Goal: Task Accomplishment & Management: Find specific page/section

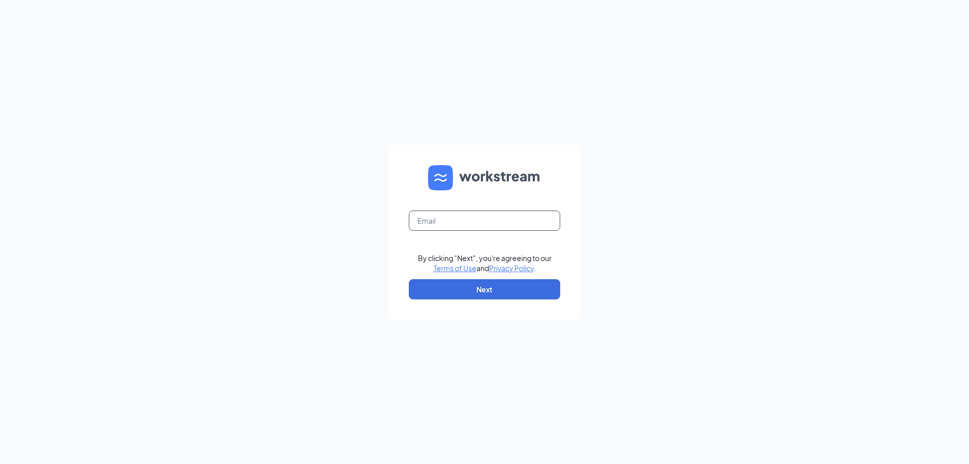
click at [481, 223] on input "text" at bounding box center [484, 220] width 151 height 20
type input "[EMAIL_ADDRESS][DOMAIN_NAME]"
click at [498, 280] on button "Next" at bounding box center [484, 289] width 151 height 20
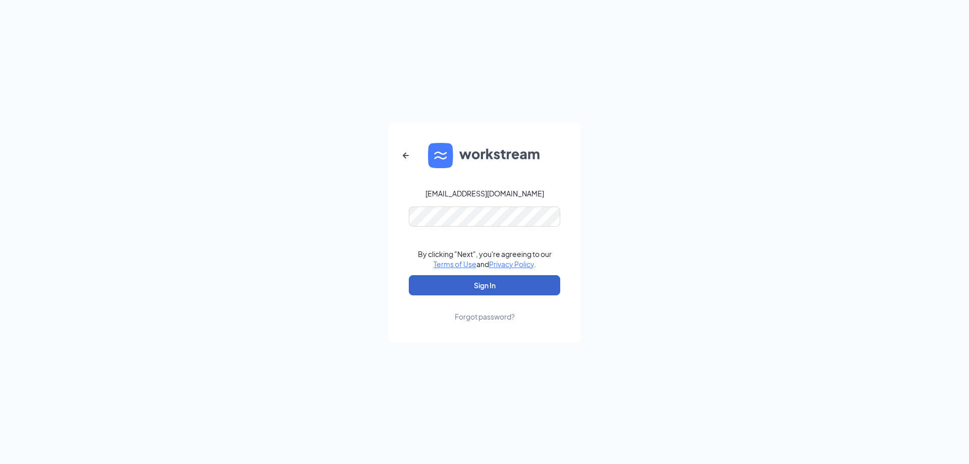
click at [474, 281] on button "Sign In" at bounding box center [484, 285] width 151 height 20
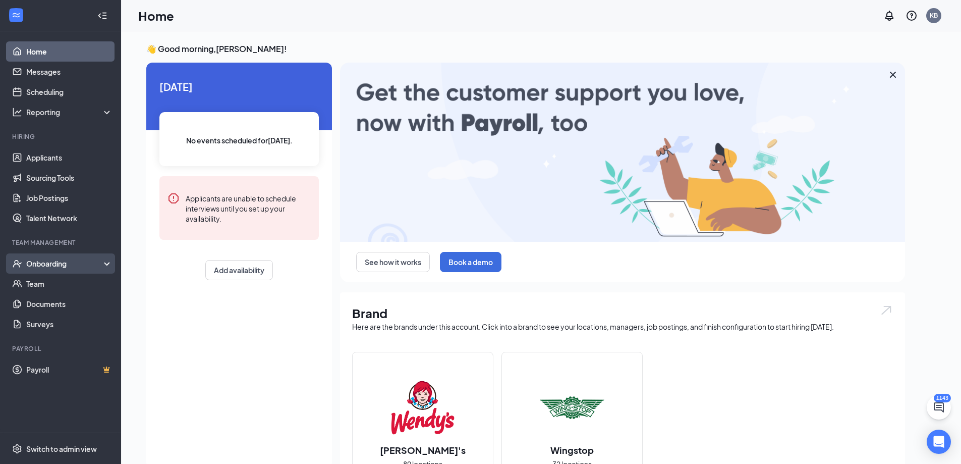
click at [70, 267] on div "Onboarding" at bounding box center [65, 263] width 78 height 10
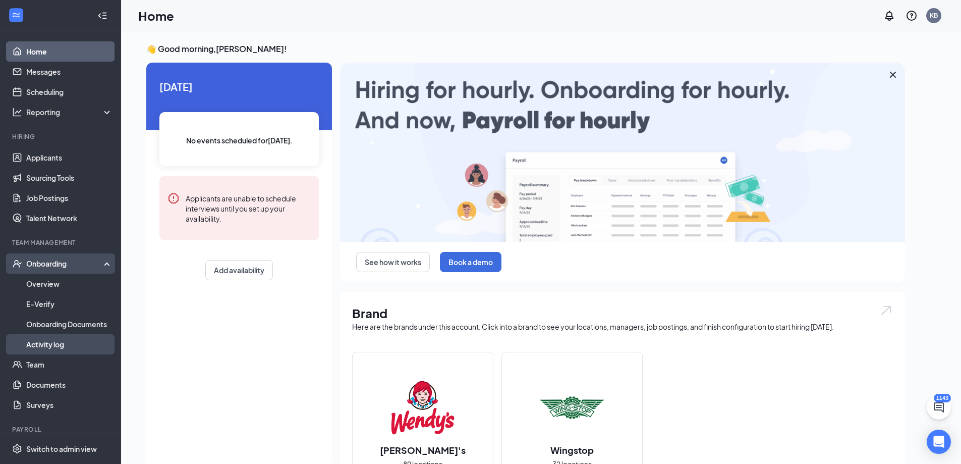
click at [64, 341] on link "Activity log" at bounding box center [69, 344] width 86 height 20
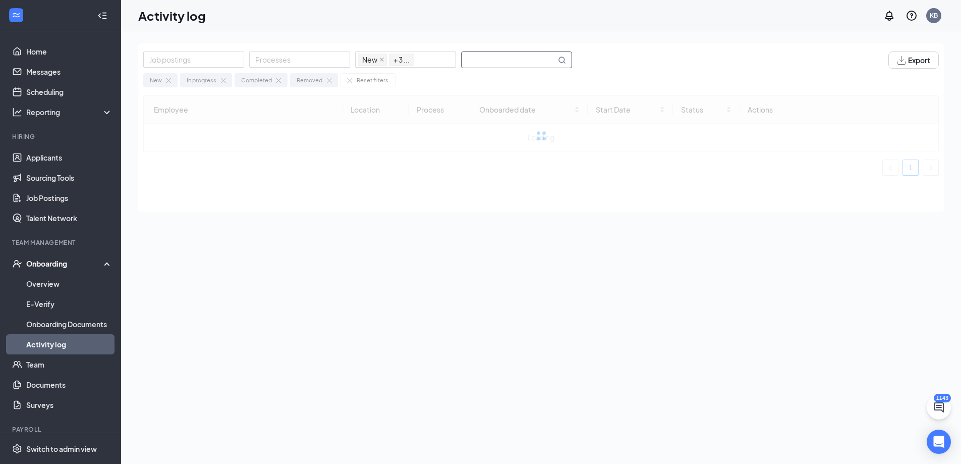
click at [494, 56] on input "text" at bounding box center [509, 60] width 94 height 16
type input "sexion"
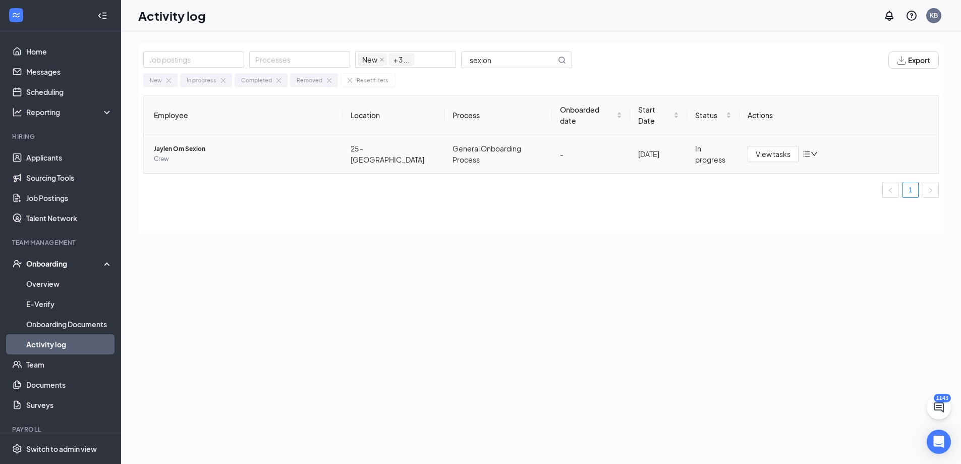
click at [196, 144] on span "Jaylen Om Sexion" at bounding box center [244, 149] width 181 height 10
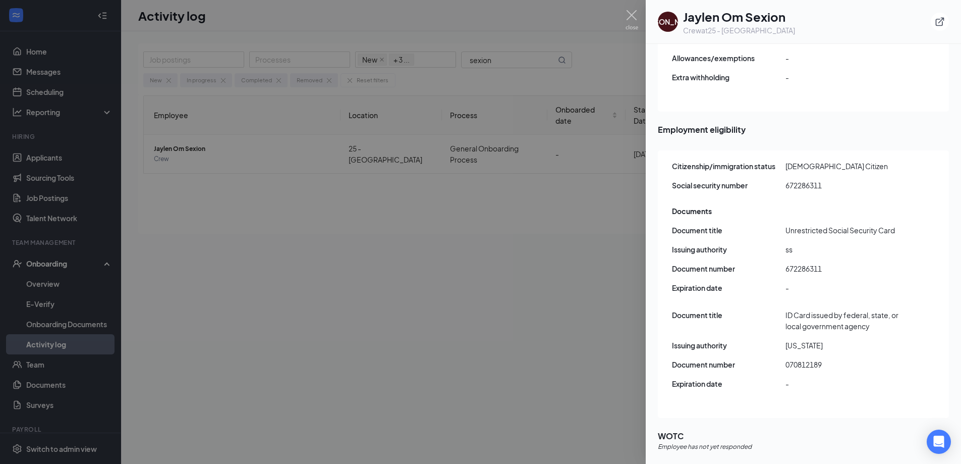
scroll to position [1121, 0]
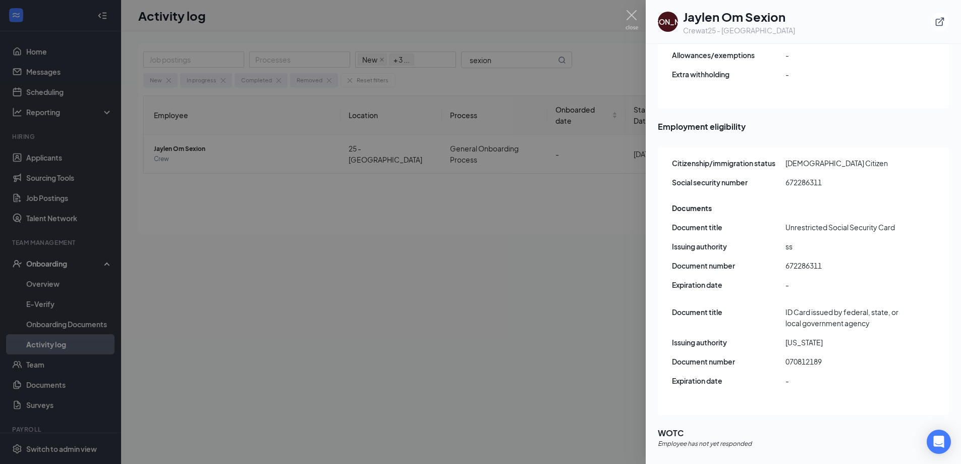
click at [807, 356] on span "070812189" at bounding box center [843, 361] width 114 height 11
copy span "070812189"
click at [636, 22] on img at bounding box center [632, 20] width 13 height 20
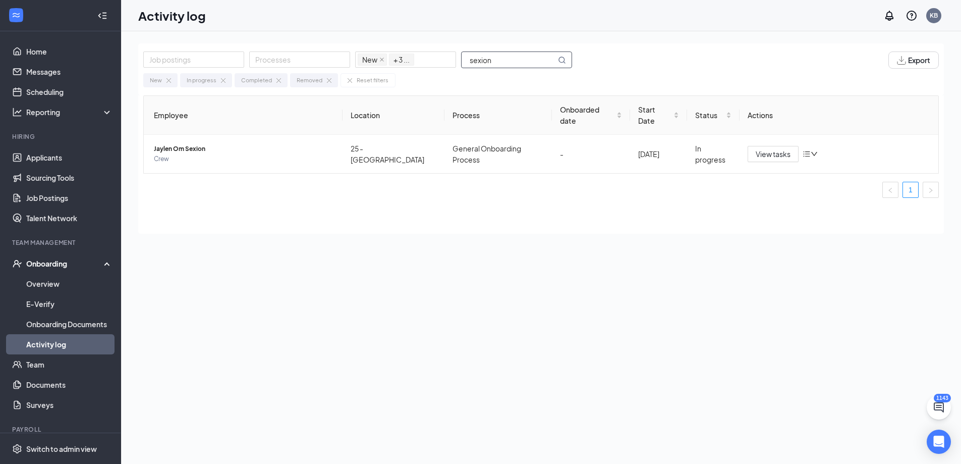
click at [538, 63] on input "sexion" at bounding box center [509, 60] width 94 height 16
click at [502, 56] on input "sexion" at bounding box center [509, 60] width 94 height 16
click at [170, 144] on span "Kamirria A Small" at bounding box center [244, 149] width 181 height 10
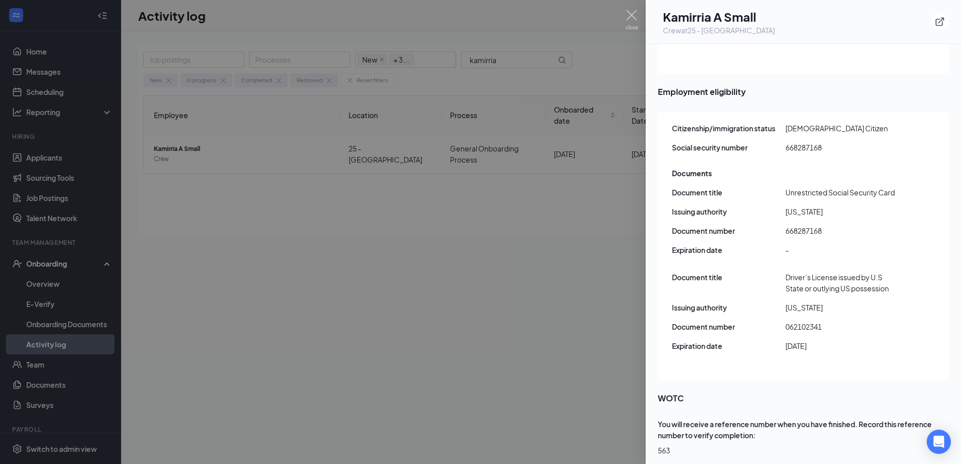
scroll to position [45, 0]
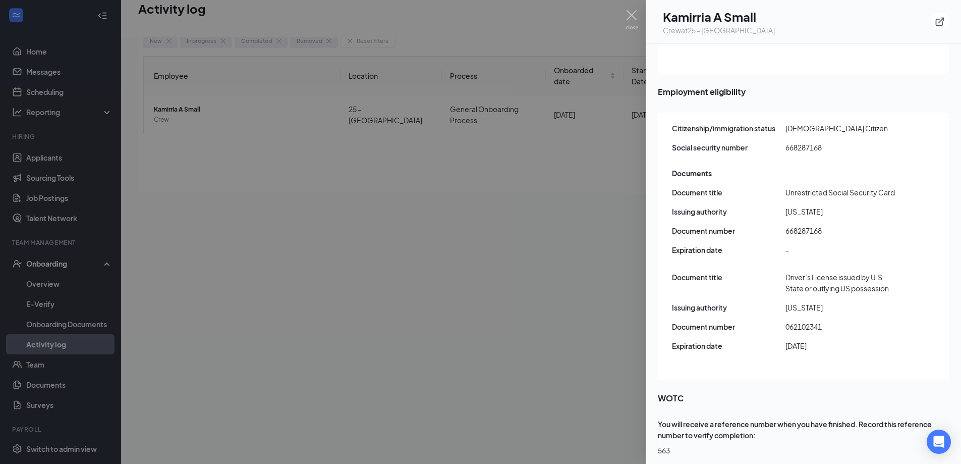
click at [811, 321] on span "062102341" at bounding box center [843, 326] width 114 height 11
copy span "062102341"
click at [807, 225] on span "668287168" at bounding box center [843, 230] width 114 height 11
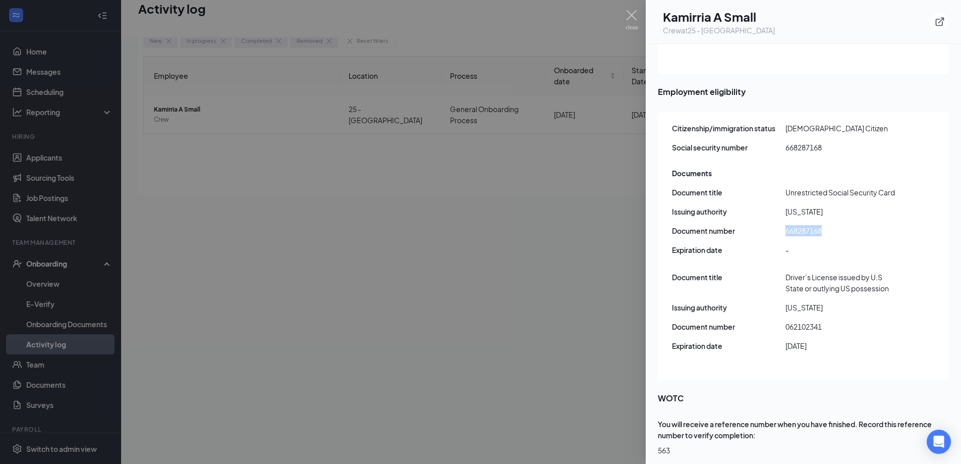
copy span "668287168"
click at [803, 321] on span "062102341" at bounding box center [843, 326] width 114 height 11
copy span "062102341"
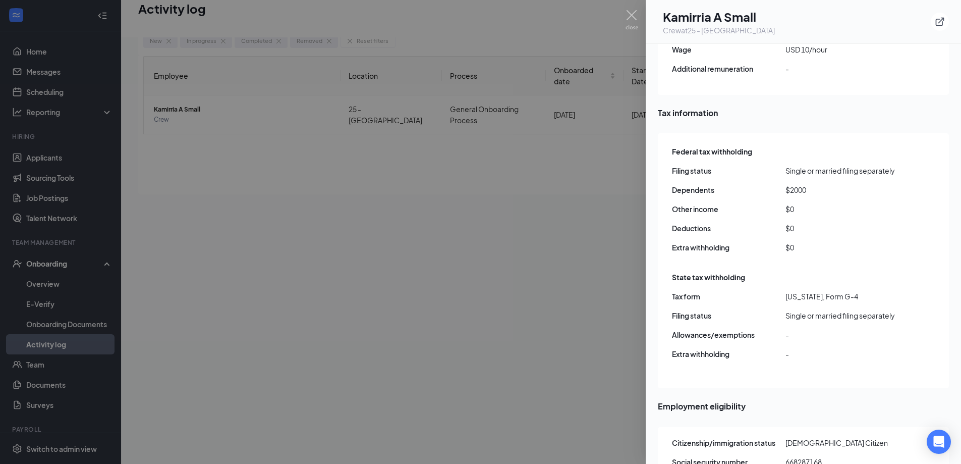
scroll to position [1161, 0]
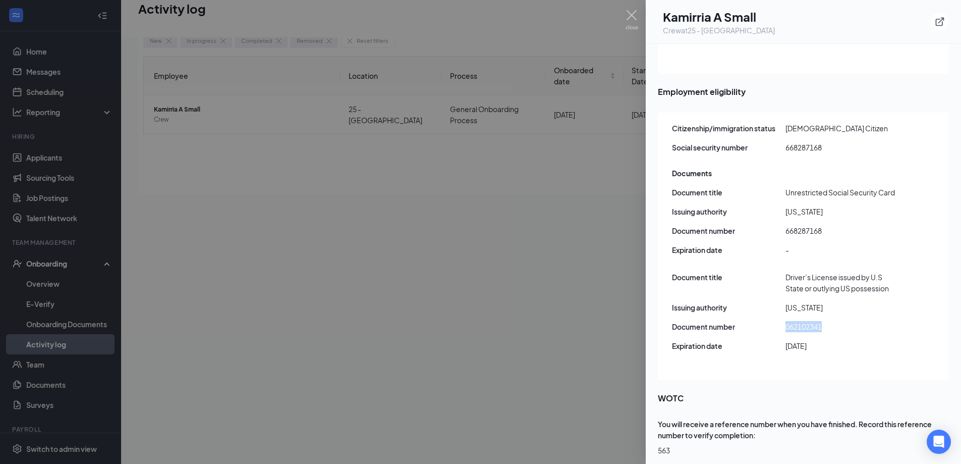
click at [804, 225] on span "668287168" at bounding box center [843, 230] width 114 height 11
copy span "668287168"
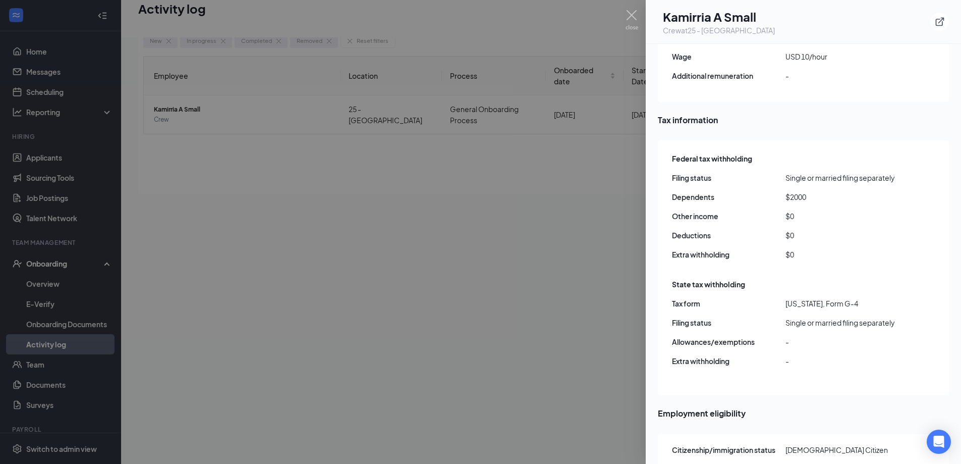
scroll to position [606, 0]
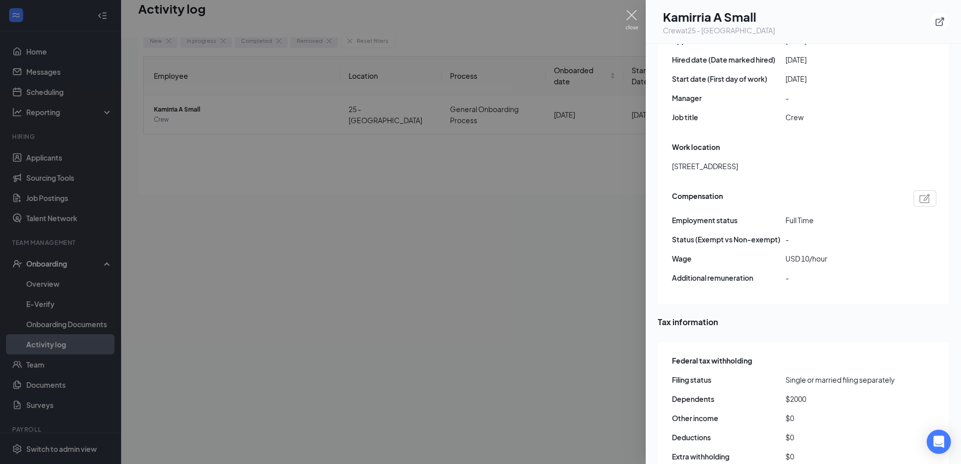
click at [630, 13] on img at bounding box center [632, 20] width 13 height 20
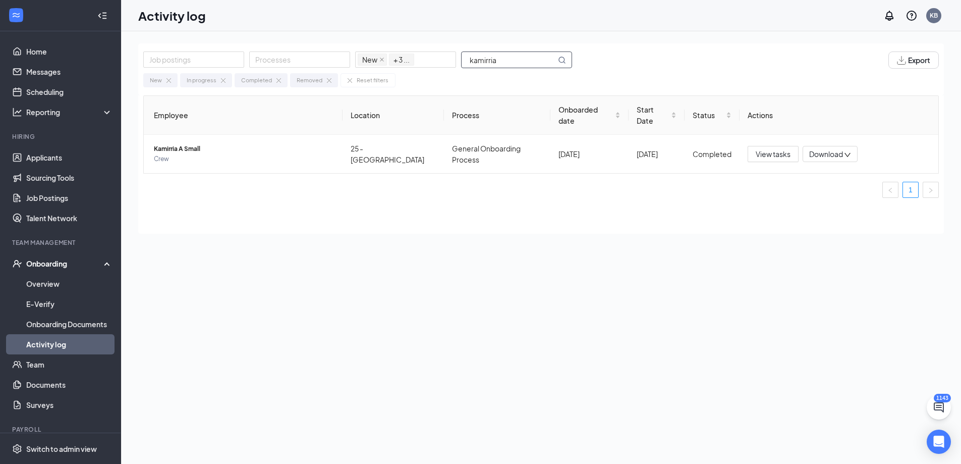
click at [507, 59] on input "kamirria" at bounding box center [509, 60] width 94 height 16
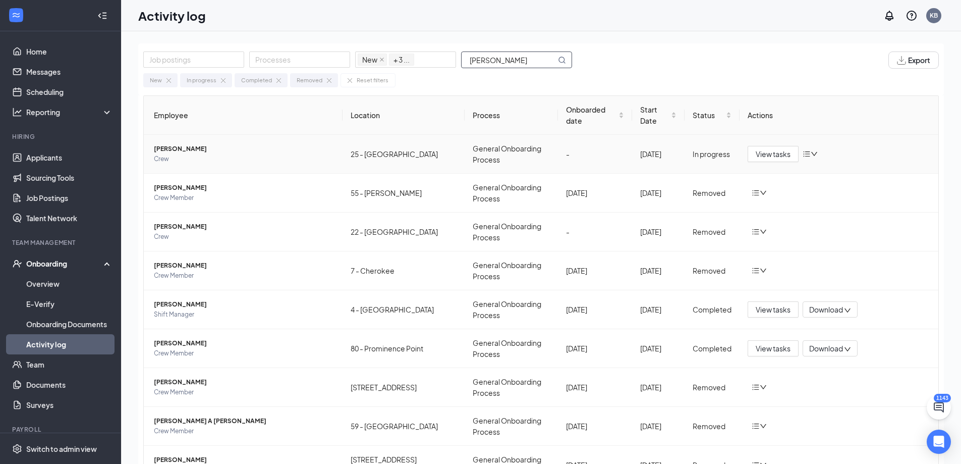
click at [184, 145] on span "[PERSON_NAME]" at bounding box center [244, 149] width 181 height 10
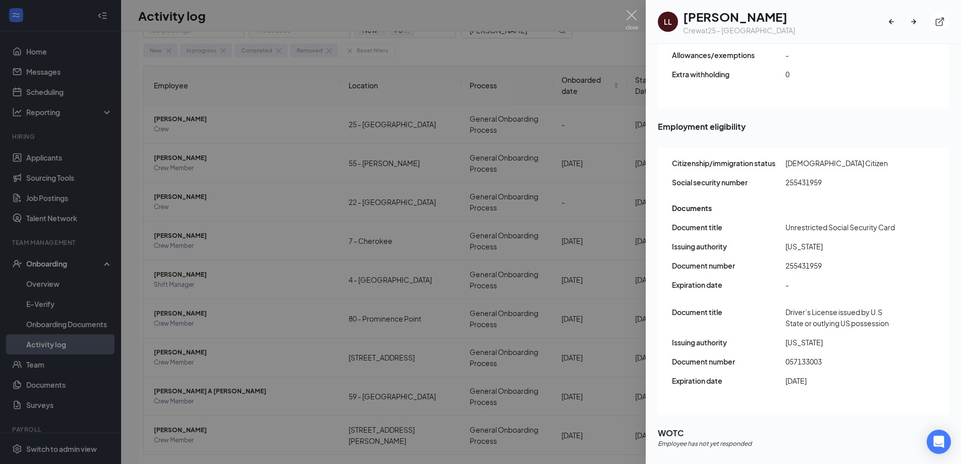
scroll to position [45, 0]
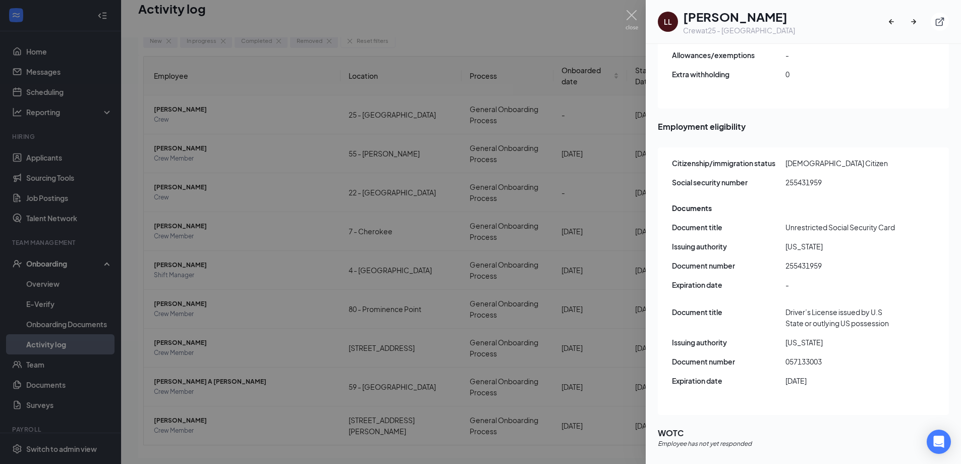
click at [816, 356] on span "057133003" at bounding box center [843, 361] width 114 height 11
copy span "057133003"
click at [812, 260] on span "255431959" at bounding box center [843, 265] width 114 height 11
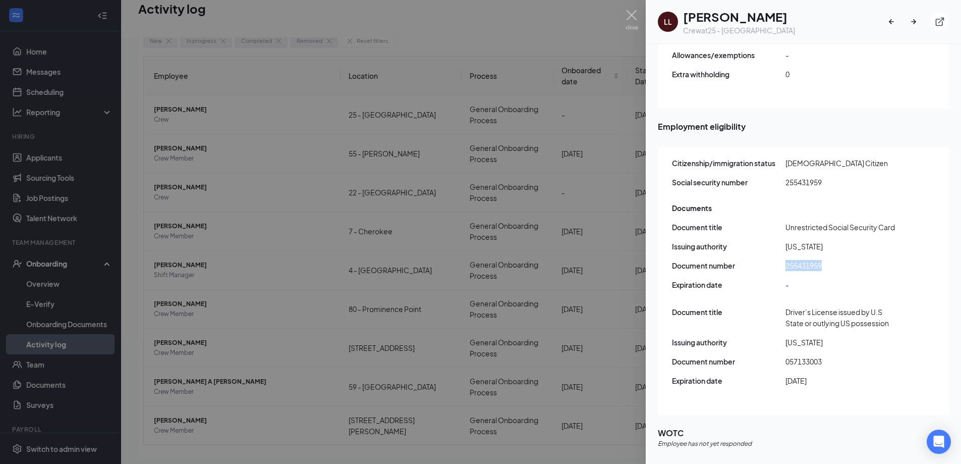
copy span "255431959"
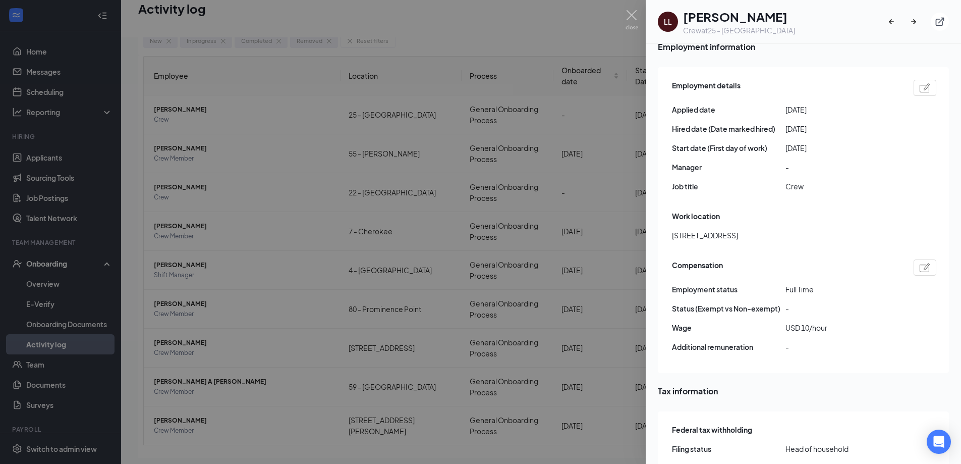
scroll to position [566, 0]
click at [634, 18] on img at bounding box center [632, 20] width 13 height 20
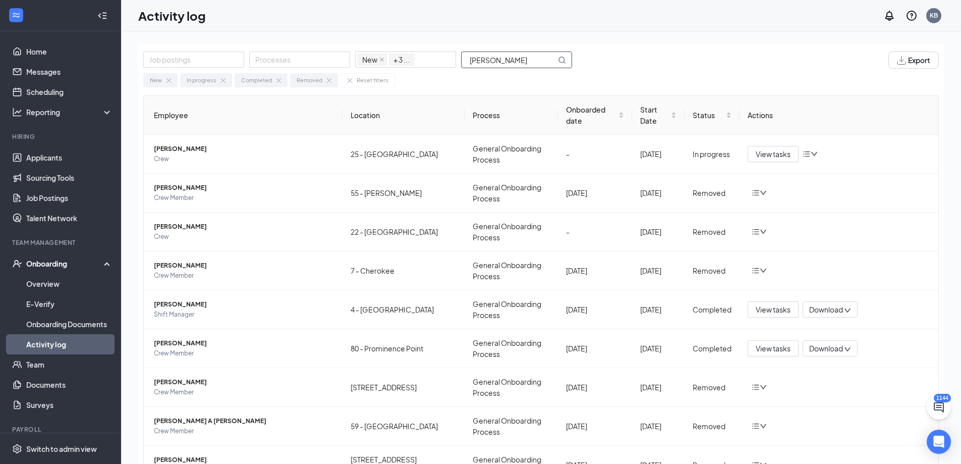
click at [509, 61] on input "[PERSON_NAME]" at bounding box center [509, 60] width 94 height 16
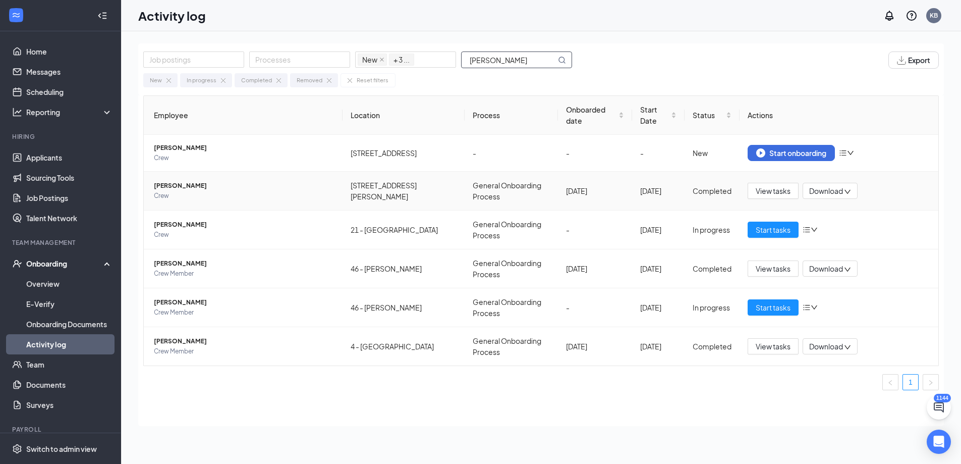
click at [191, 181] on span "[PERSON_NAME]" at bounding box center [244, 186] width 181 height 10
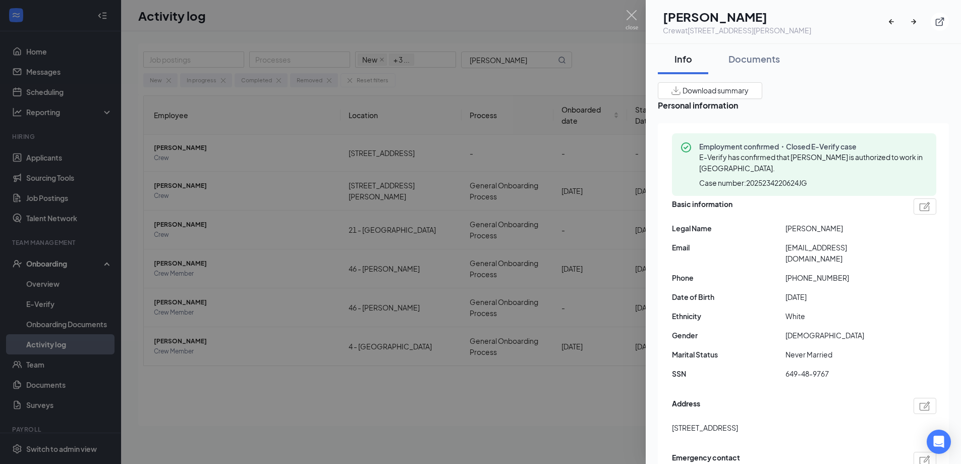
click at [671, 420] on div "Employment confirmed・Closed E-Verify case E-Verify has confirmed that [PERSON_N…" at bounding box center [803, 349] width 291 height 453
drag, startPoint x: 672, startPoint y: 420, endPoint x: 733, endPoint y: 430, distance: 61.9
click at [733, 430] on div "Employment confirmed・Closed E-Verify case E-Verify has confirmed that [PERSON_N…" at bounding box center [803, 349] width 291 height 453
copy span "[STREET_ADDRESS]"
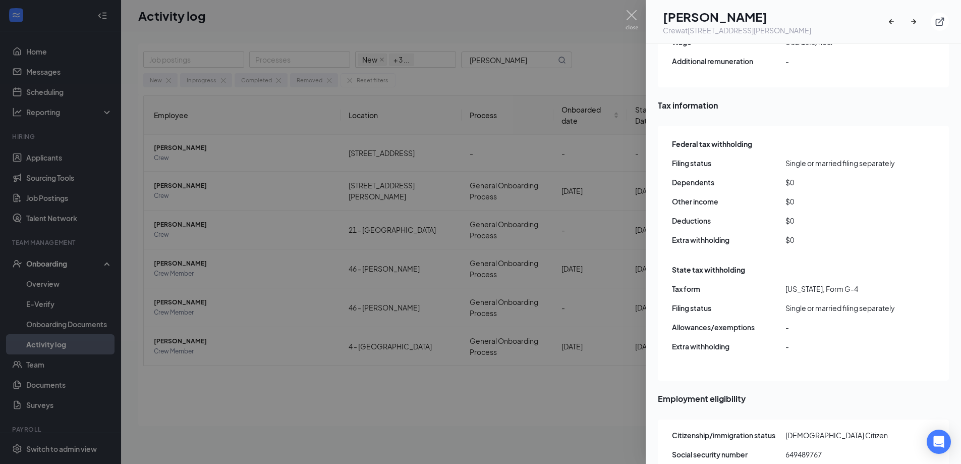
scroll to position [858, 0]
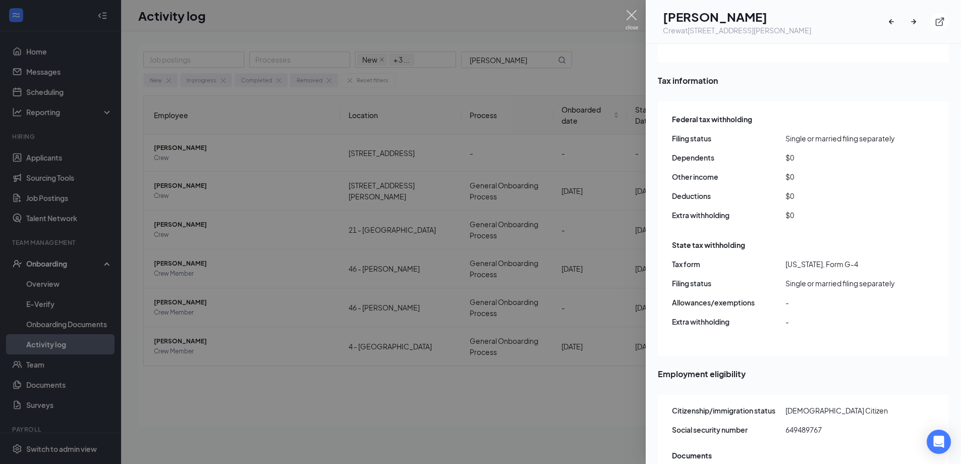
click at [635, 17] on img at bounding box center [632, 20] width 13 height 20
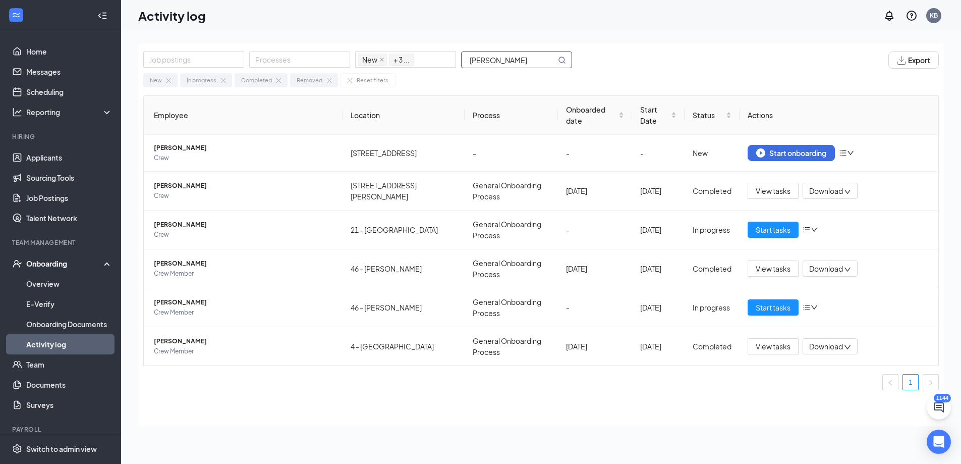
click at [517, 62] on input "[PERSON_NAME]" at bounding box center [509, 60] width 94 height 16
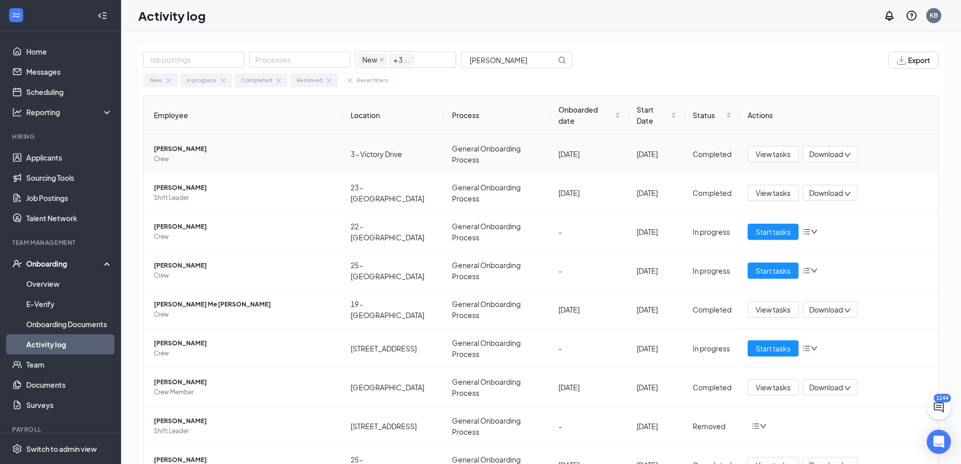
click at [183, 144] on span "[PERSON_NAME]" at bounding box center [244, 149] width 181 height 10
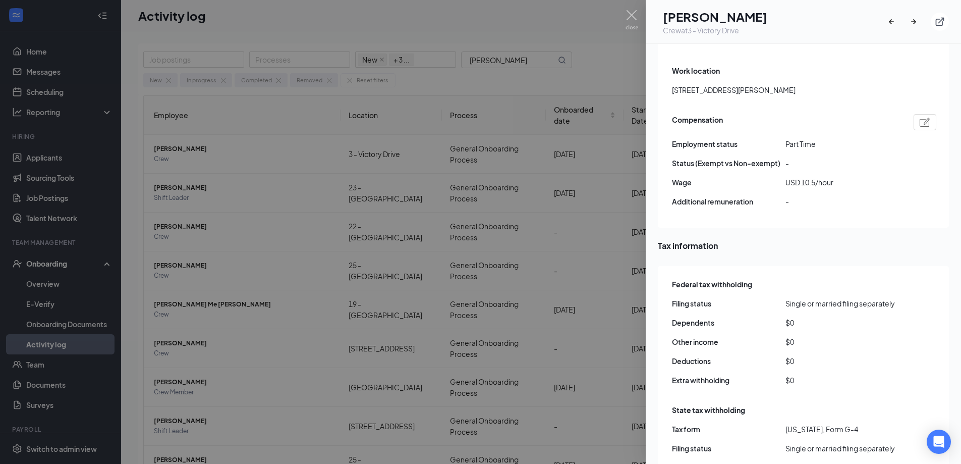
scroll to position [656, 0]
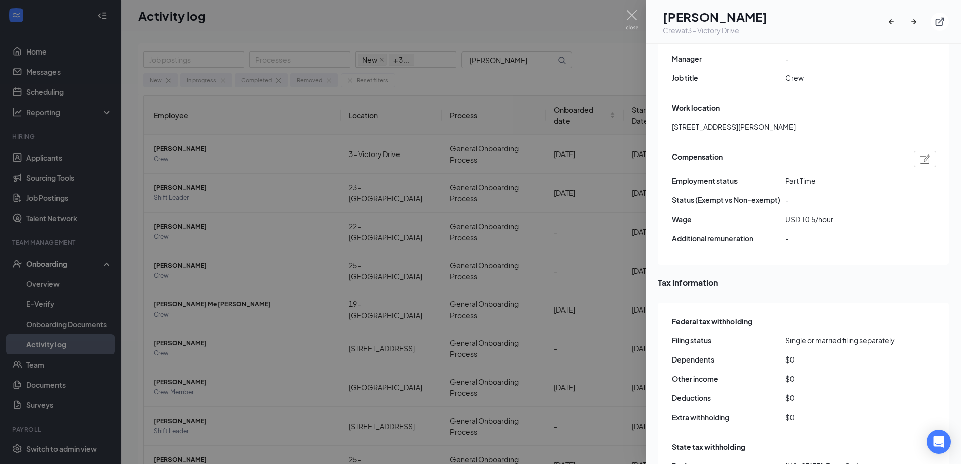
click at [681, 121] on span "[STREET_ADDRESS][PERSON_NAME]" at bounding box center [734, 126] width 124 height 11
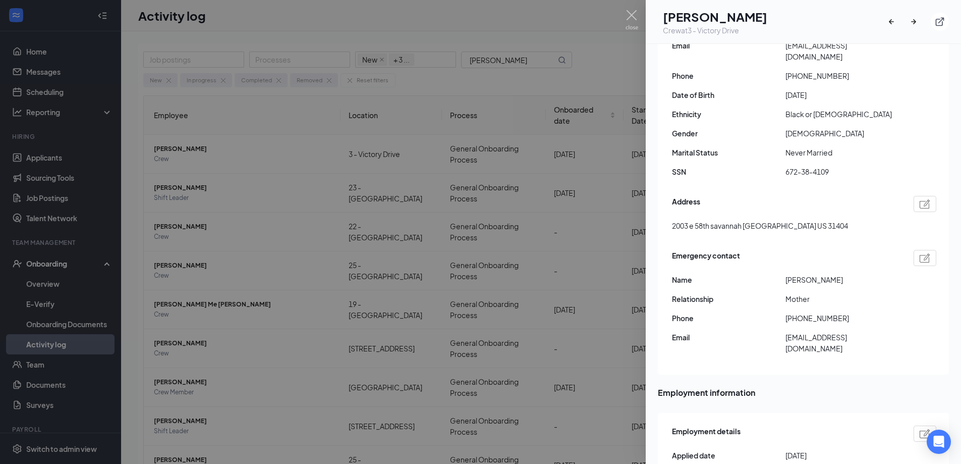
scroll to position [101, 0]
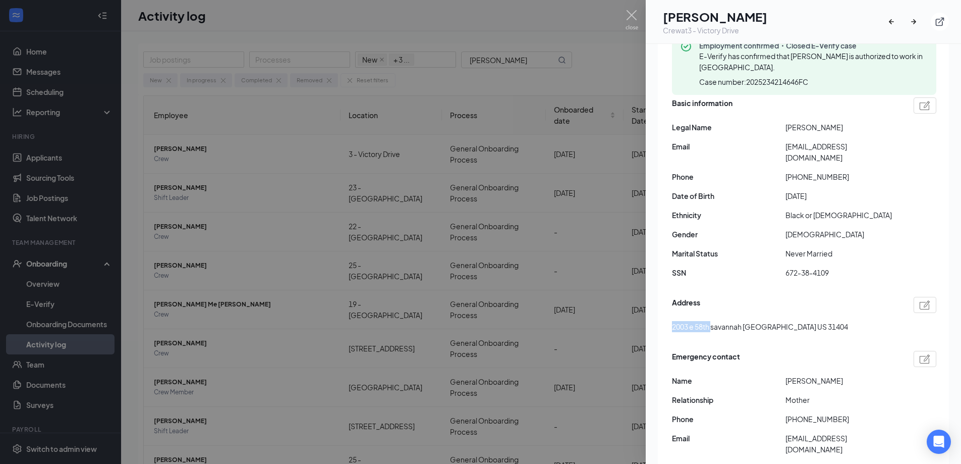
drag, startPoint x: 672, startPoint y: 320, endPoint x: 714, endPoint y: 324, distance: 42.0
click at [714, 324] on span "2003 e 58th savannah [GEOGRAPHIC_DATA] US 31404" at bounding box center [760, 326] width 176 height 11
copy span "2003 e 58th"
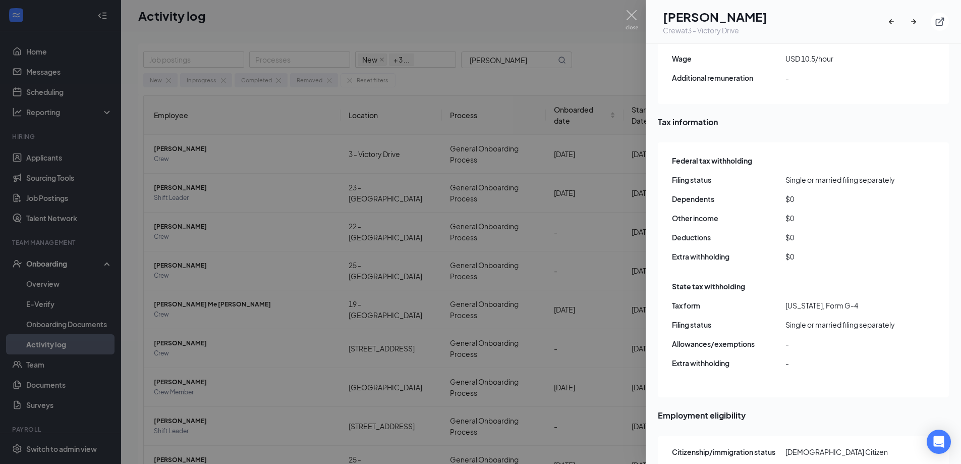
scroll to position [796, 0]
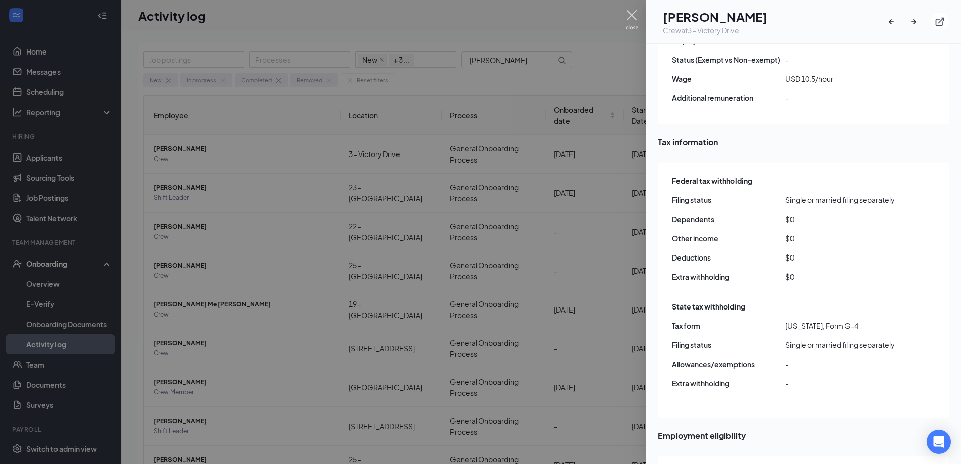
click at [632, 14] on img at bounding box center [632, 20] width 13 height 20
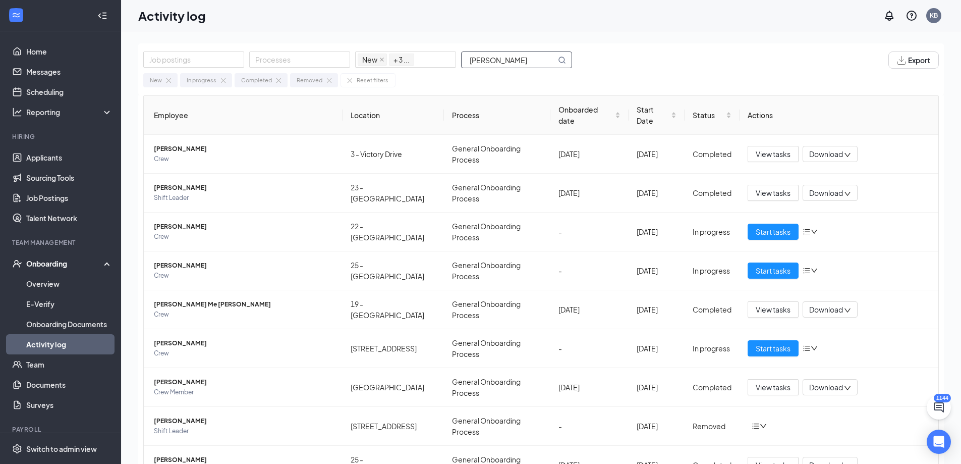
click at [505, 57] on input "[PERSON_NAME]" at bounding box center [509, 60] width 94 height 16
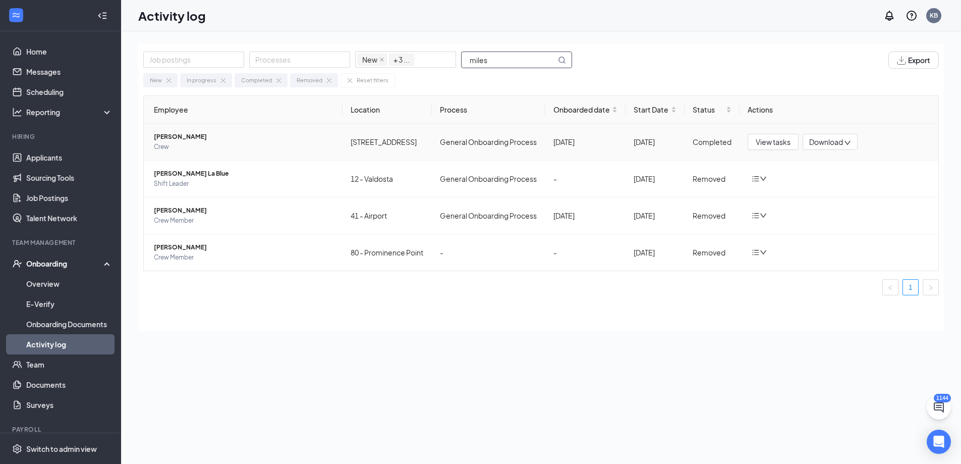
click at [182, 137] on span "[PERSON_NAME]" at bounding box center [244, 137] width 181 height 10
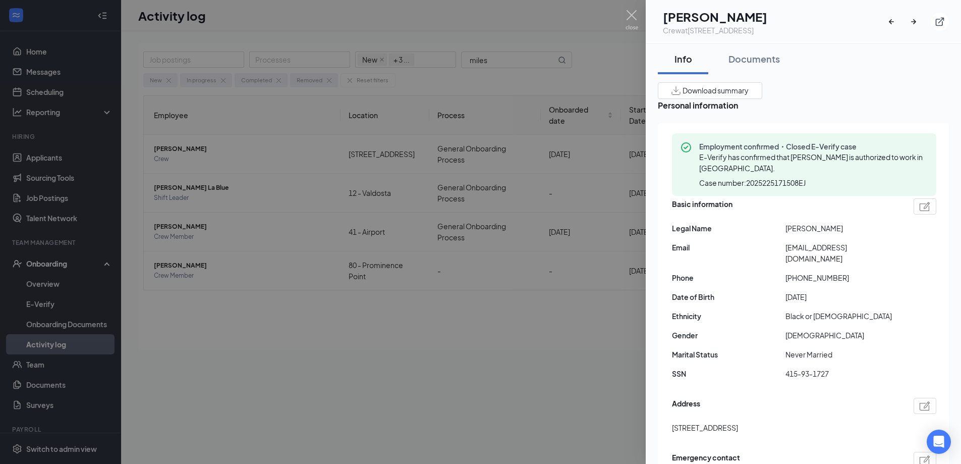
click at [827, 251] on span "[EMAIL_ADDRESS][DOMAIN_NAME]" at bounding box center [843, 253] width 114 height 22
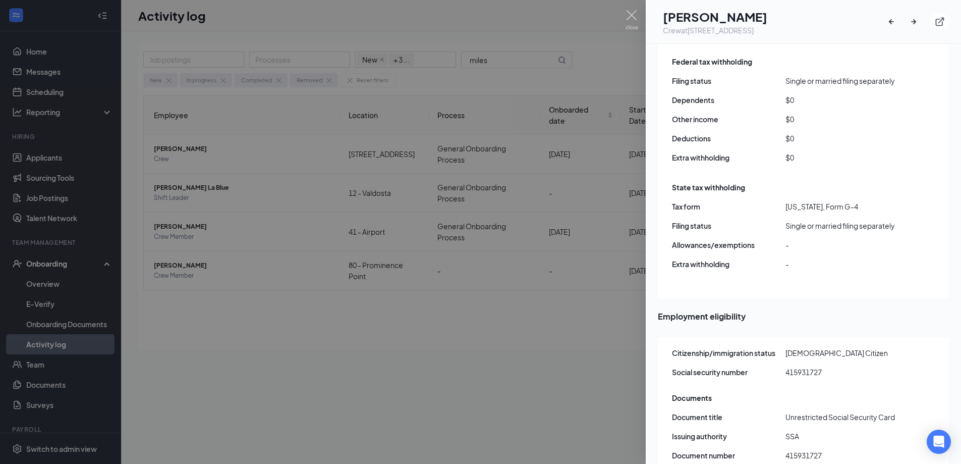
scroll to position [908, 0]
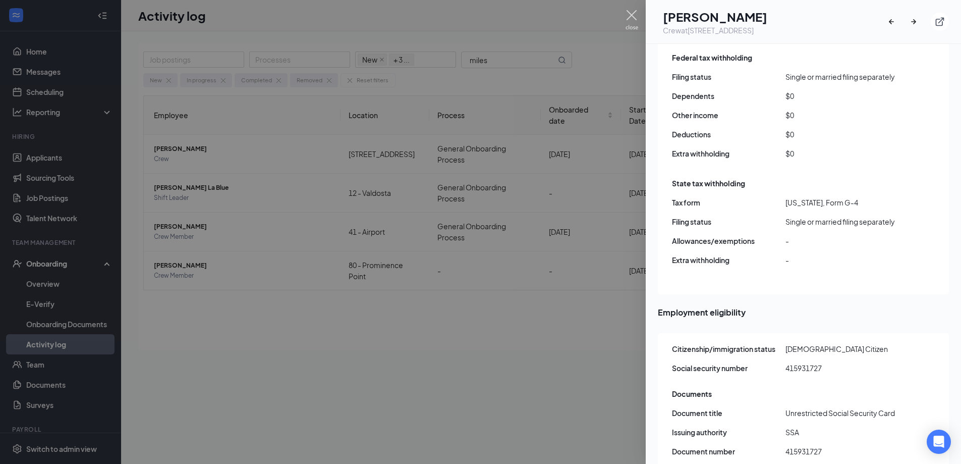
click at [632, 14] on img at bounding box center [632, 20] width 13 height 20
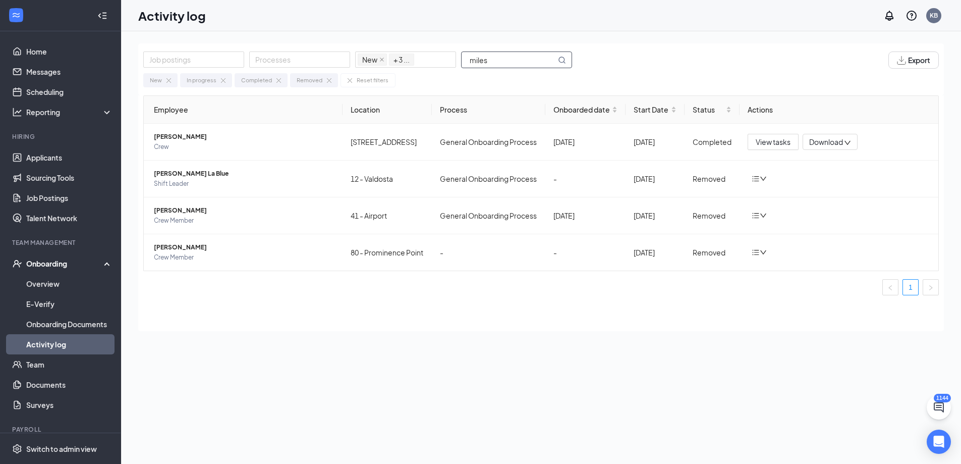
click at [522, 65] on input "miles" at bounding box center [509, 60] width 94 height 16
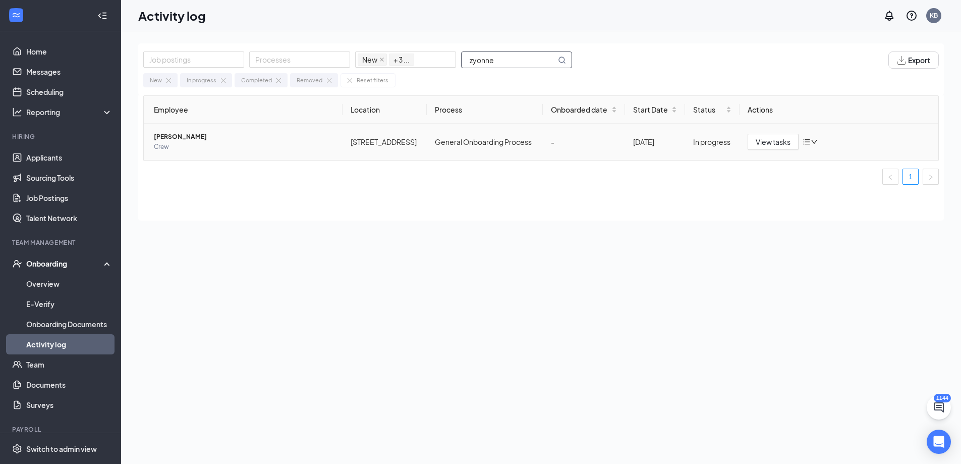
click at [178, 135] on span "[PERSON_NAME]" at bounding box center [244, 137] width 181 height 10
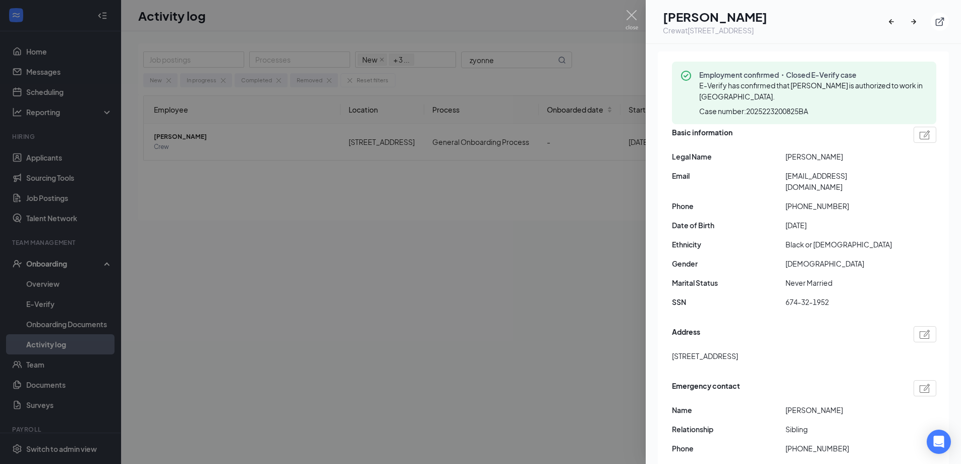
scroll to position [202, 0]
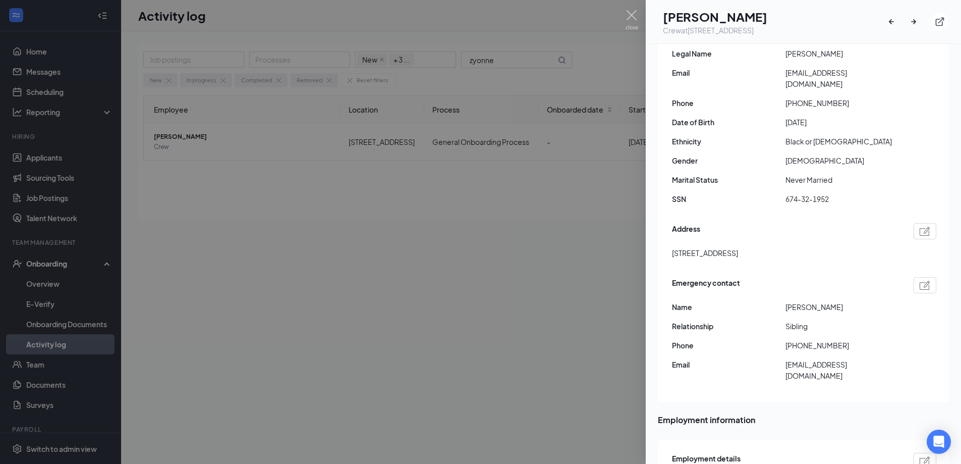
click at [809, 72] on span "[EMAIL_ADDRESS][DOMAIN_NAME]" at bounding box center [843, 78] width 114 height 22
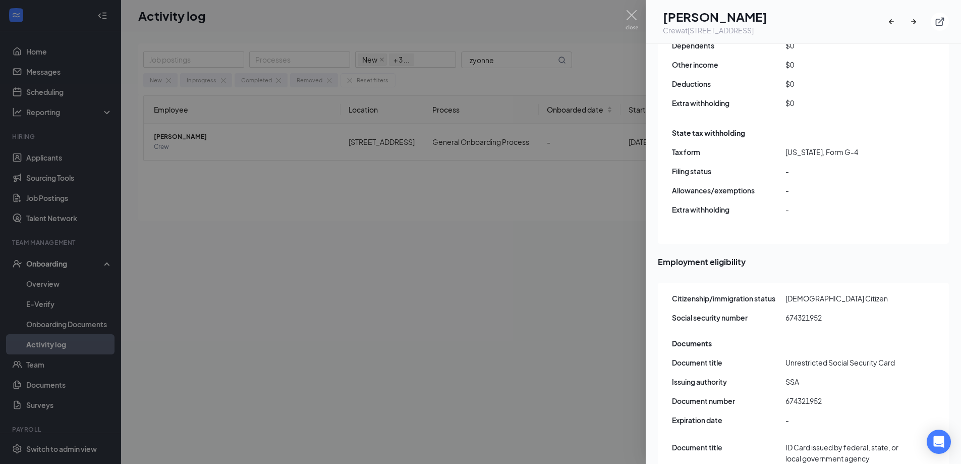
scroll to position [1060, 0]
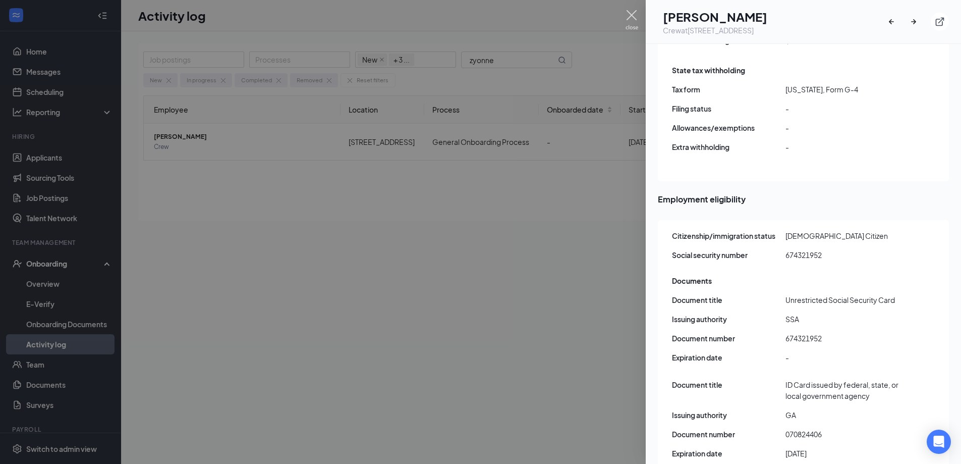
click at [634, 13] on img at bounding box center [632, 20] width 13 height 20
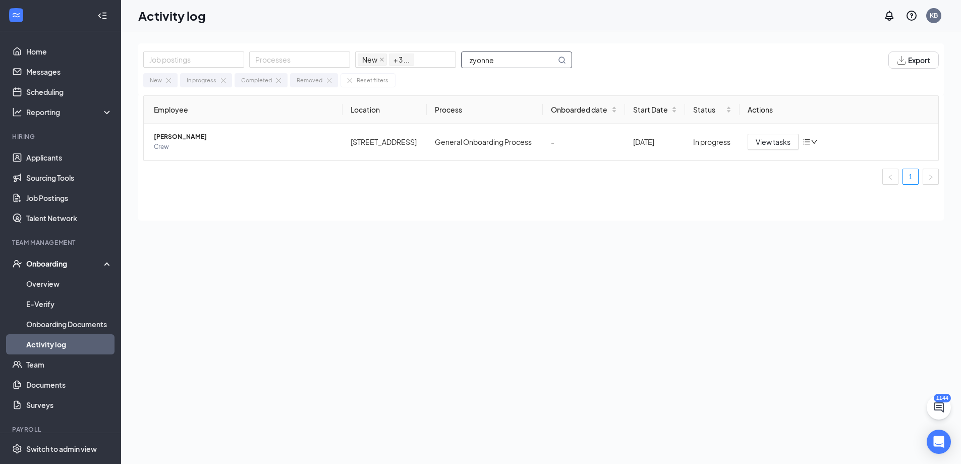
click at [498, 63] on input "zyonne" at bounding box center [509, 60] width 94 height 16
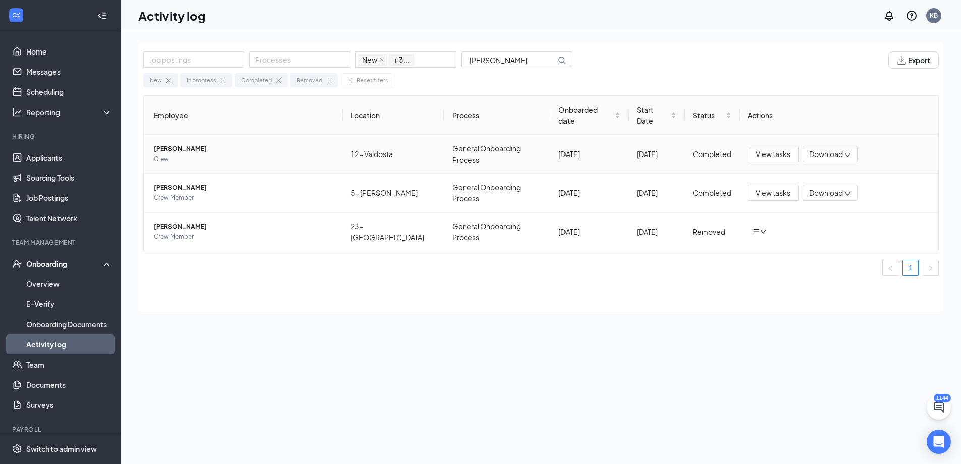
click at [182, 144] on span "[PERSON_NAME]" at bounding box center [244, 149] width 181 height 10
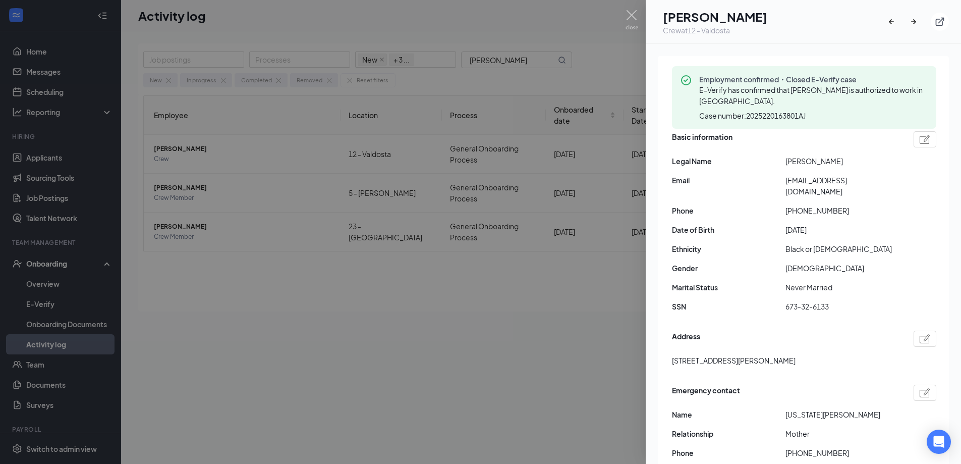
scroll to position [50, 0]
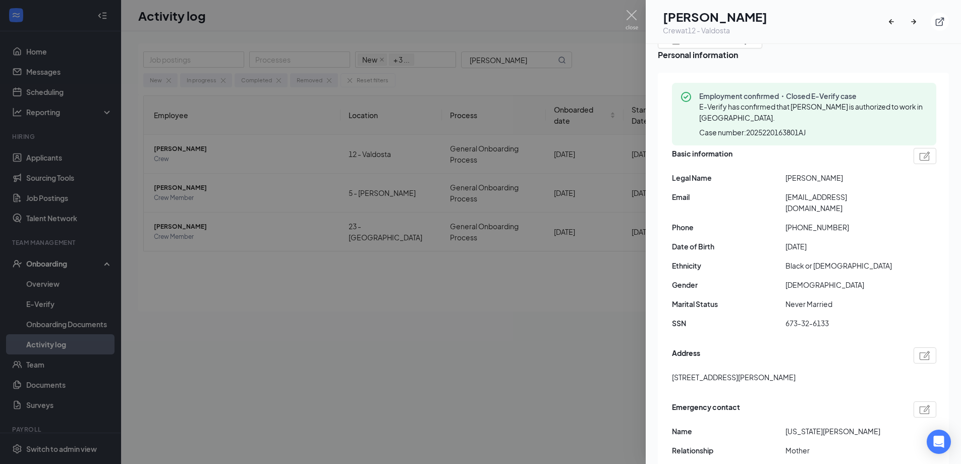
click at [828, 199] on span "[EMAIL_ADDRESS][DOMAIN_NAME]" at bounding box center [843, 202] width 114 height 22
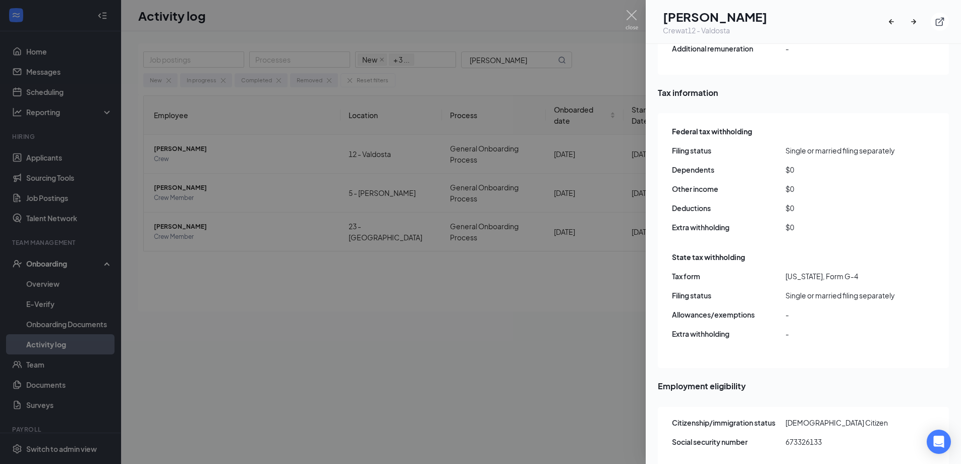
scroll to position [858, 0]
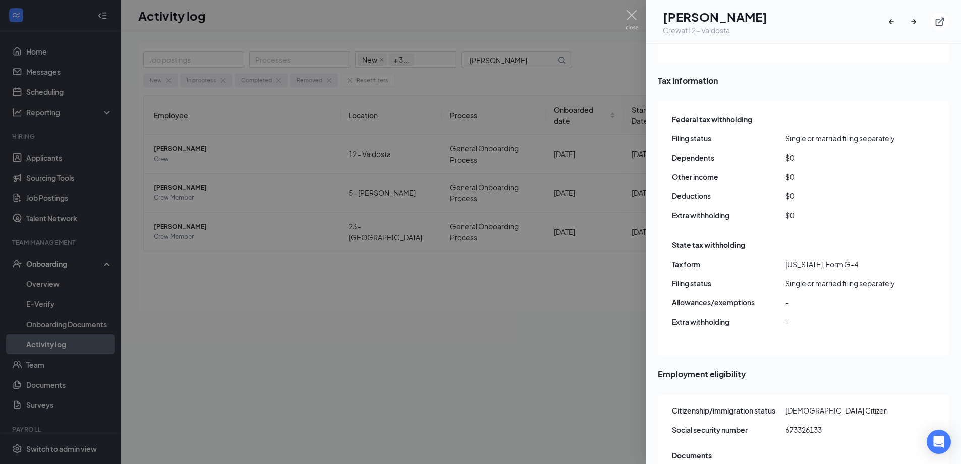
drag, startPoint x: 635, startPoint y: 12, endPoint x: 617, endPoint y: 15, distance: 18.9
click at [635, 12] on img at bounding box center [632, 20] width 13 height 20
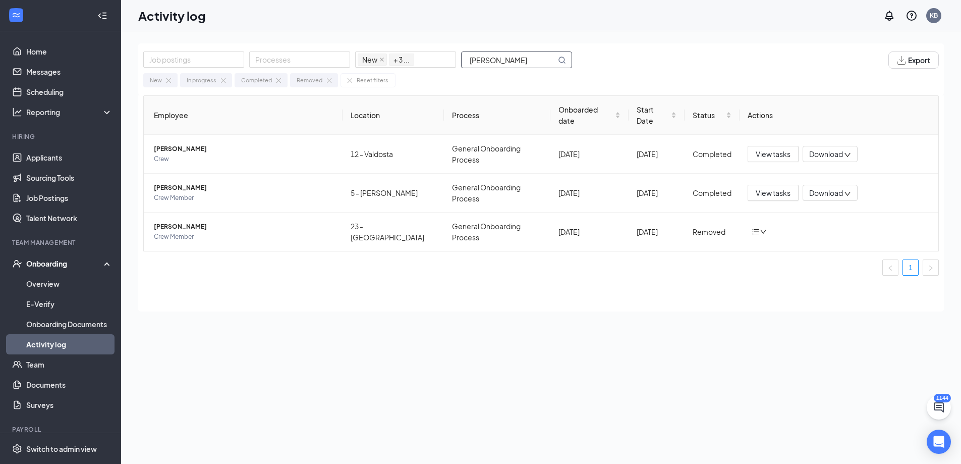
click at [506, 64] on input "[PERSON_NAME]" at bounding box center [509, 60] width 94 height 16
click at [507, 63] on input "[PERSON_NAME]" at bounding box center [509, 60] width 94 height 16
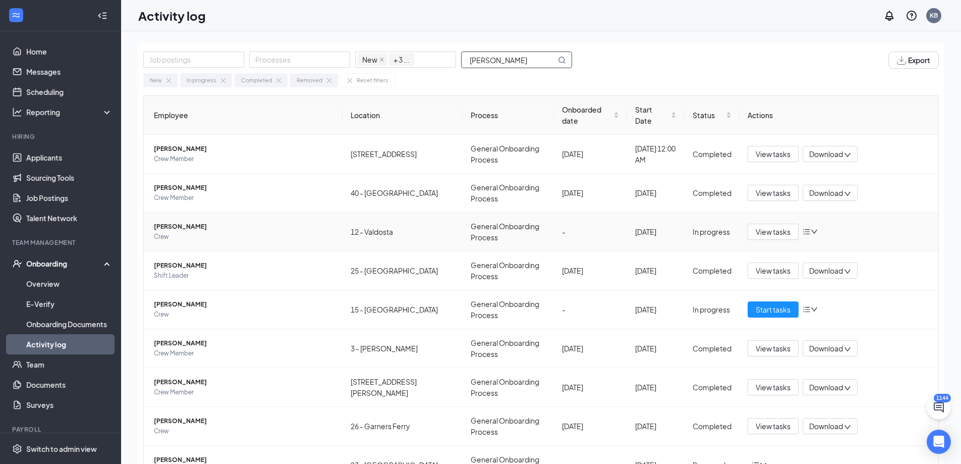
click at [184, 225] on span "[PERSON_NAME]" at bounding box center [244, 227] width 181 height 10
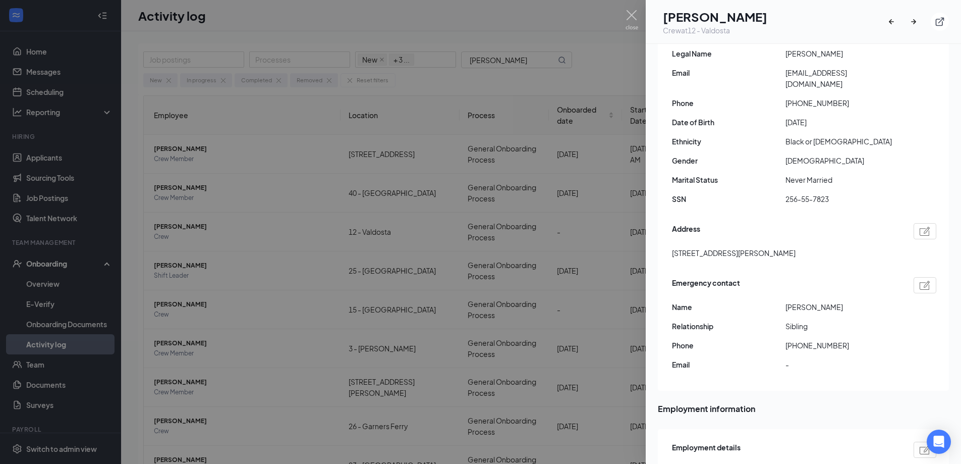
scroll to position [151, 0]
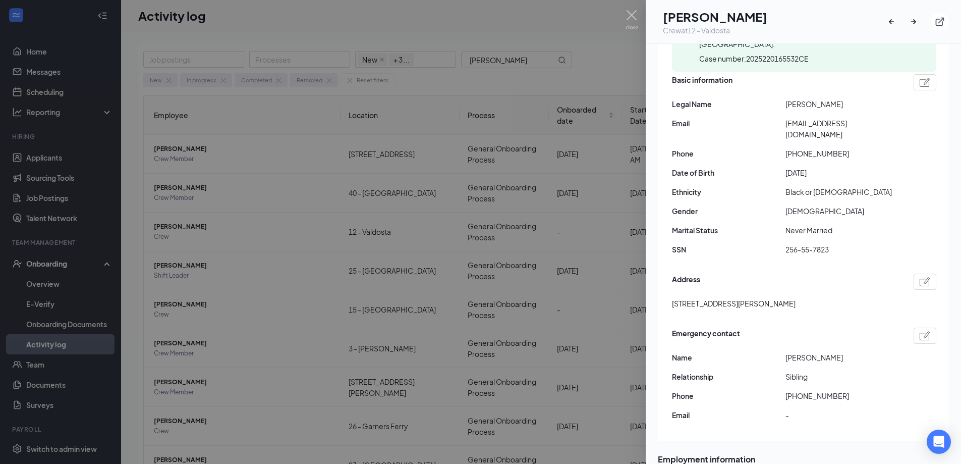
click at [821, 123] on span "[EMAIL_ADDRESS][DOMAIN_NAME]" at bounding box center [843, 129] width 114 height 22
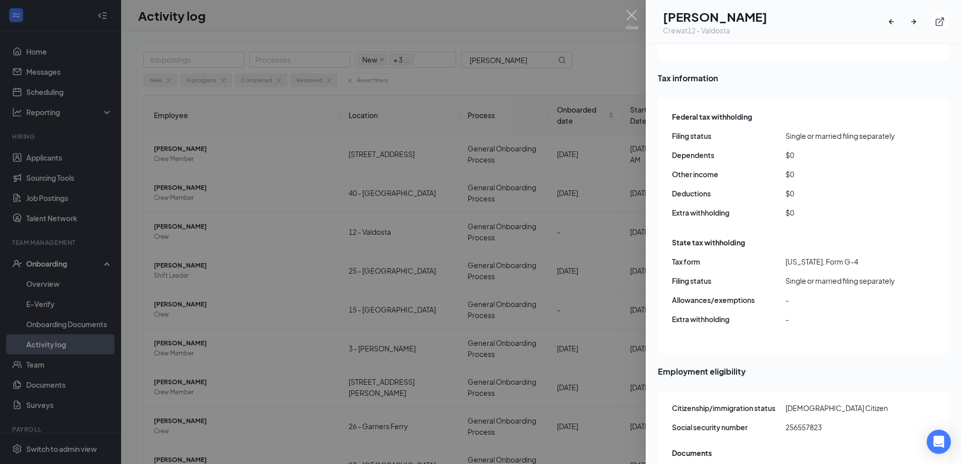
scroll to position [869, 0]
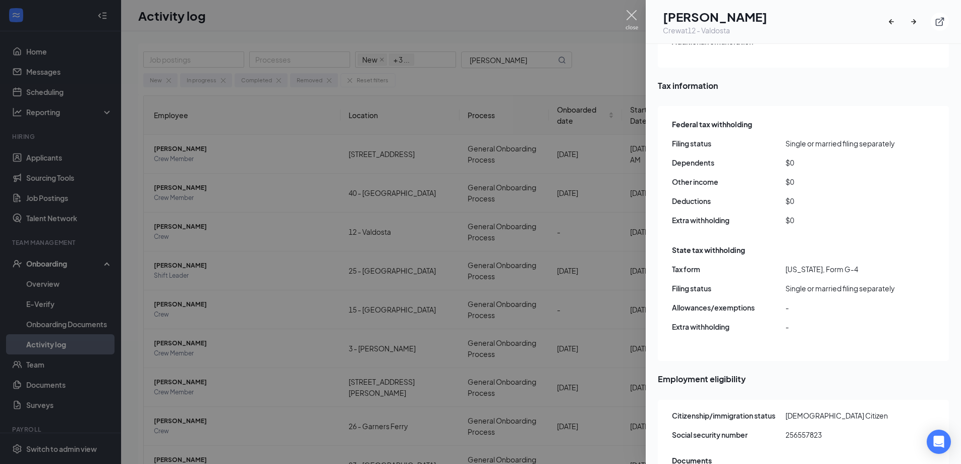
drag, startPoint x: 635, startPoint y: 18, endPoint x: 564, endPoint y: 48, distance: 76.9
click at [635, 18] on img at bounding box center [632, 20] width 13 height 20
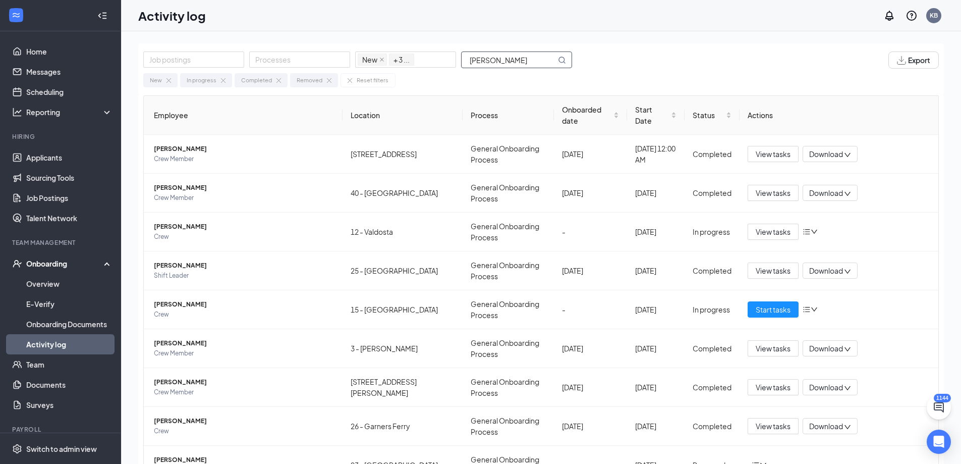
click at [518, 65] on input "[PERSON_NAME]" at bounding box center [509, 60] width 94 height 16
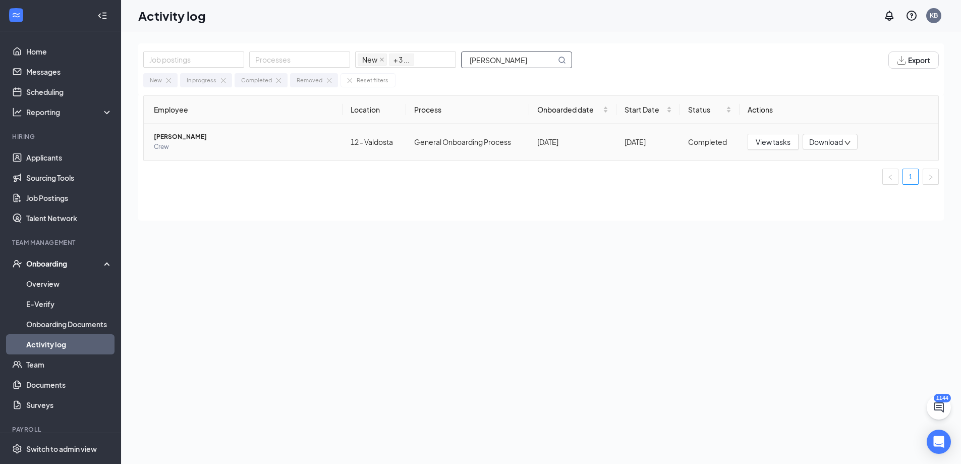
click at [171, 141] on span "[PERSON_NAME]" at bounding box center [244, 137] width 181 height 10
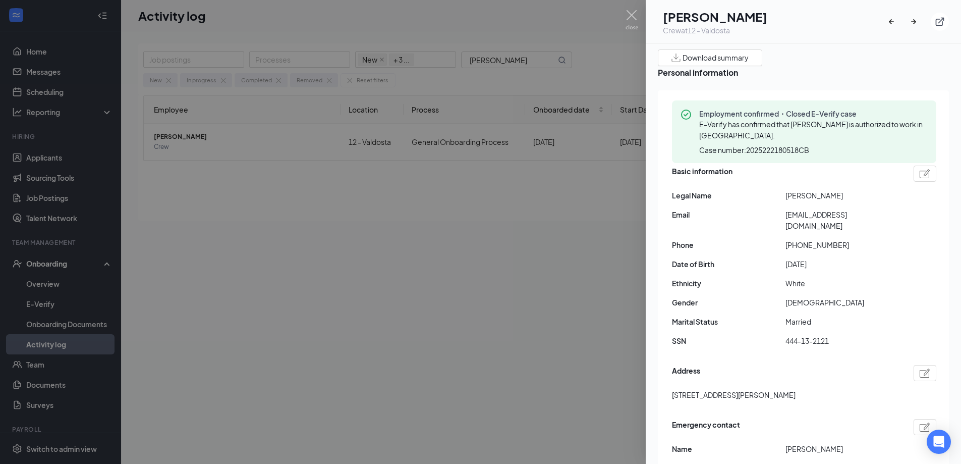
scroll to position [50, 0]
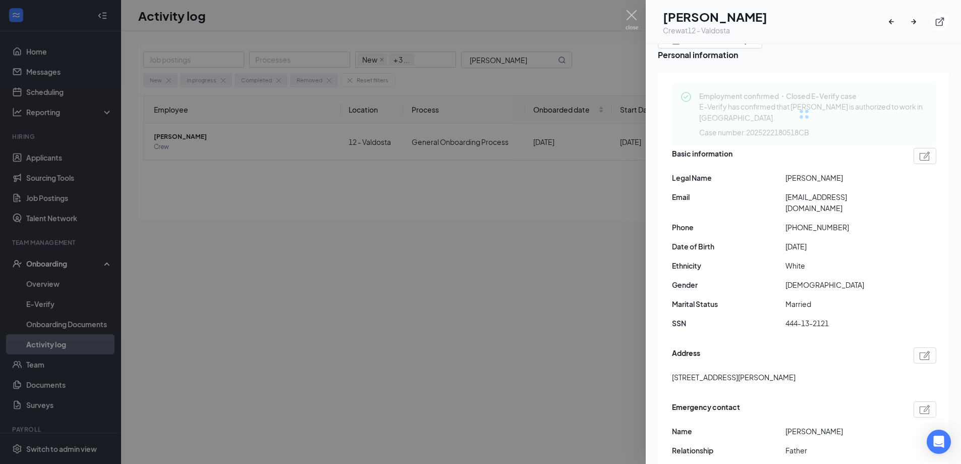
click at [814, 203] on span "[EMAIL_ADDRESS][DOMAIN_NAME]" at bounding box center [843, 202] width 114 height 22
click at [815, 203] on span "[EMAIL_ADDRESS][DOMAIN_NAME]" at bounding box center [843, 202] width 114 height 22
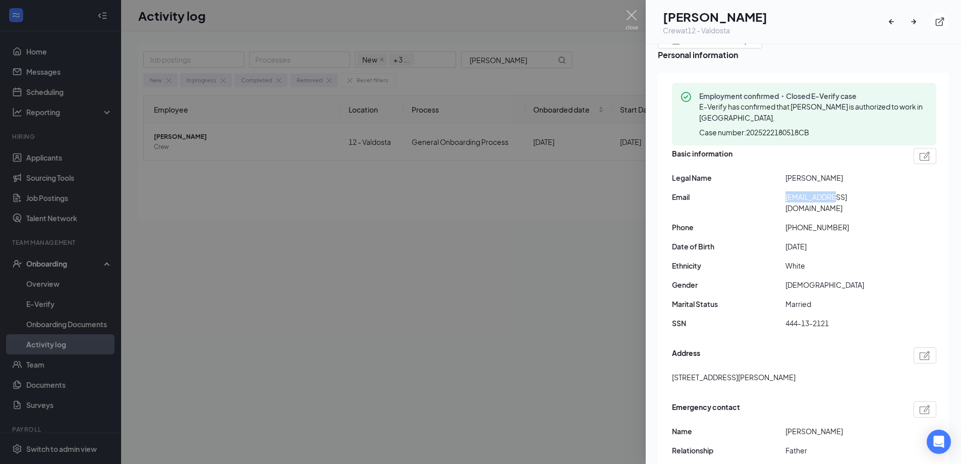
click at [816, 203] on span "[EMAIL_ADDRESS][DOMAIN_NAME]" at bounding box center [843, 202] width 114 height 22
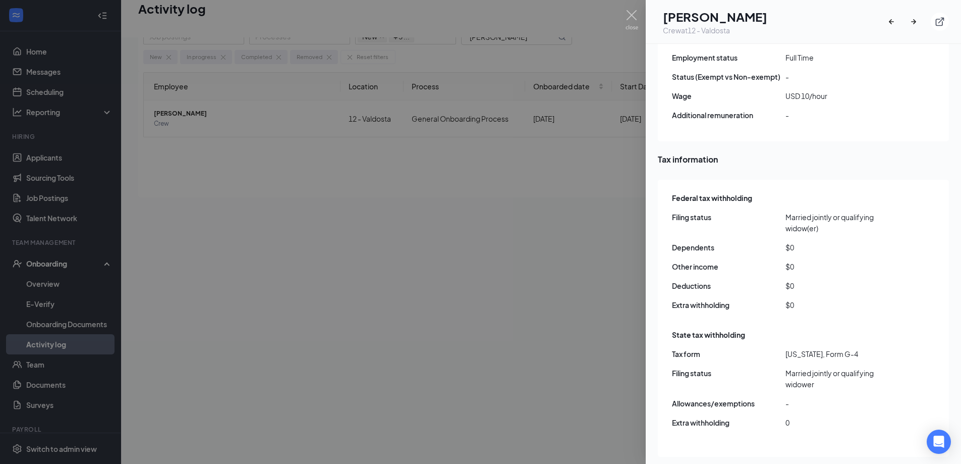
scroll to position [45, 0]
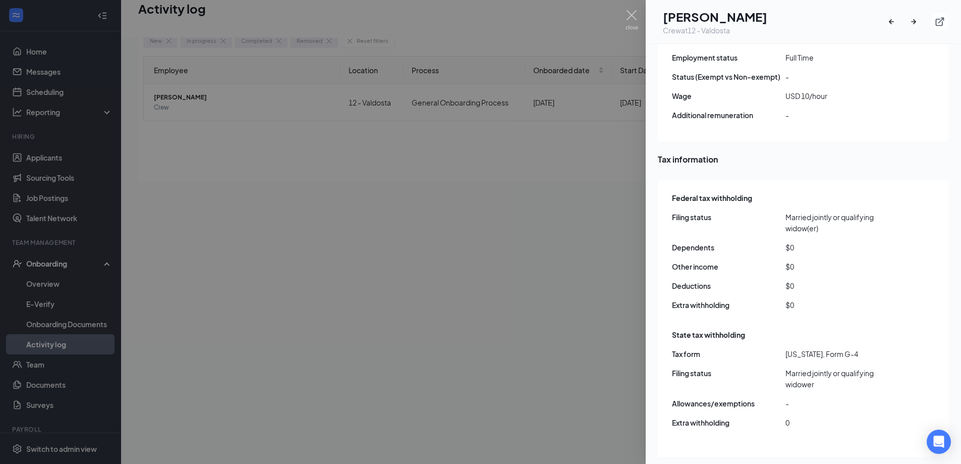
click at [622, 10] on div at bounding box center [480, 232] width 961 height 464
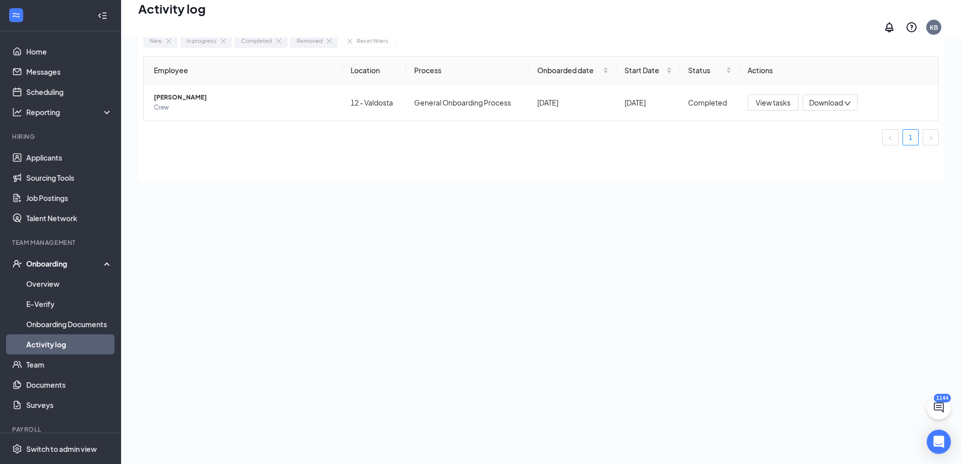
click at [629, 11] on div "Activity log KB" at bounding box center [541, 18] width 840 height 37
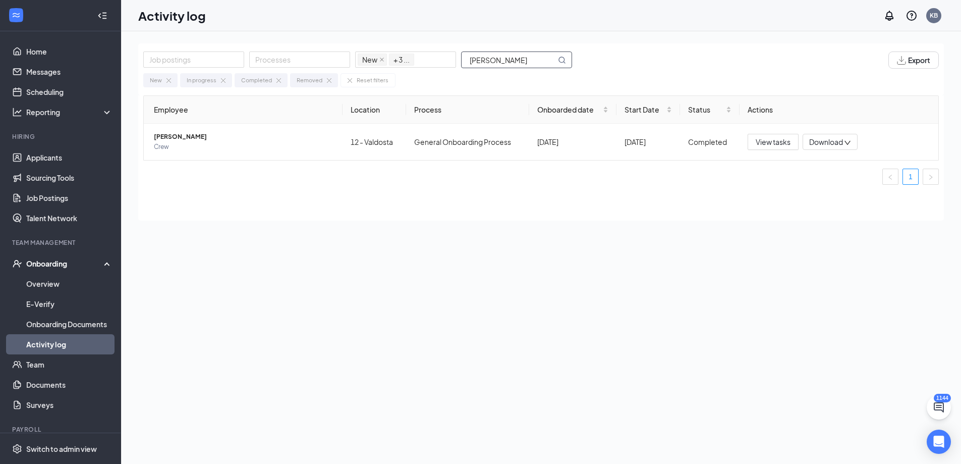
click at [517, 63] on input "[PERSON_NAME]" at bounding box center [509, 60] width 94 height 16
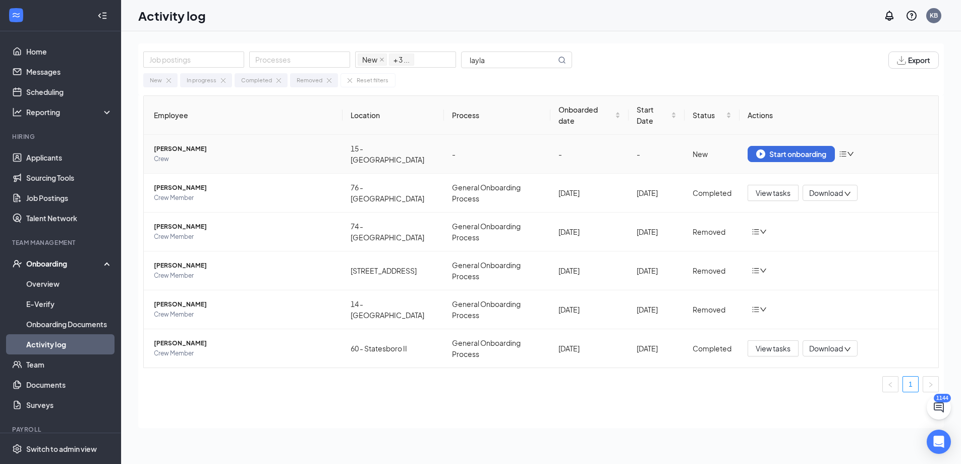
click at [176, 144] on span "[PERSON_NAME]" at bounding box center [244, 149] width 181 height 10
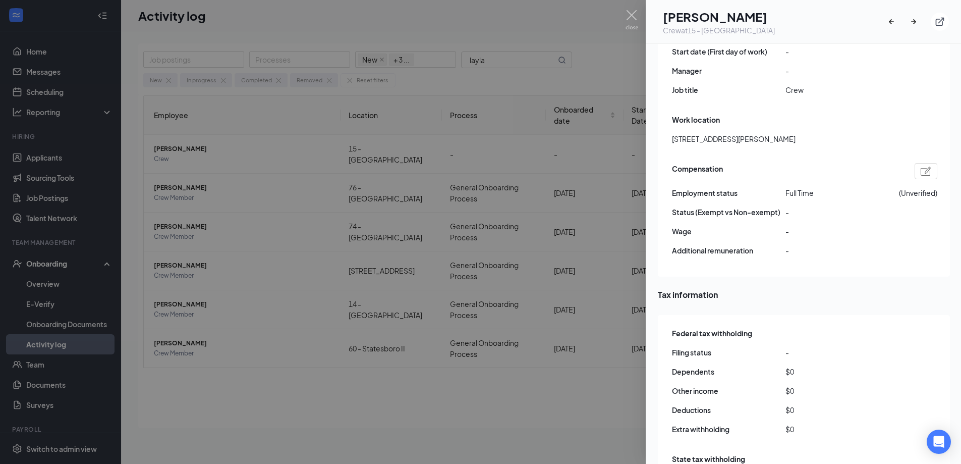
scroll to position [338, 0]
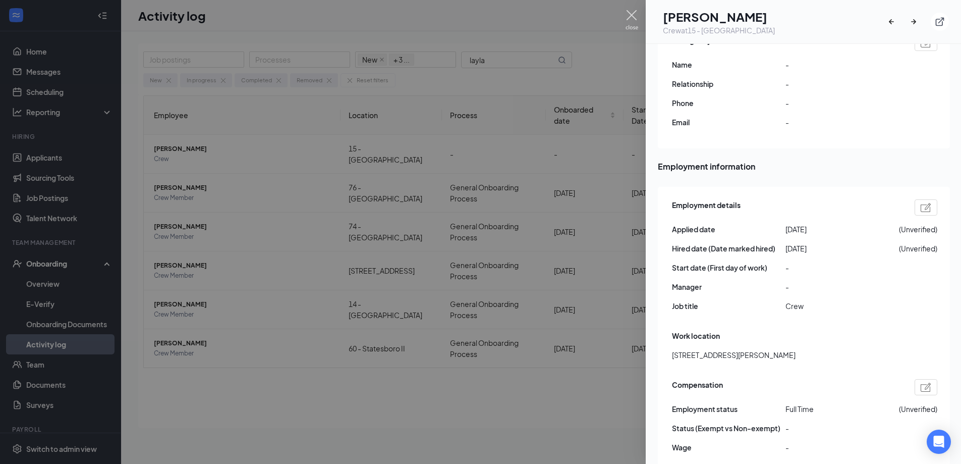
click at [630, 15] on img at bounding box center [632, 20] width 13 height 20
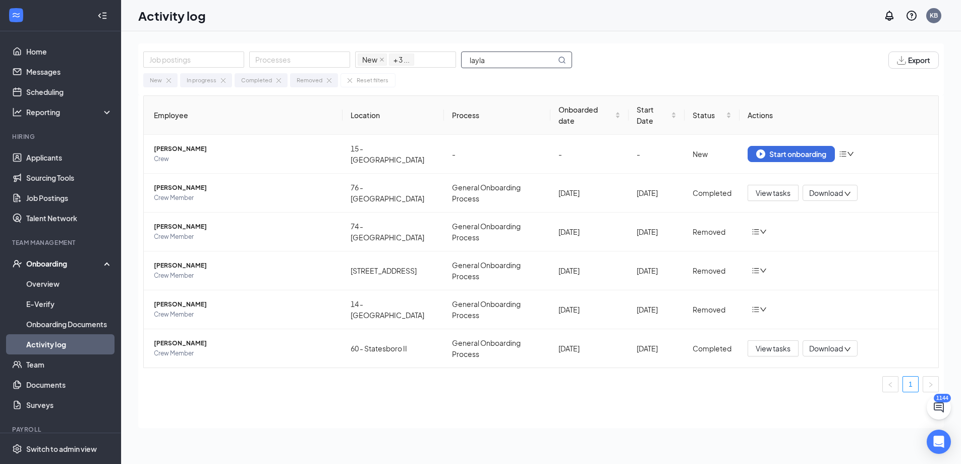
click at [495, 61] on input "layla" at bounding box center [509, 60] width 94 height 16
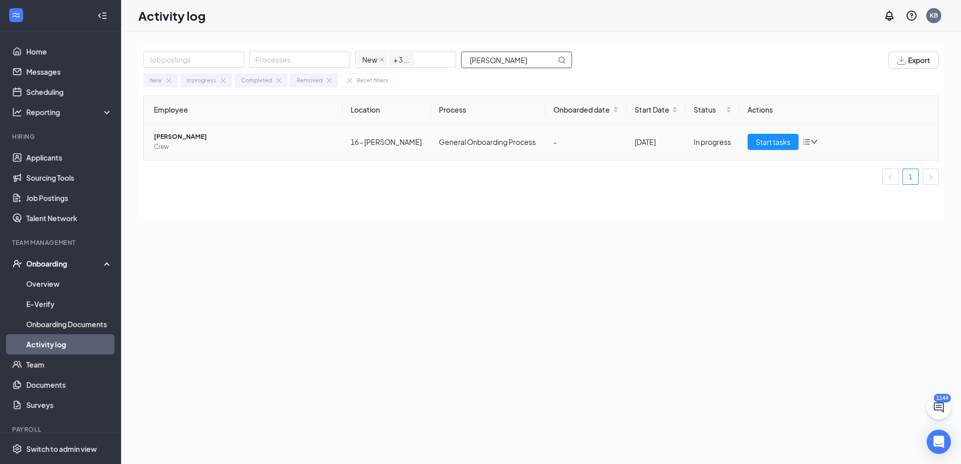
click at [178, 132] on span "[PERSON_NAME]" at bounding box center [244, 137] width 181 height 10
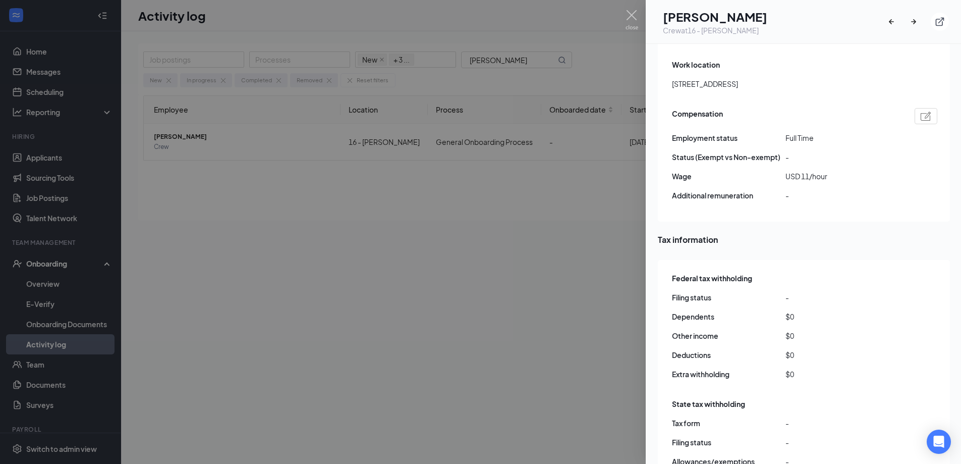
scroll to position [585, 0]
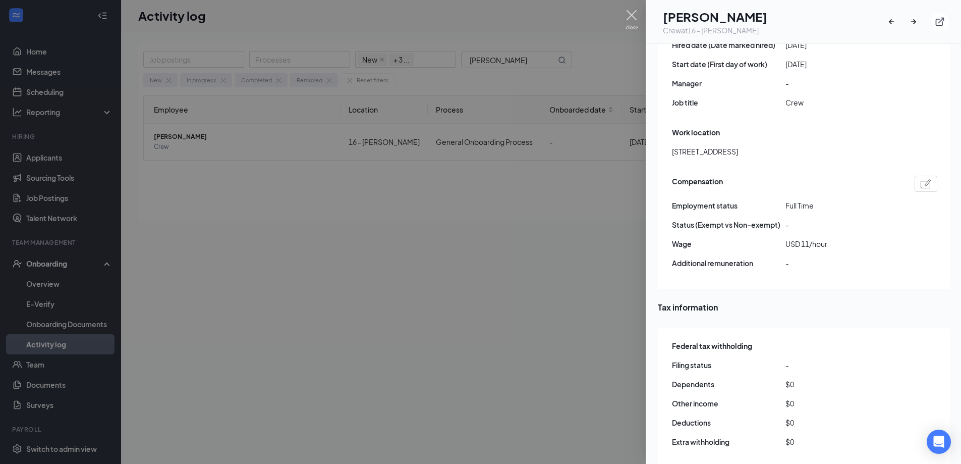
click at [634, 15] on img at bounding box center [632, 20] width 13 height 20
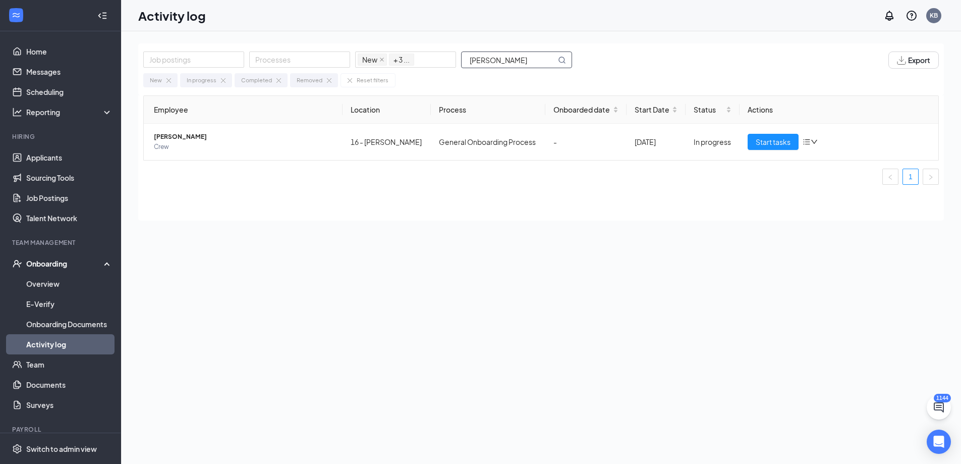
click at [507, 61] on input "[PERSON_NAME]" at bounding box center [509, 60] width 94 height 16
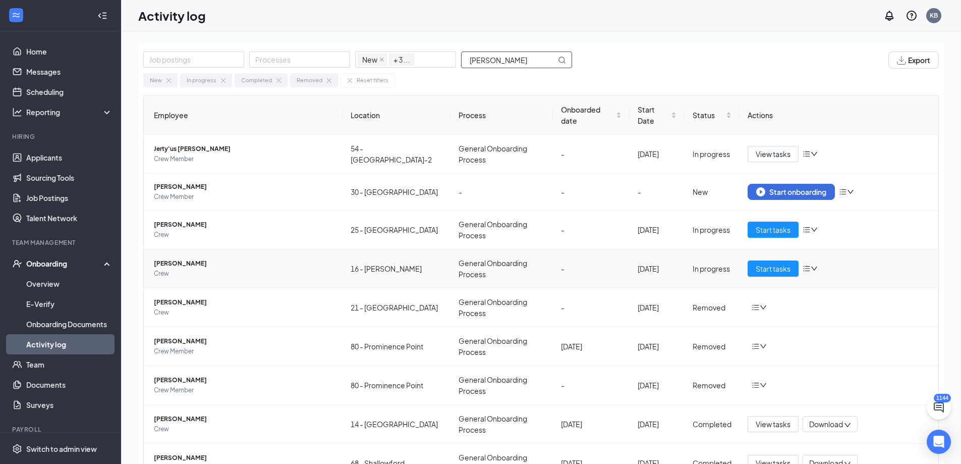
click at [176, 252] on td "[PERSON_NAME] Crew" at bounding box center [243, 268] width 199 height 39
click at [167, 261] on span "[PERSON_NAME]" at bounding box center [244, 263] width 181 height 10
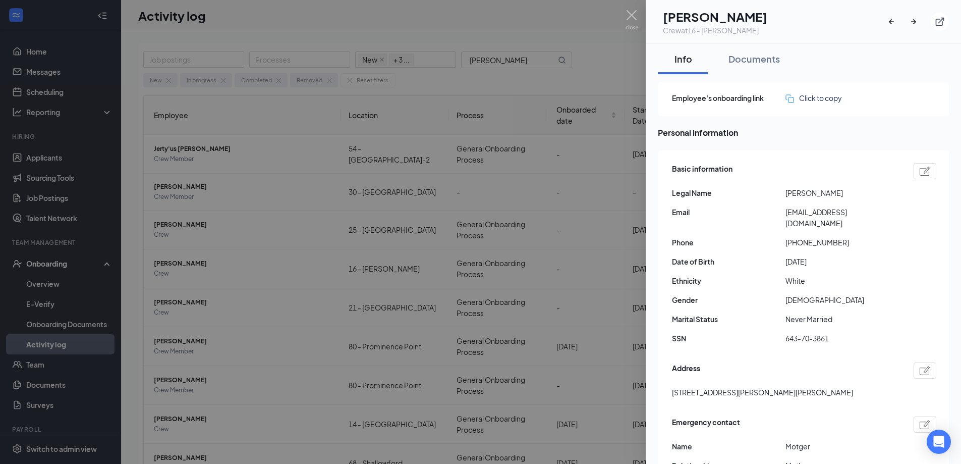
click at [815, 210] on span "[EMAIL_ADDRESS][DOMAIN_NAME]" at bounding box center [843, 217] width 114 height 22
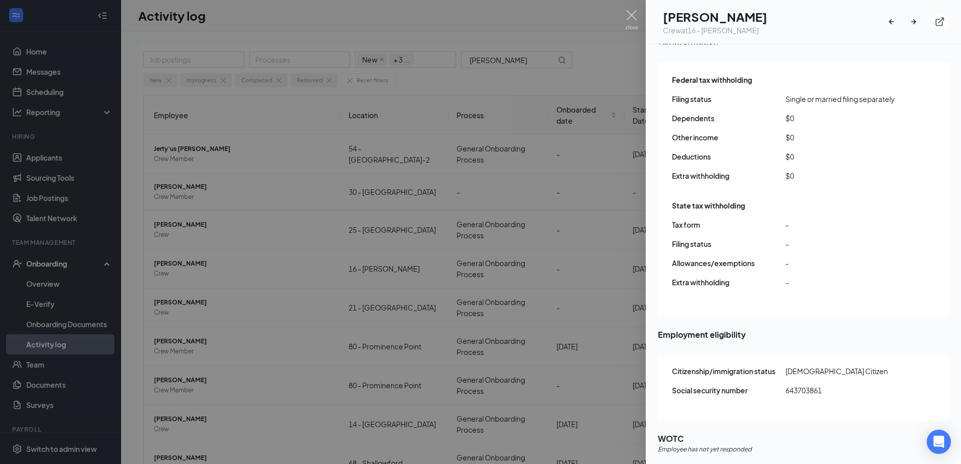
scroll to position [856, 0]
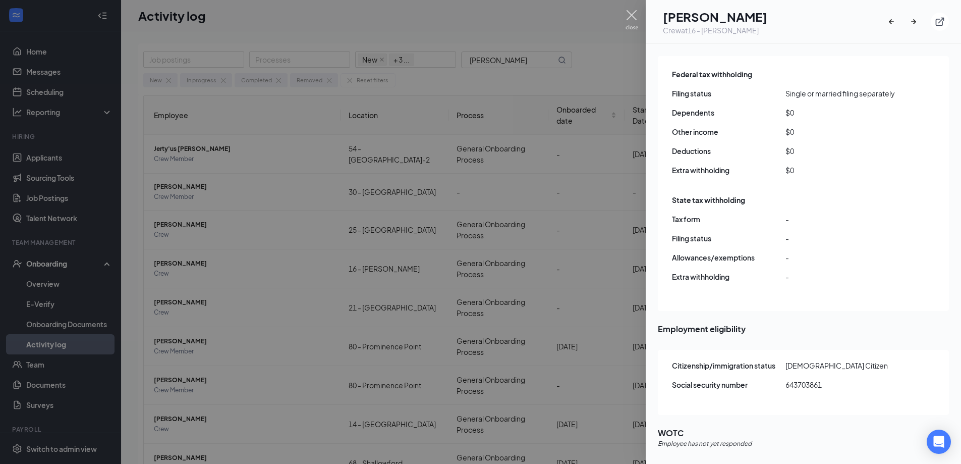
click at [635, 11] on img at bounding box center [632, 20] width 13 height 20
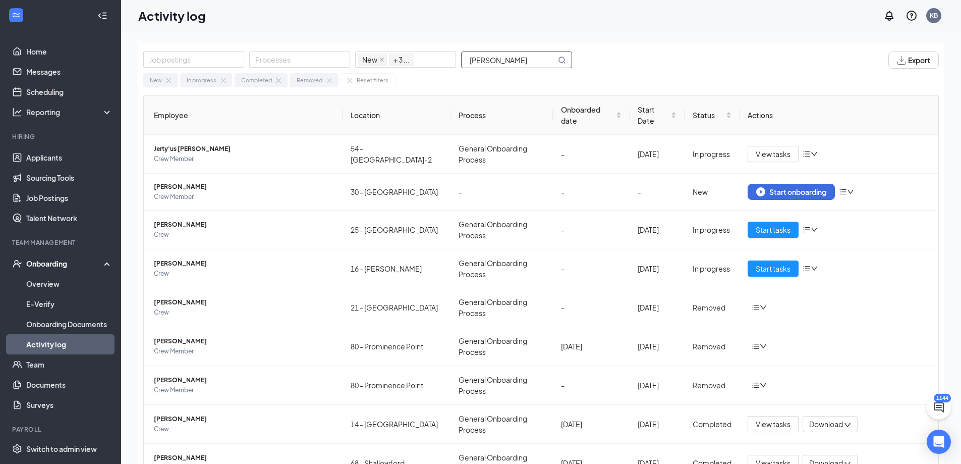
click at [525, 59] on input "[PERSON_NAME]" at bounding box center [509, 60] width 94 height 16
type input "o"
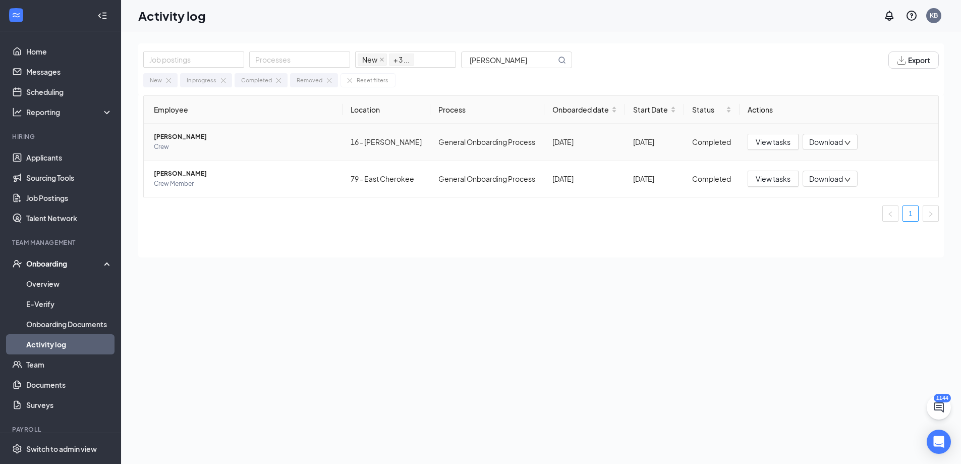
click at [172, 134] on span "[PERSON_NAME]" at bounding box center [244, 137] width 181 height 10
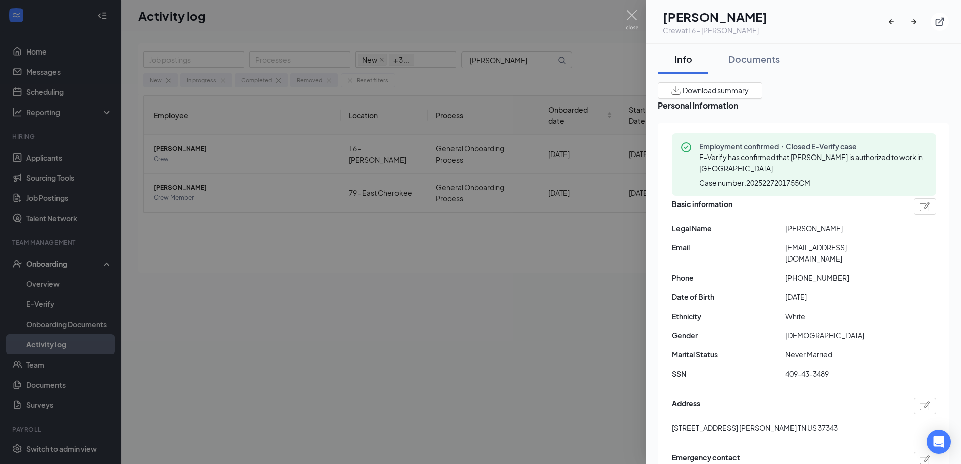
click at [813, 249] on span "[EMAIL_ADDRESS][DOMAIN_NAME]" at bounding box center [843, 253] width 114 height 22
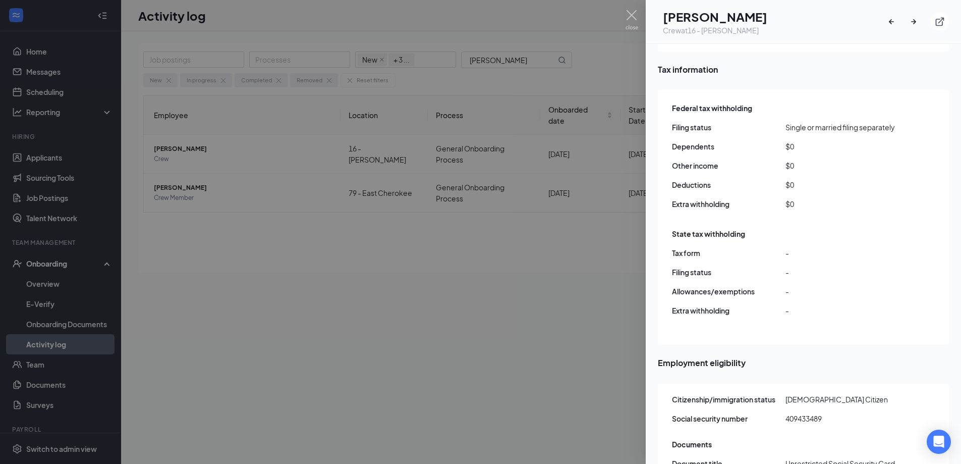
scroll to position [908, 0]
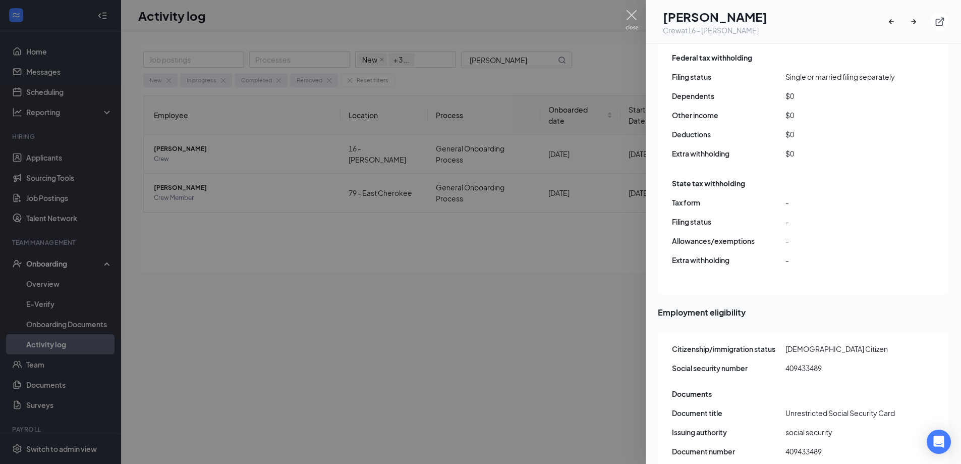
click at [632, 20] on img at bounding box center [632, 20] width 13 height 20
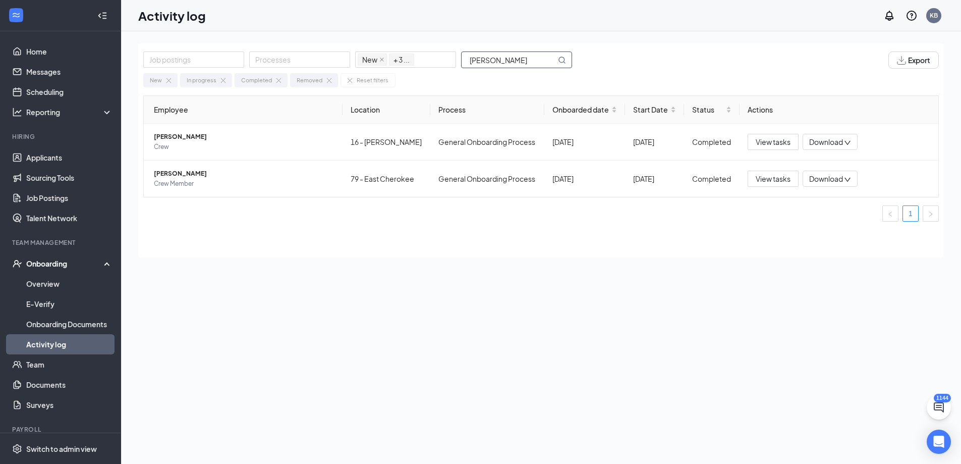
click at [523, 63] on input "[PERSON_NAME]" at bounding box center [509, 60] width 94 height 16
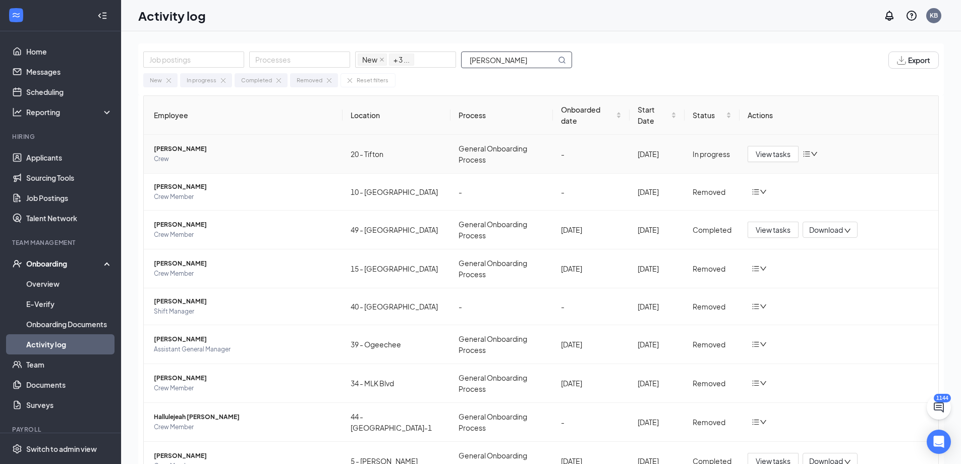
click at [184, 144] on span "[PERSON_NAME]" at bounding box center [244, 149] width 181 height 10
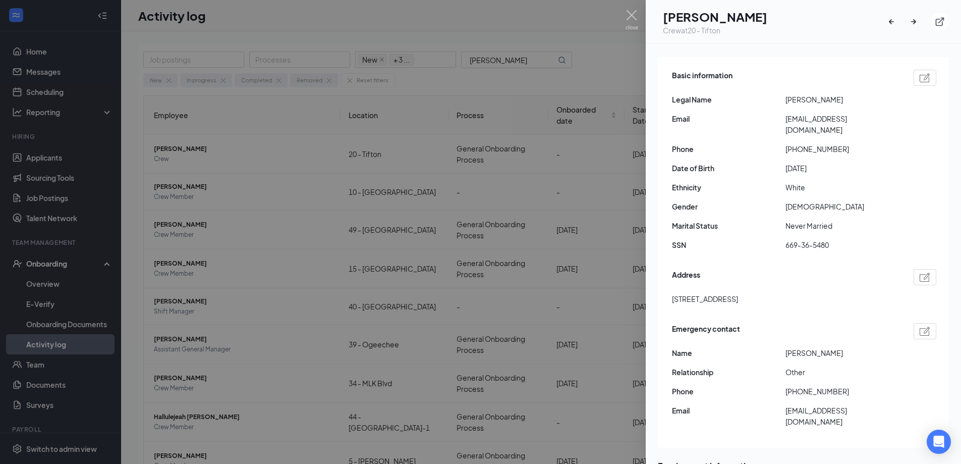
scroll to position [101, 0]
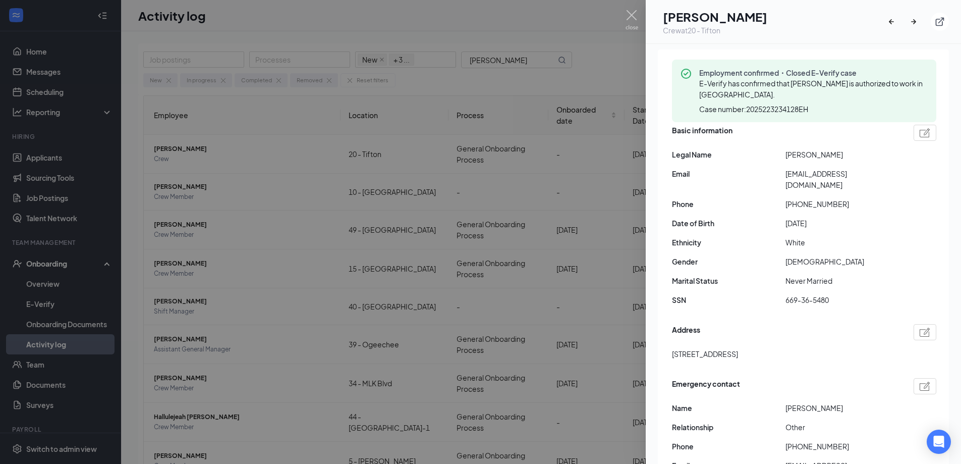
click at [843, 177] on span "[EMAIL_ADDRESS][DOMAIN_NAME]" at bounding box center [843, 179] width 114 height 22
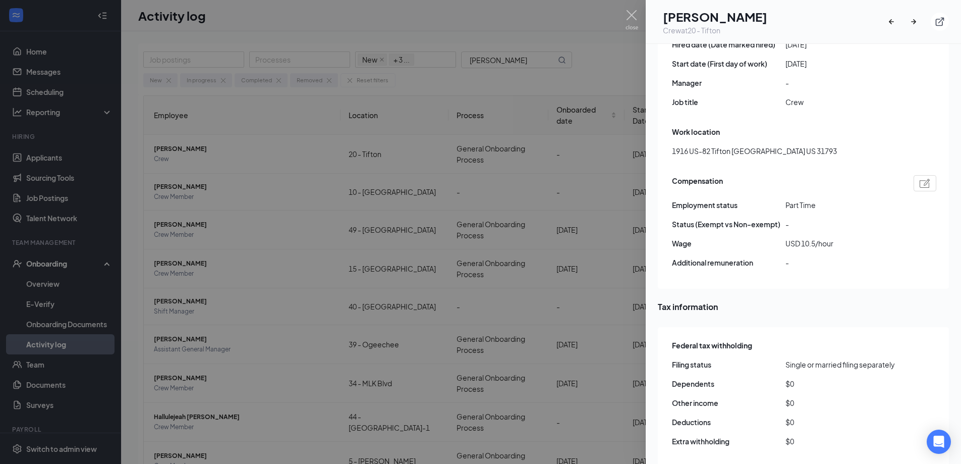
scroll to position [807, 0]
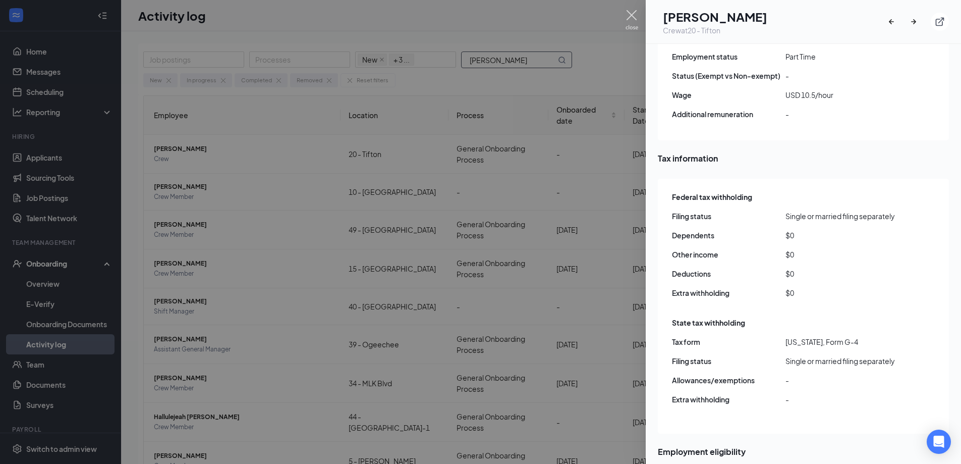
drag, startPoint x: 630, startPoint y: 17, endPoint x: 515, endPoint y: 65, distance: 124.2
click at [629, 17] on img at bounding box center [632, 20] width 13 height 20
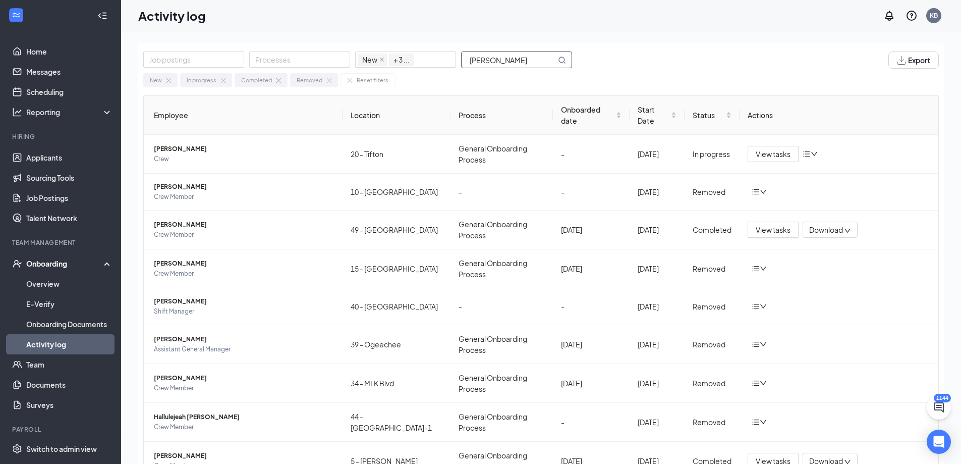
click at [513, 64] on input "[PERSON_NAME]" at bounding box center [509, 60] width 94 height 16
click at [512, 63] on input "[PERSON_NAME]" at bounding box center [509, 60] width 94 height 16
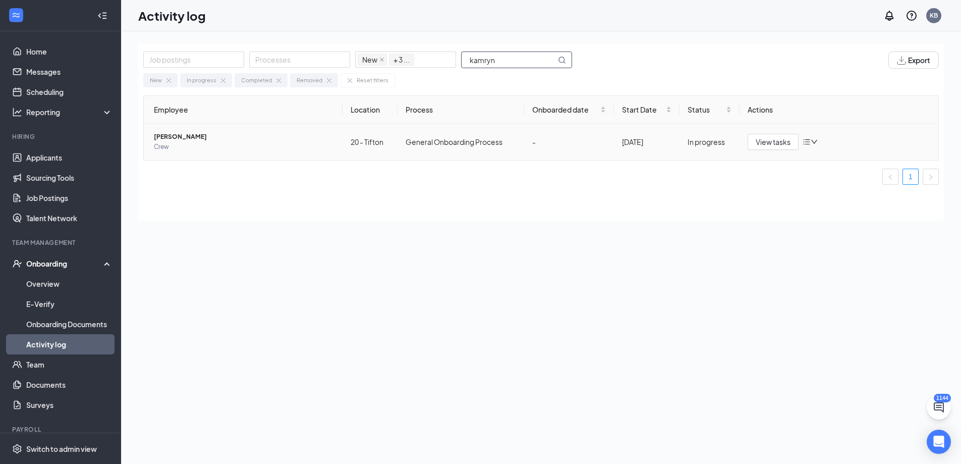
click at [190, 138] on span "[PERSON_NAME]" at bounding box center [244, 137] width 181 height 10
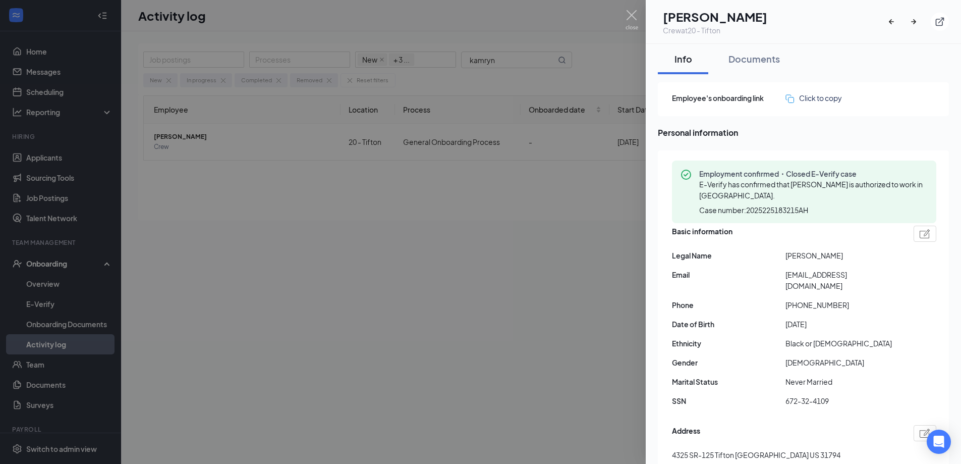
click at [813, 271] on span "[EMAIL_ADDRESS][DOMAIN_NAME]" at bounding box center [843, 280] width 114 height 22
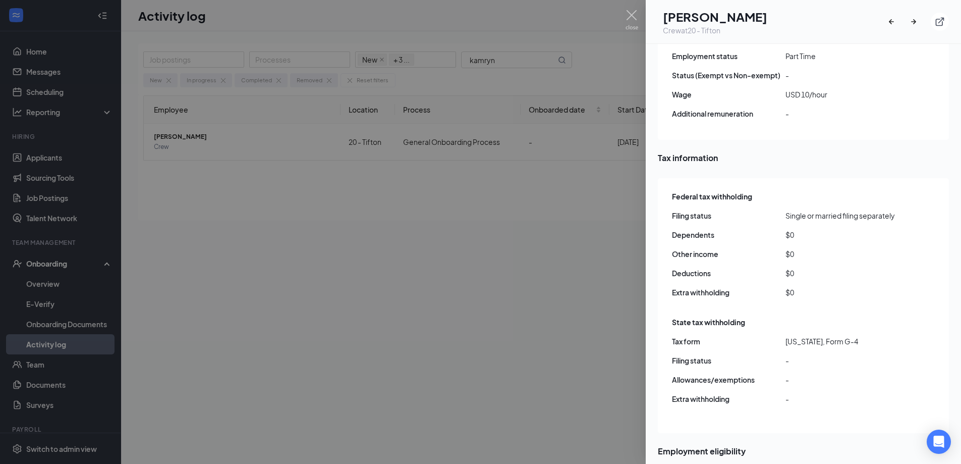
scroll to position [807, 0]
click at [631, 13] on img at bounding box center [632, 20] width 13 height 20
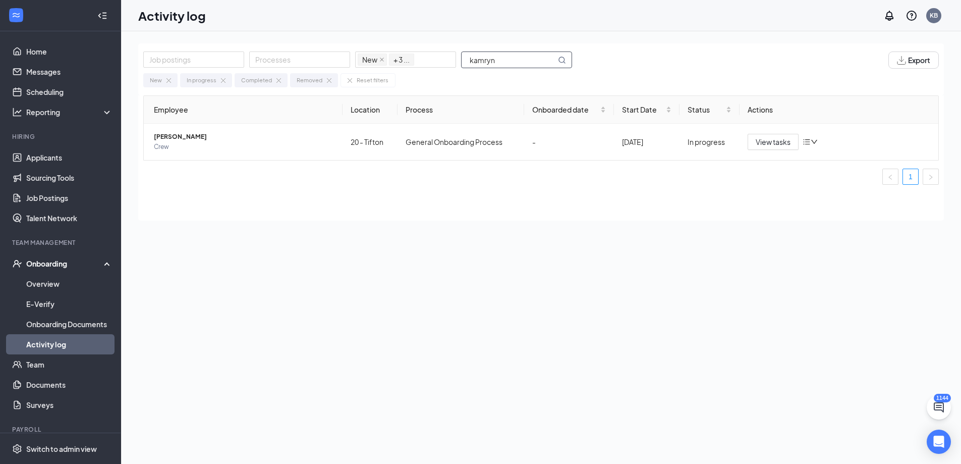
click at [500, 64] on input "kamryn" at bounding box center [509, 60] width 94 height 16
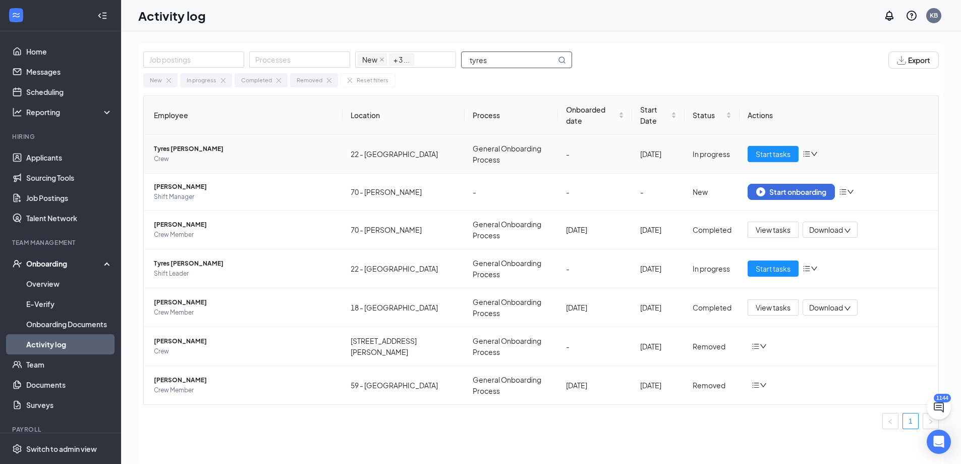
click at [174, 144] on span "Tyres [PERSON_NAME]" at bounding box center [244, 149] width 181 height 10
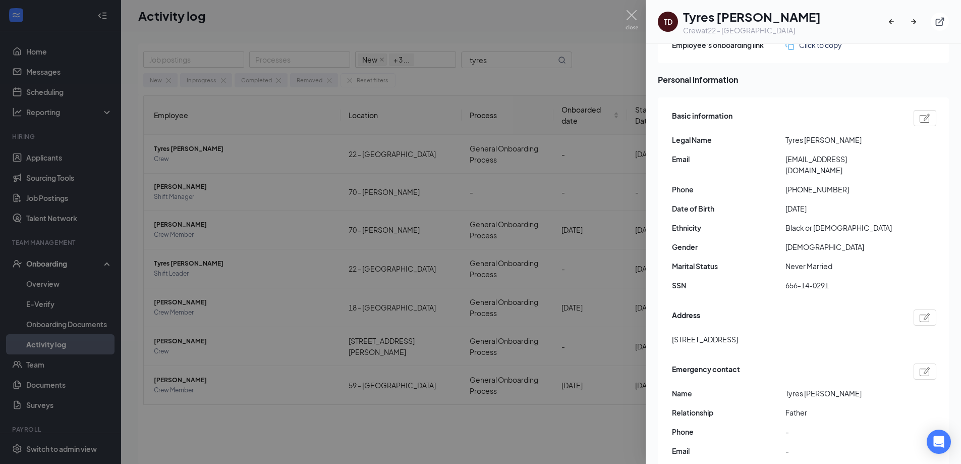
scroll to position [50, 0]
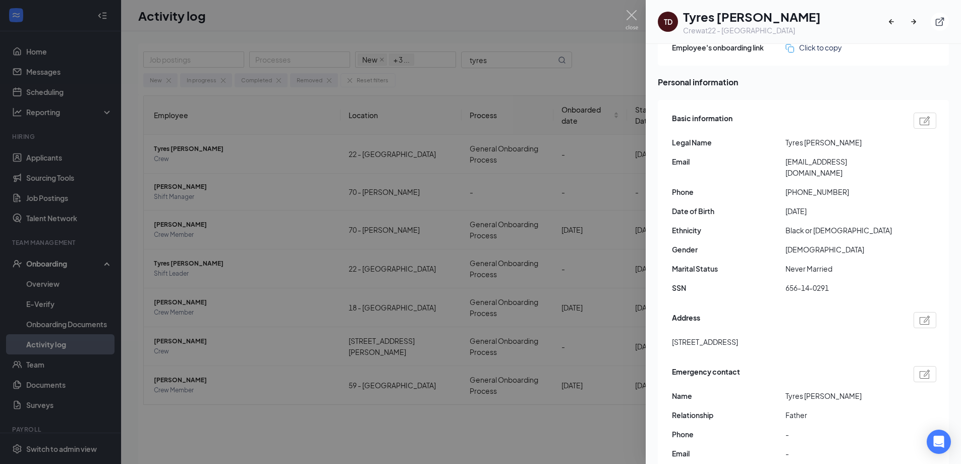
click at [807, 164] on span "[EMAIL_ADDRESS][DOMAIN_NAME]" at bounding box center [843, 167] width 114 height 22
copy span "[EMAIL_ADDRESS][DOMAIN_NAME]"
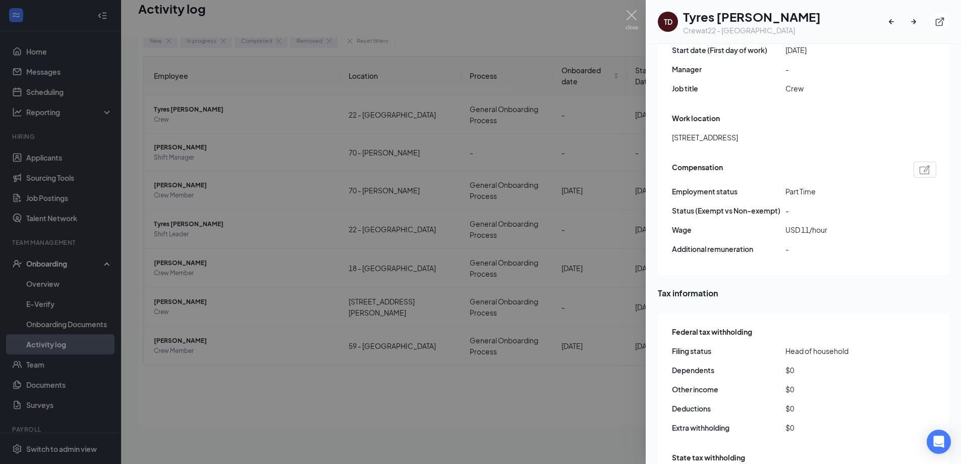
scroll to position [606, 0]
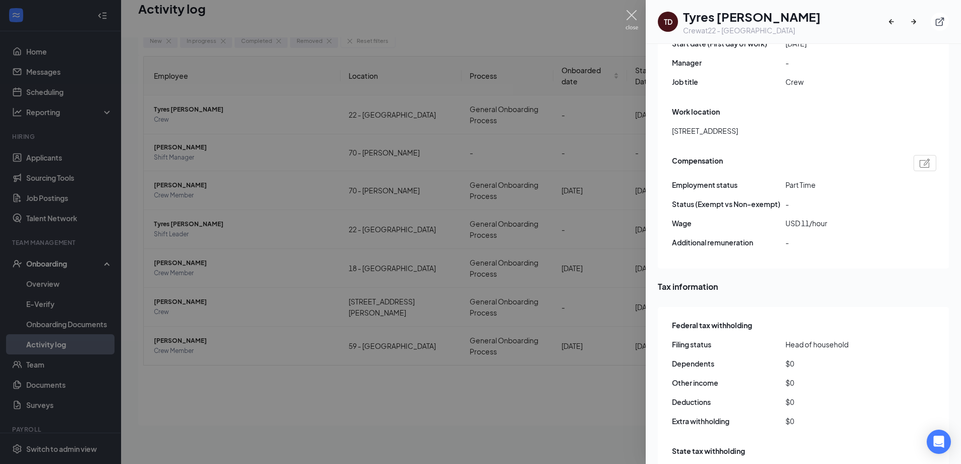
click at [630, 18] on img at bounding box center [632, 20] width 13 height 20
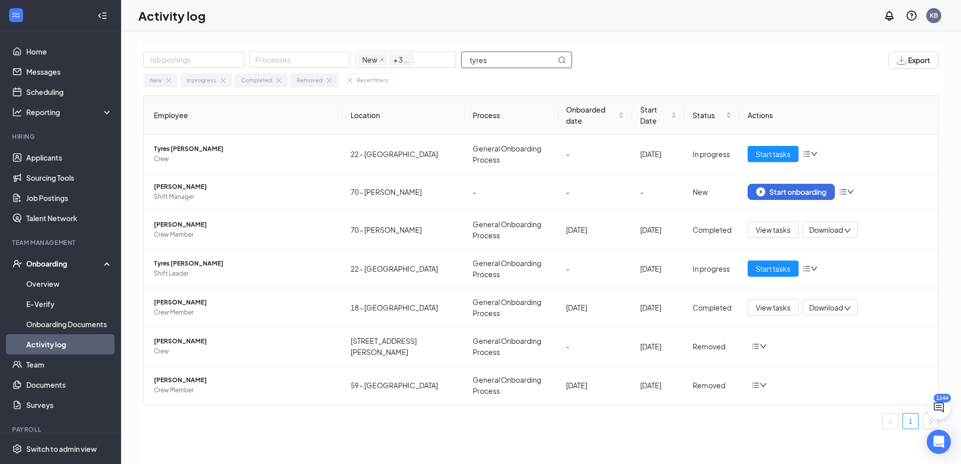
click at [503, 61] on input "tyres" at bounding box center [509, 60] width 94 height 16
click at [513, 62] on input "tyres" at bounding box center [509, 60] width 94 height 16
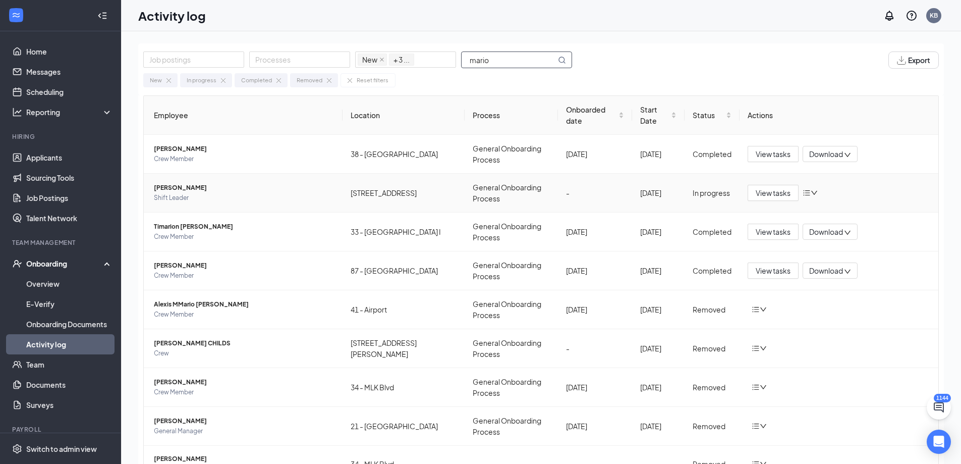
click at [190, 183] on span "[PERSON_NAME]" at bounding box center [244, 188] width 181 height 10
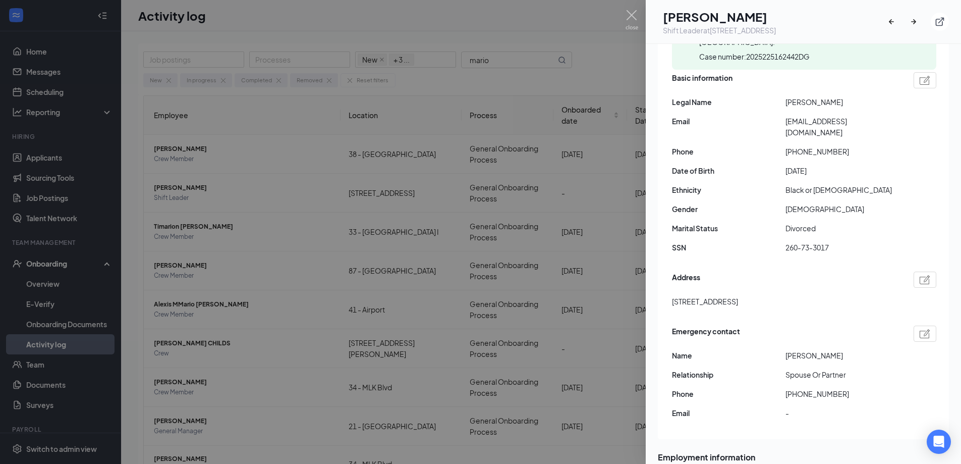
scroll to position [151, 0]
click at [849, 124] on span "[EMAIL_ADDRESS][DOMAIN_NAME]" at bounding box center [843, 129] width 114 height 22
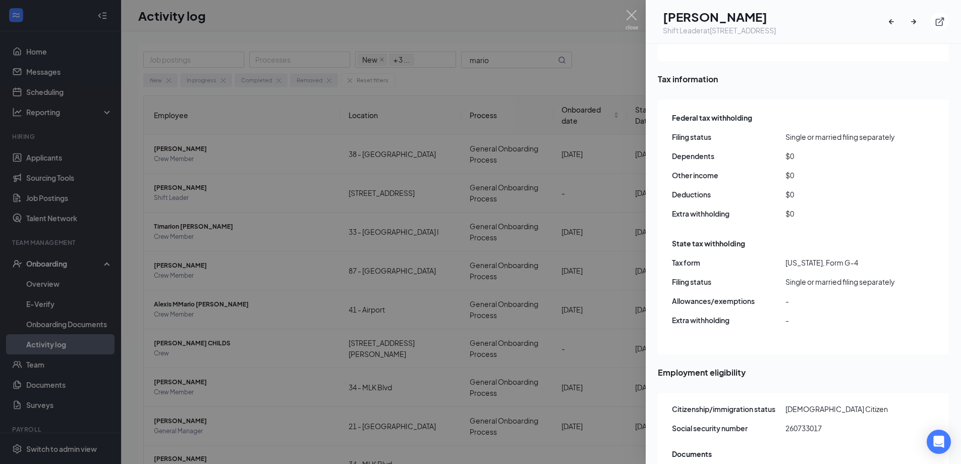
scroll to position [858, 0]
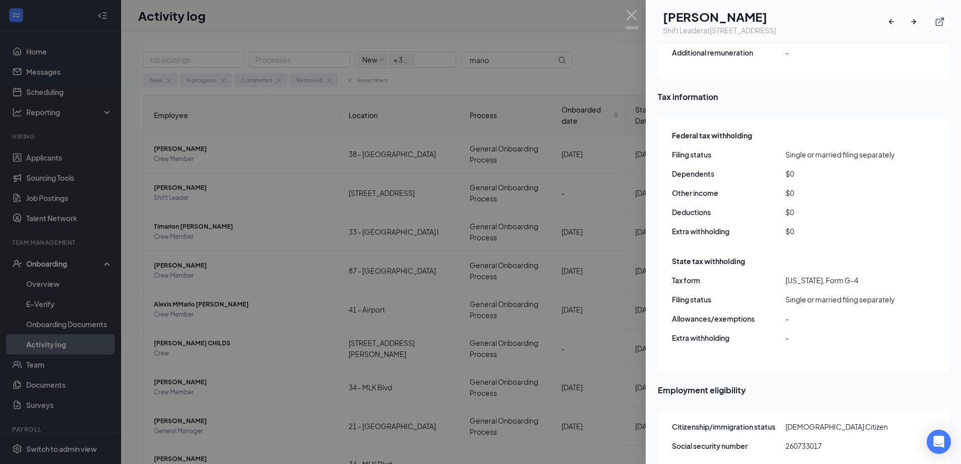
click at [634, 16] on img at bounding box center [632, 20] width 13 height 20
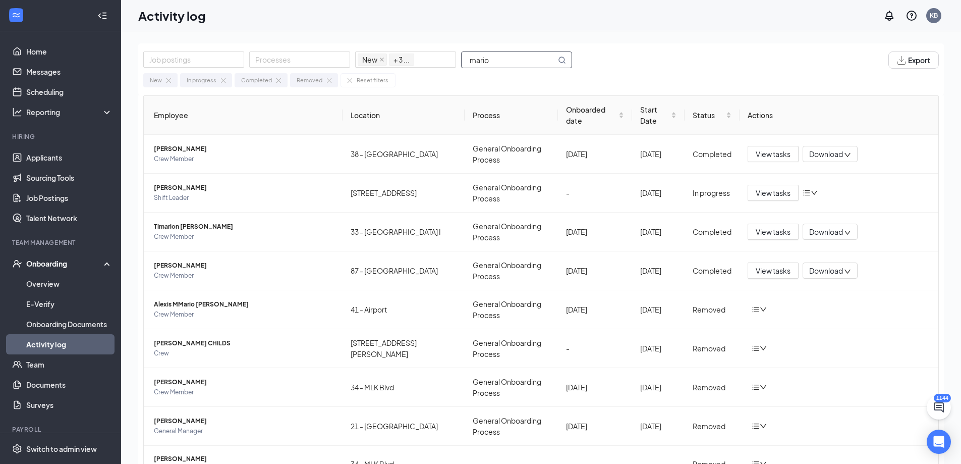
click at [511, 66] on input "mario" at bounding box center [509, 60] width 94 height 16
click at [511, 65] on input "mario" at bounding box center [509, 60] width 94 height 16
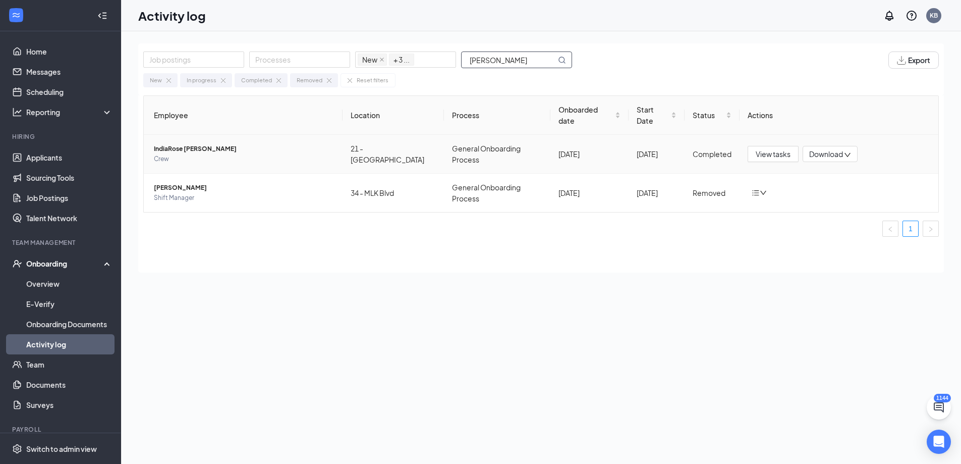
click at [172, 144] on span "IndiaRose [PERSON_NAME]" at bounding box center [244, 149] width 181 height 10
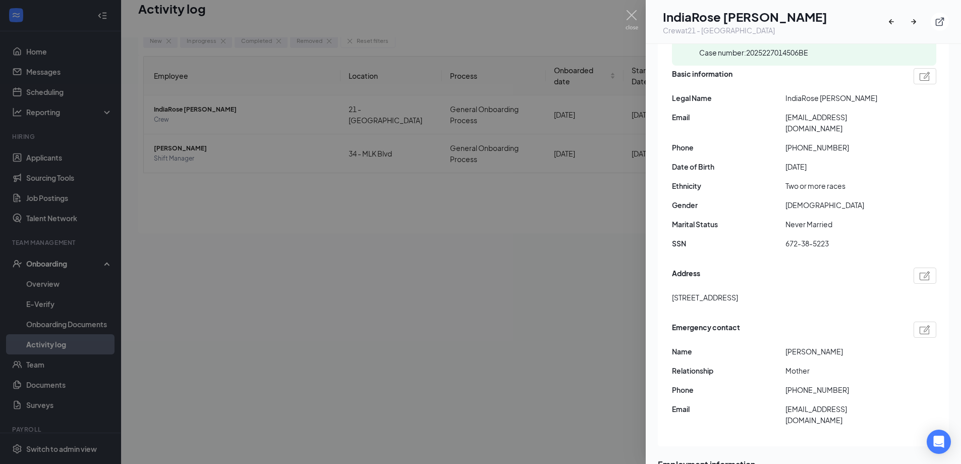
scroll to position [101, 0]
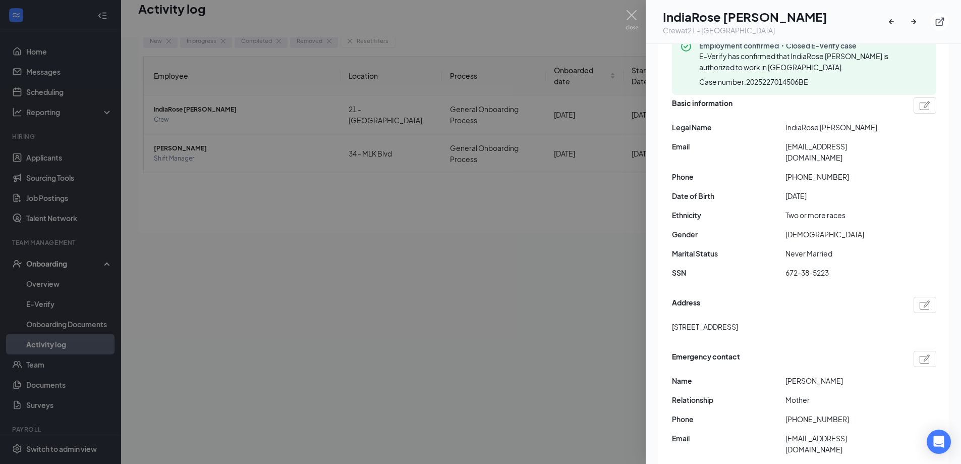
click at [832, 154] on span "[EMAIL_ADDRESS][DOMAIN_NAME]" at bounding box center [843, 152] width 114 height 22
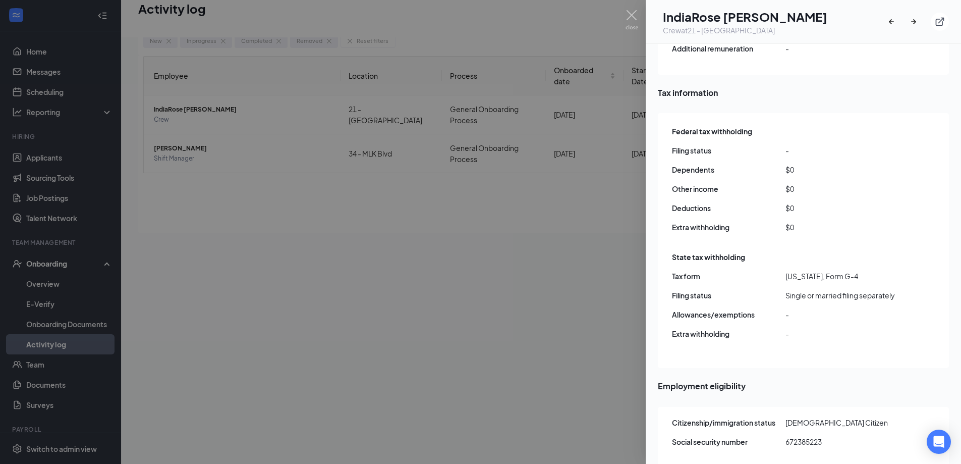
scroll to position [807, 0]
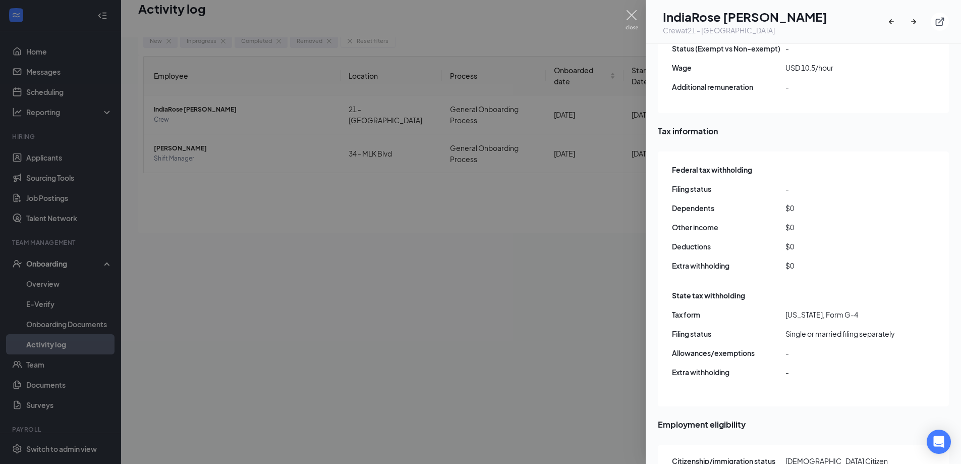
click at [634, 15] on img at bounding box center [632, 20] width 13 height 20
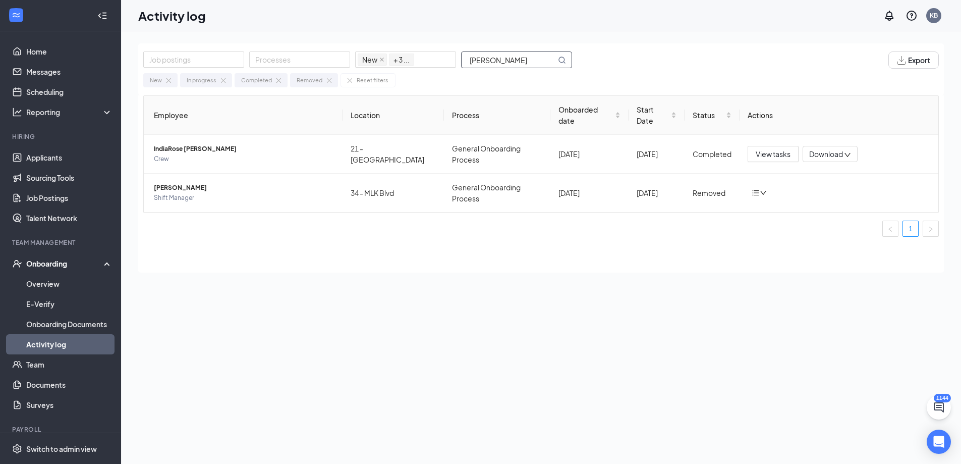
click at [537, 62] on input "[PERSON_NAME]" at bounding box center [509, 60] width 94 height 16
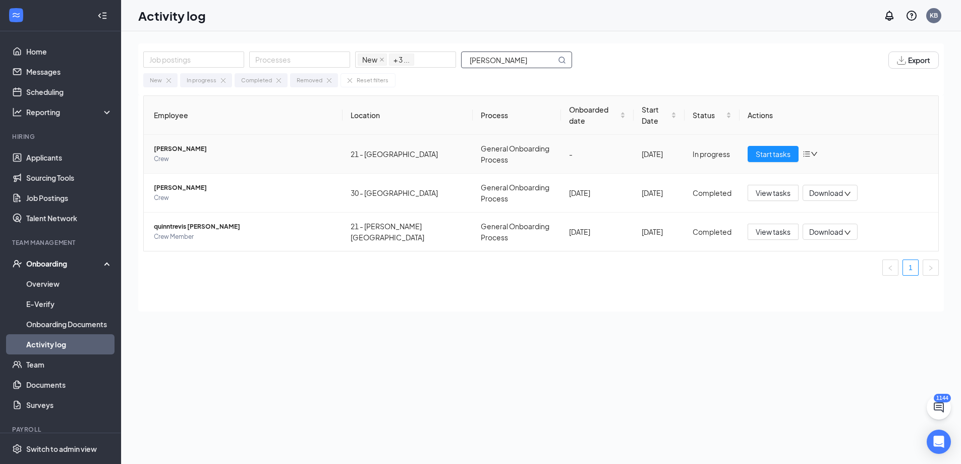
click at [177, 144] on span "[PERSON_NAME]" at bounding box center [244, 149] width 181 height 10
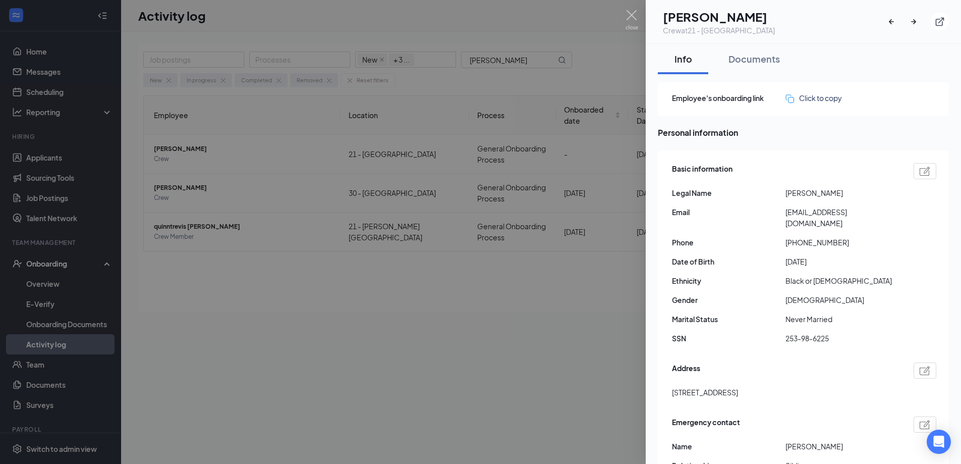
click at [807, 237] on span "[PHONE_NUMBER]" at bounding box center [843, 242] width 114 height 11
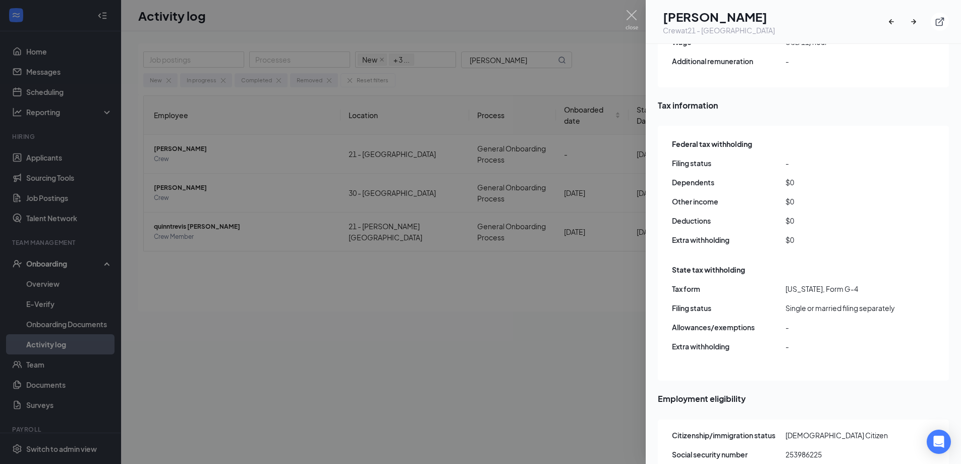
scroll to position [807, 0]
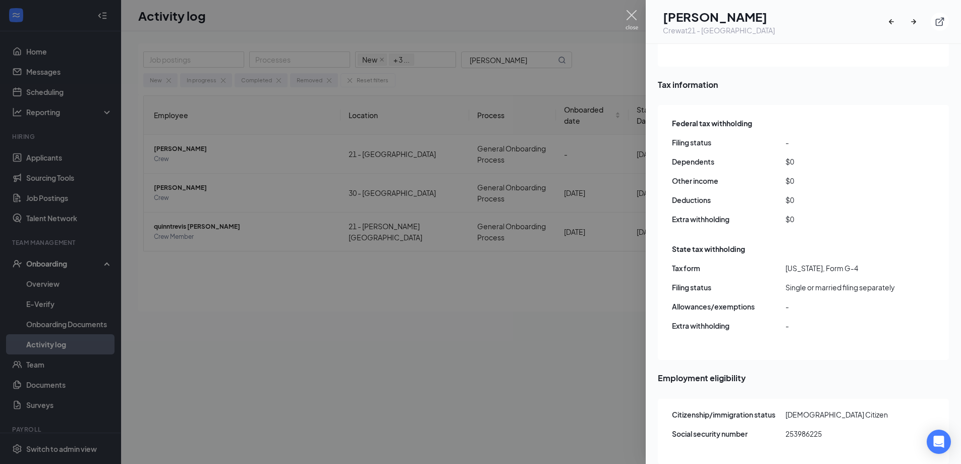
click at [632, 10] on img at bounding box center [632, 20] width 13 height 20
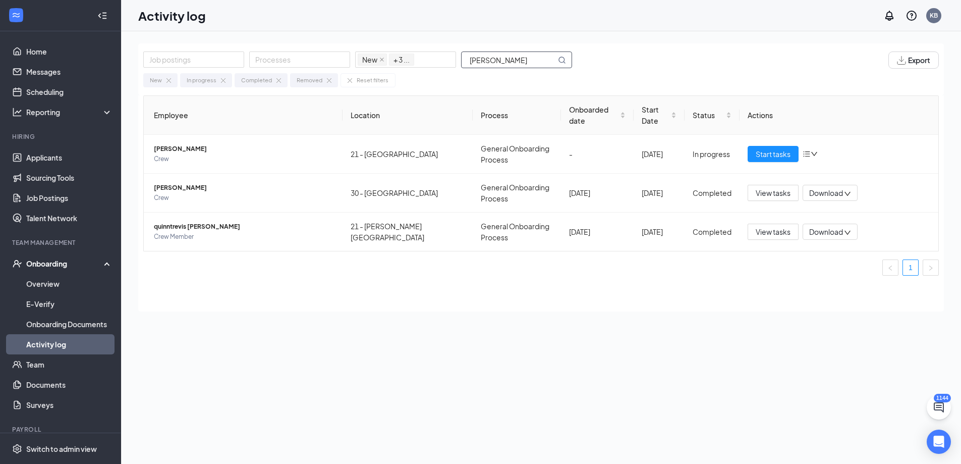
click at [528, 60] on input "[PERSON_NAME]" at bounding box center [509, 60] width 94 height 16
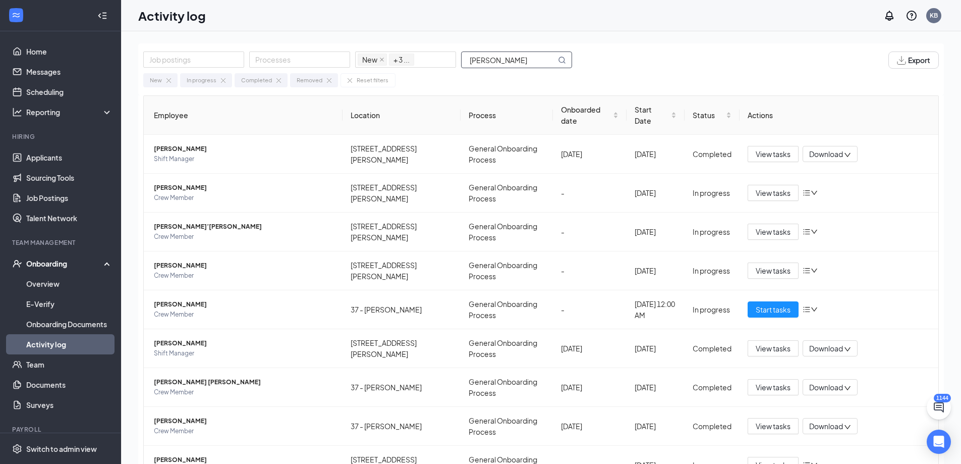
click at [509, 56] on input "[PERSON_NAME]" at bounding box center [509, 60] width 94 height 16
click at [509, 57] on input "[PERSON_NAME]" at bounding box center [509, 60] width 94 height 16
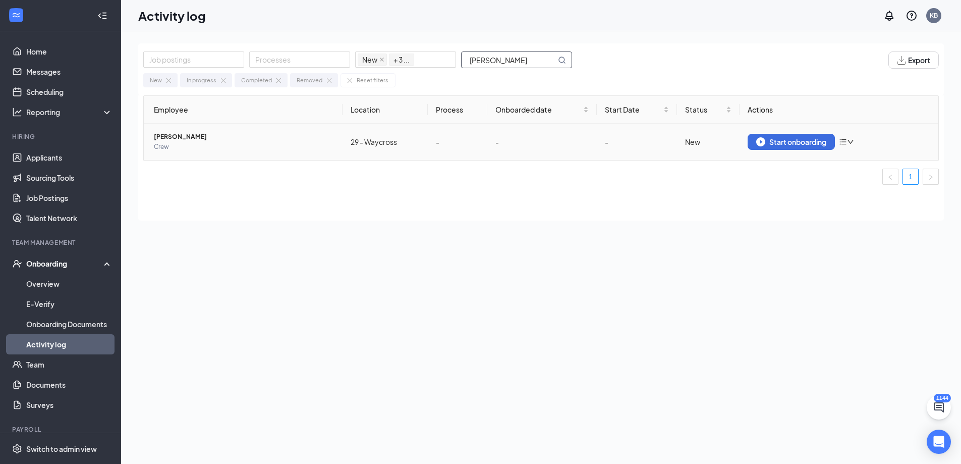
click at [193, 136] on span "[PERSON_NAME]" at bounding box center [244, 137] width 181 height 10
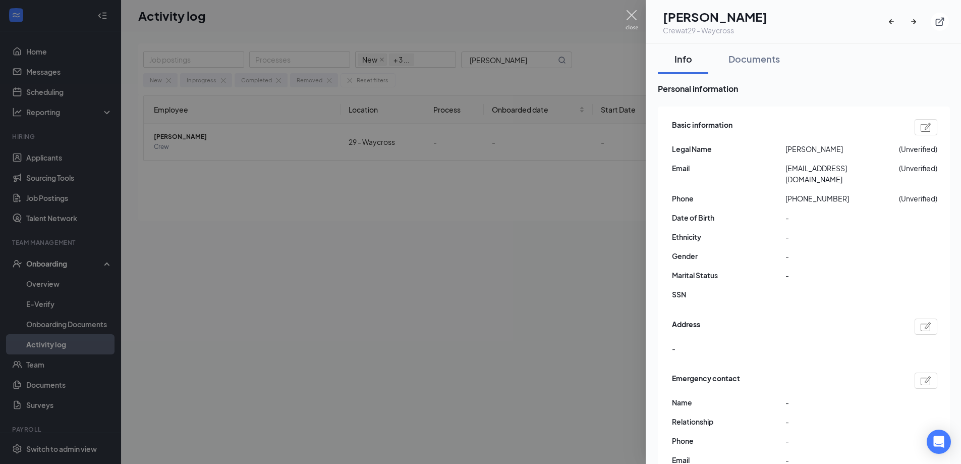
click at [628, 16] on img at bounding box center [632, 20] width 13 height 20
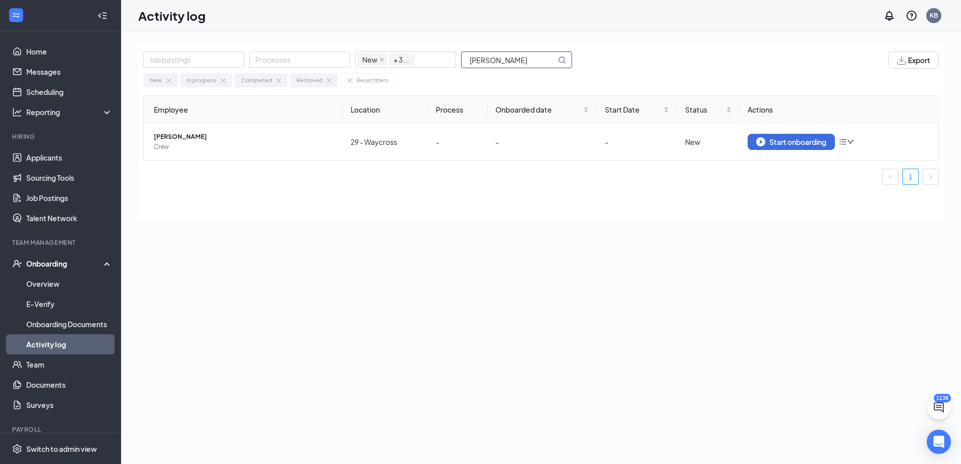
click at [512, 63] on input "[PERSON_NAME]" at bounding box center [509, 60] width 94 height 16
click at [512, 62] on input "[PERSON_NAME]" at bounding box center [509, 60] width 94 height 16
type input "g"
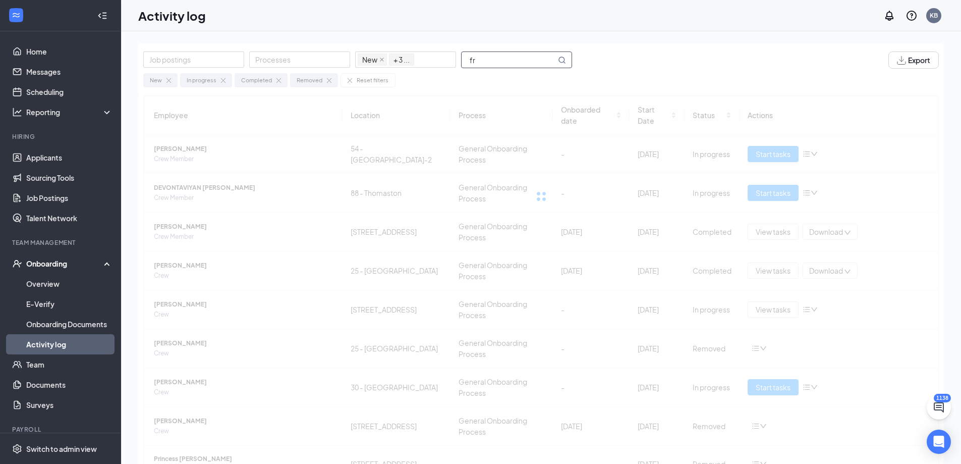
type input "f"
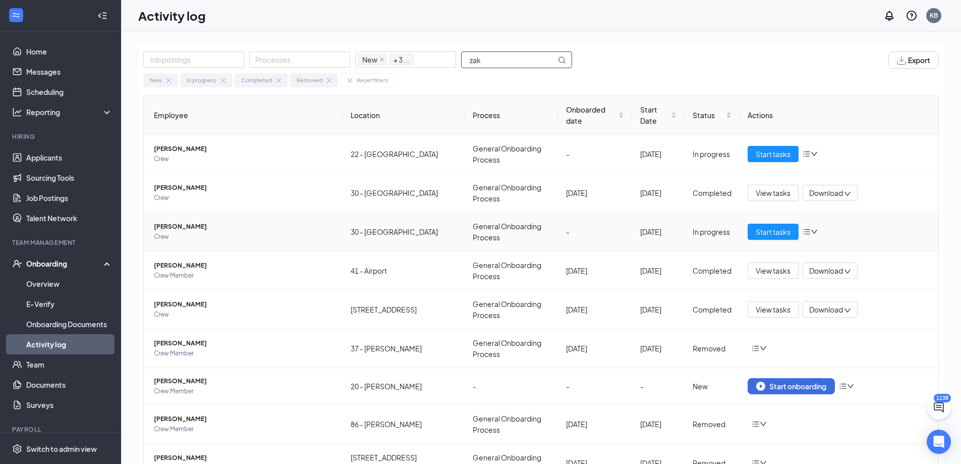
click at [188, 230] on span "[PERSON_NAME]" at bounding box center [244, 227] width 181 height 10
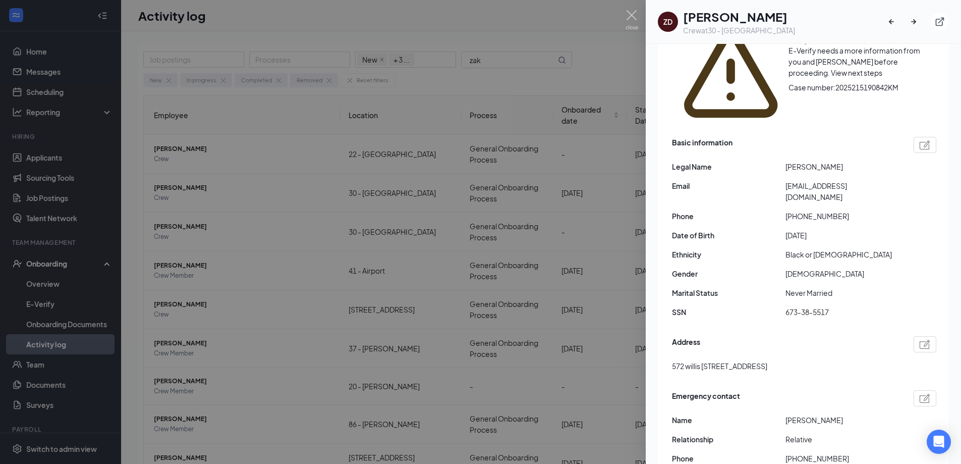
scroll to position [151, 0]
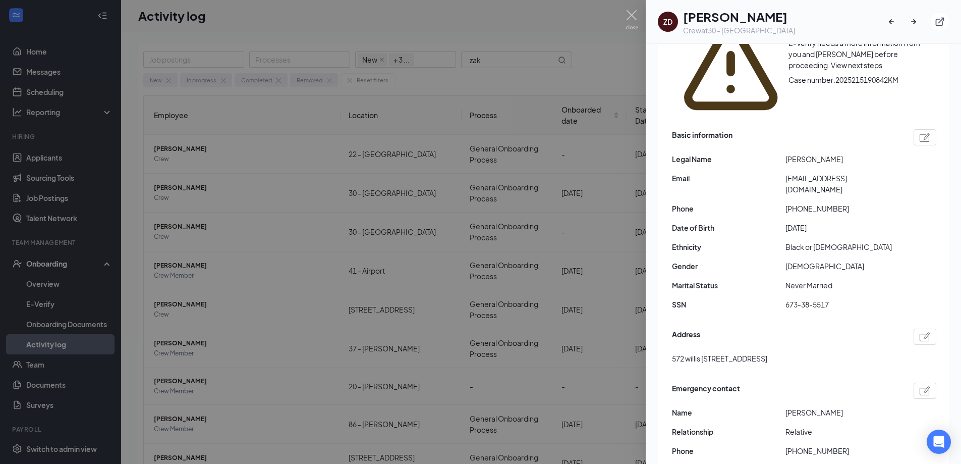
click at [827, 173] on span "[EMAIL_ADDRESS][DOMAIN_NAME]" at bounding box center [843, 184] width 114 height 22
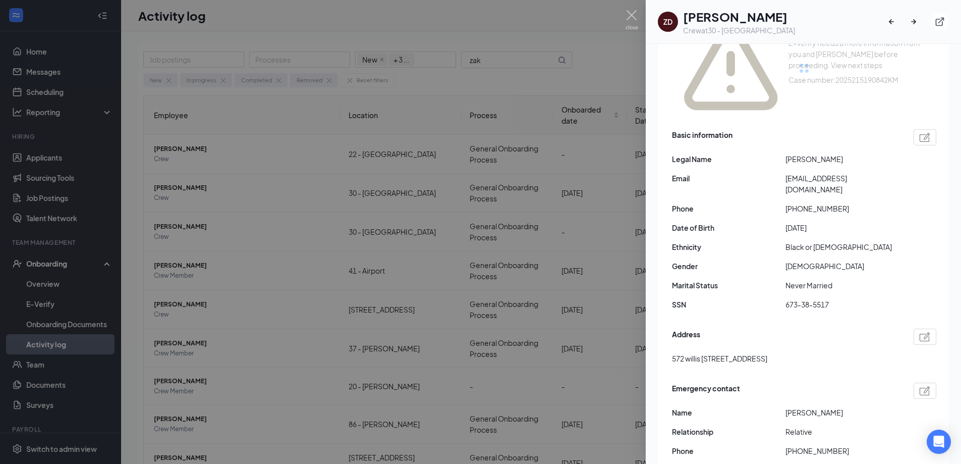
click at [827, 173] on span "[EMAIL_ADDRESS][DOMAIN_NAME]" at bounding box center [843, 184] width 114 height 22
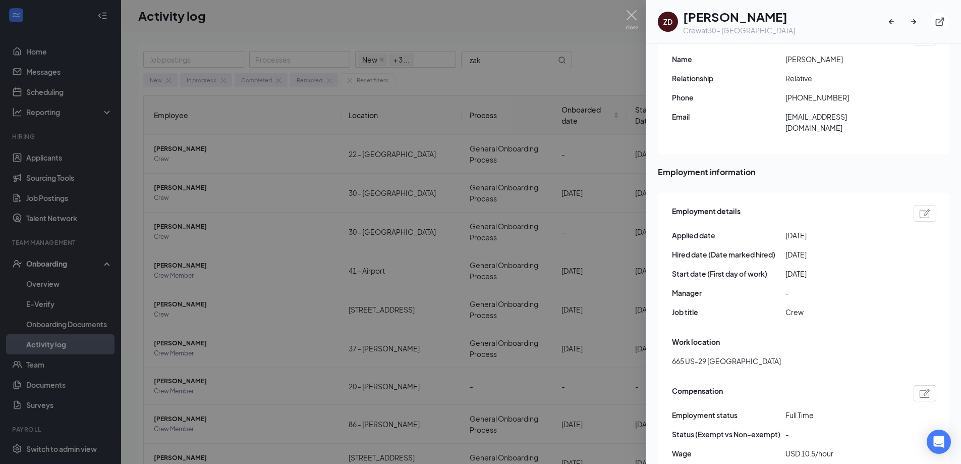
scroll to position [555, 0]
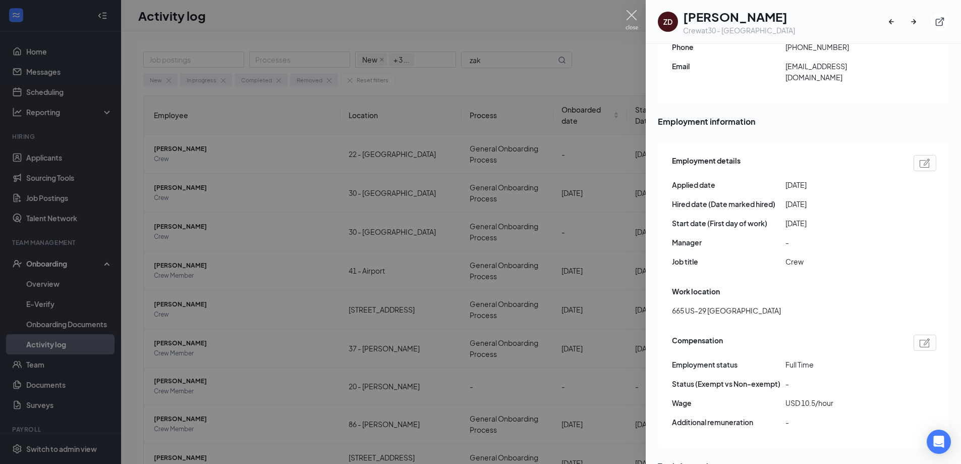
click at [628, 16] on img at bounding box center [632, 20] width 13 height 20
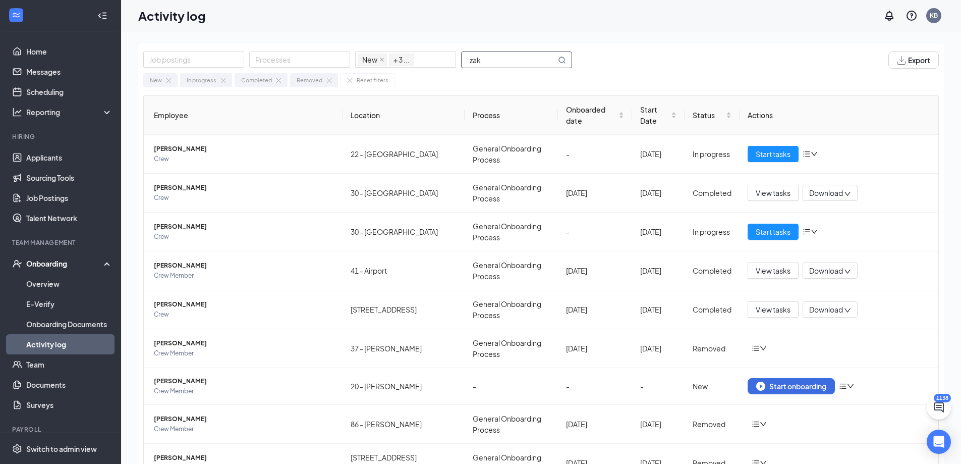
click at [507, 62] on input "zak" at bounding box center [509, 60] width 94 height 16
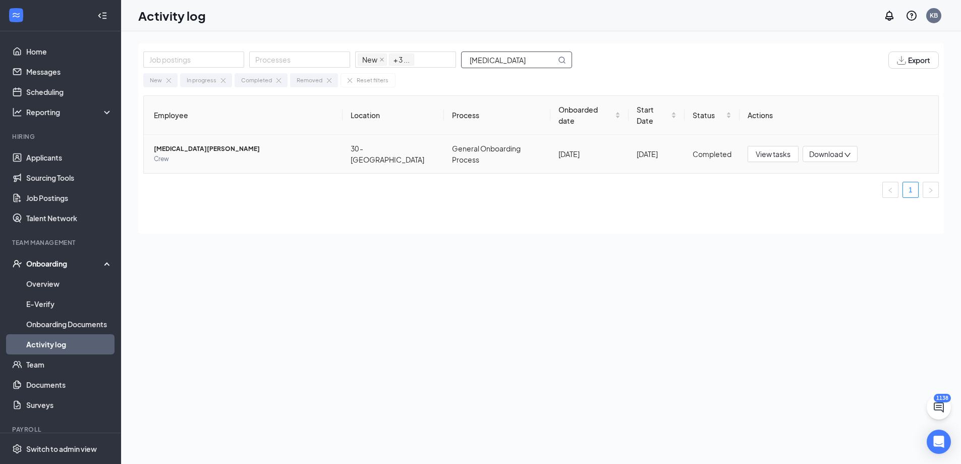
click at [178, 144] on span "[MEDICAL_DATA][PERSON_NAME]" at bounding box center [244, 149] width 181 height 10
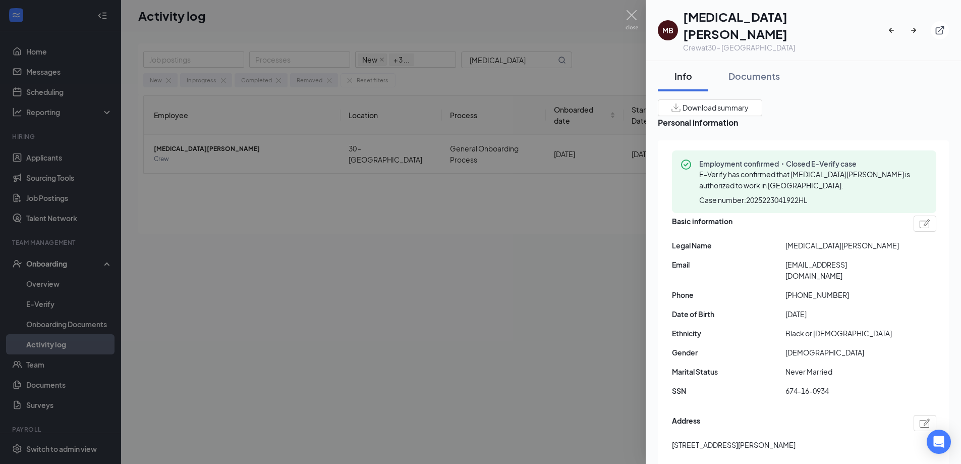
scroll to position [50, 0]
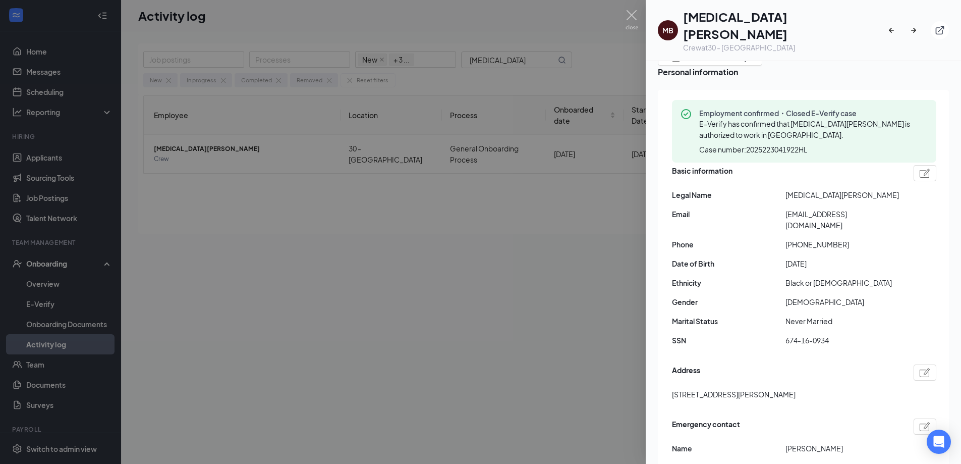
click at [824, 208] on span "[EMAIL_ADDRESS][DOMAIN_NAME]" at bounding box center [843, 219] width 114 height 22
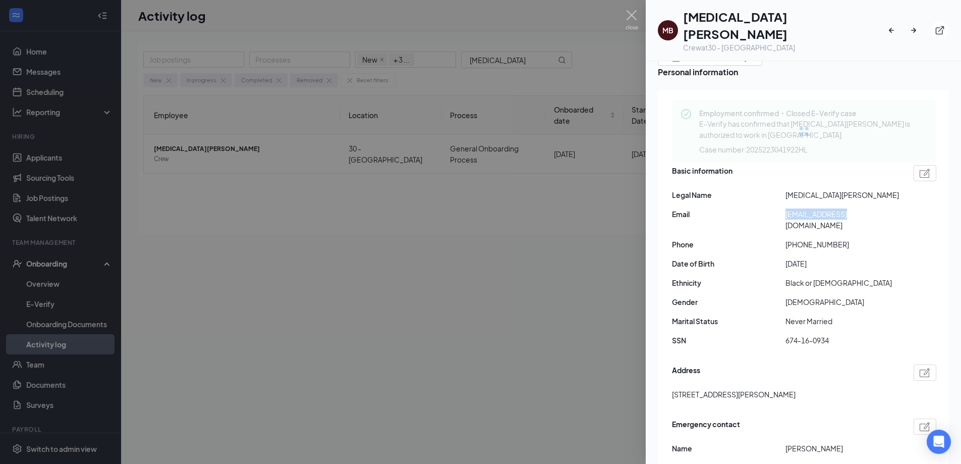
click at [824, 208] on span "[EMAIL_ADDRESS][DOMAIN_NAME]" at bounding box center [843, 219] width 114 height 22
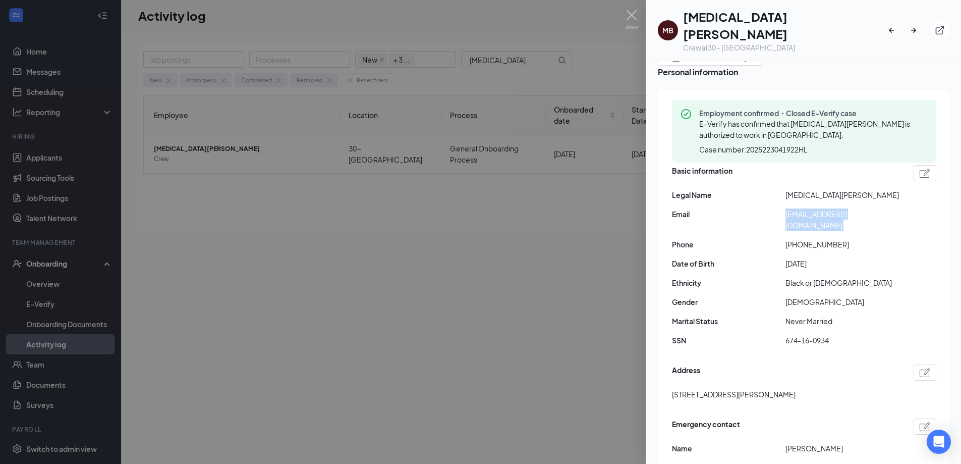
click at [824, 208] on span "[EMAIL_ADDRESS][DOMAIN_NAME]" at bounding box center [843, 219] width 114 height 22
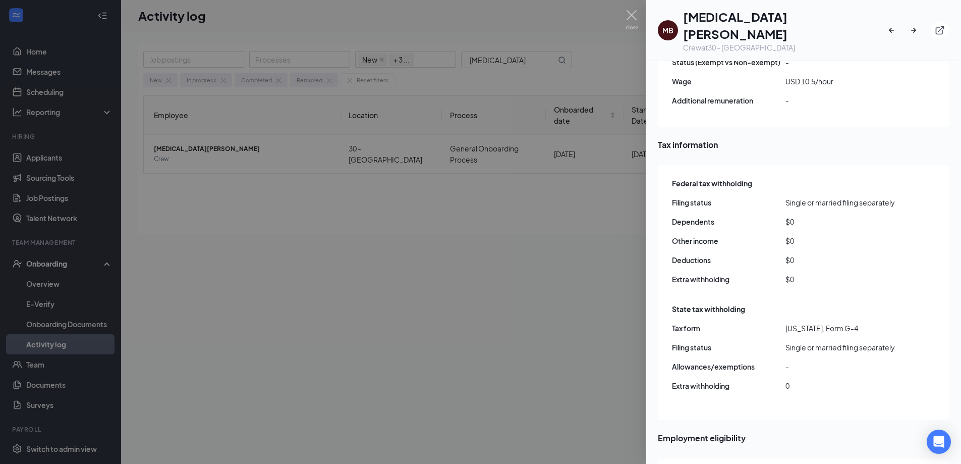
scroll to position [795, 0]
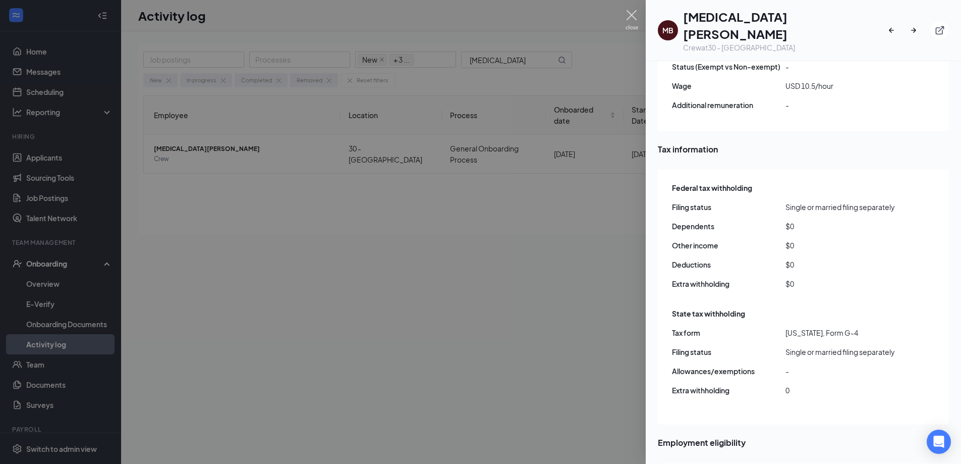
click at [632, 11] on img at bounding box center [632, 20] width 13 height 20
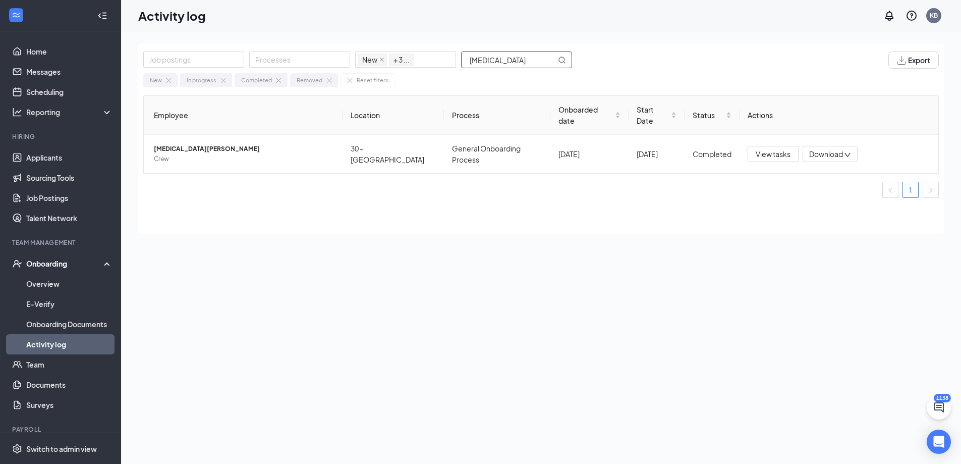
click at [494, 58] on input "[MEDICAL_DATA]" at bounding box center [509, 60] width 94 height 16
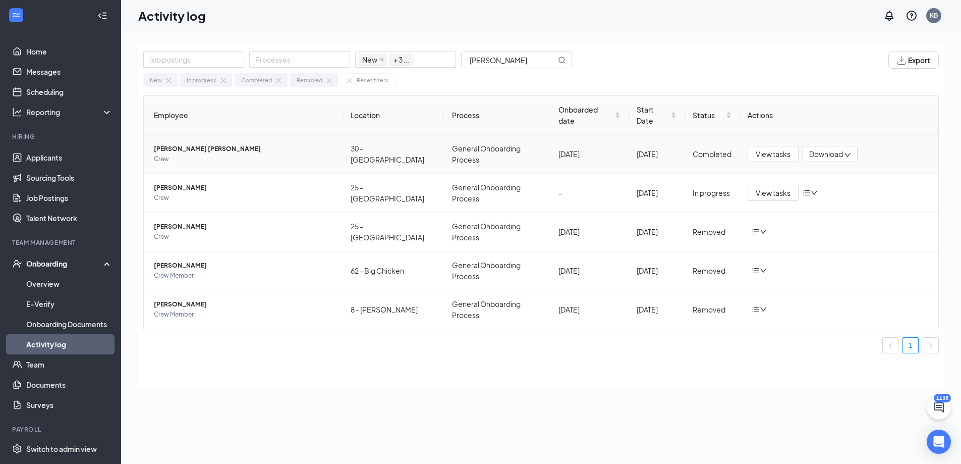
click at [192, 144] on span "[PERSON_NAME] [PERSON_NAME]" at bounding box center [244, 149] width 181 height 10
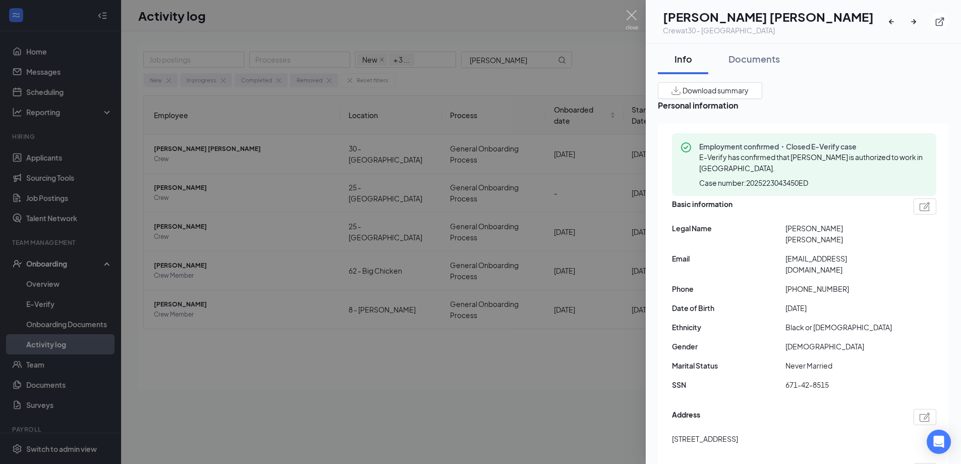
click at [813, 254] on span "[EMAIL_ADDRESS][DOMAIN_NAME]" at bounding box center [843, 264] width 114 height 22
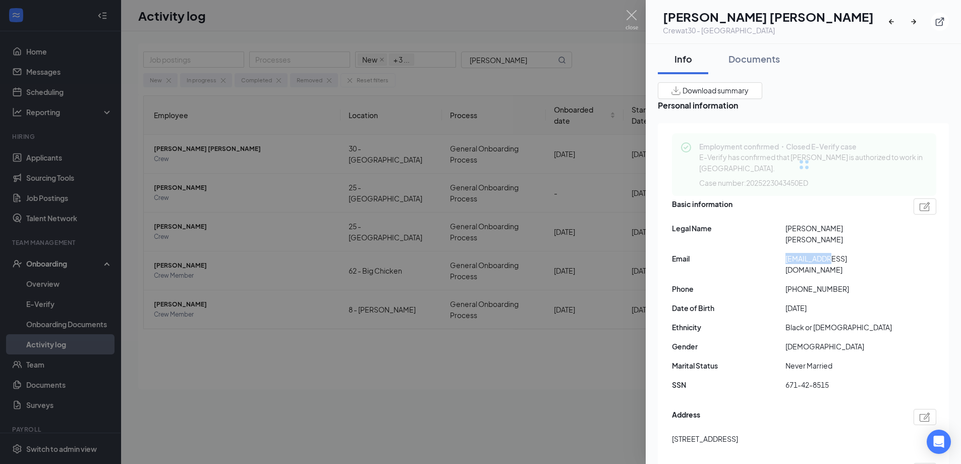
click at [813, 254] on span "[EMAIL_ADDRESS][DOMAIN_NAME]" at bounding box center [843, 264] width 114 height 22
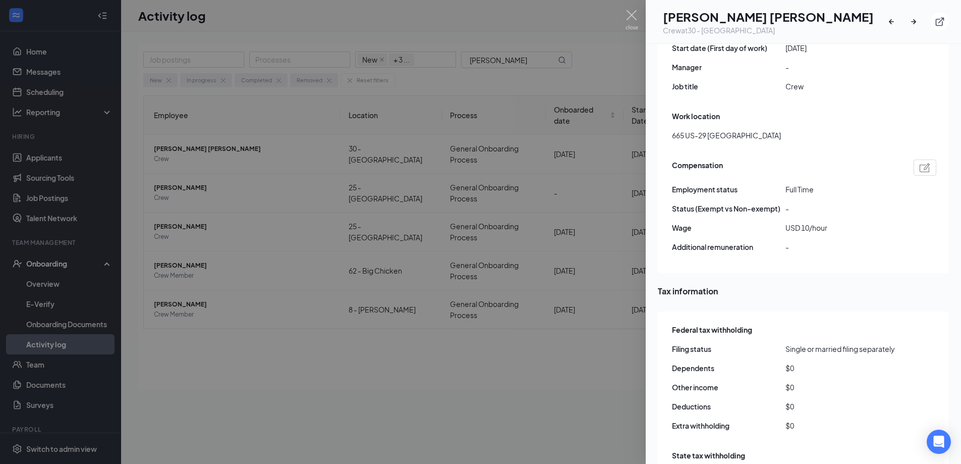
scroll to position [807, 0]
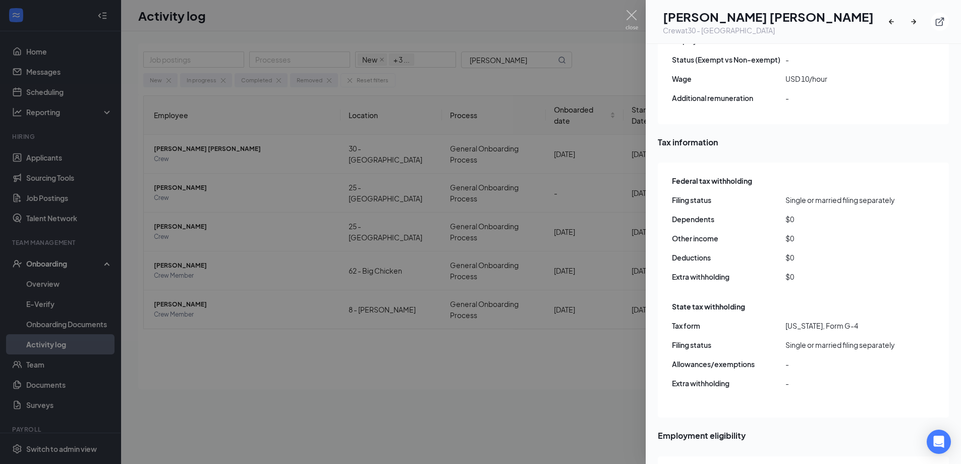
click at [636, 15] on img at bounding box center [632, 20] width 13 height 20
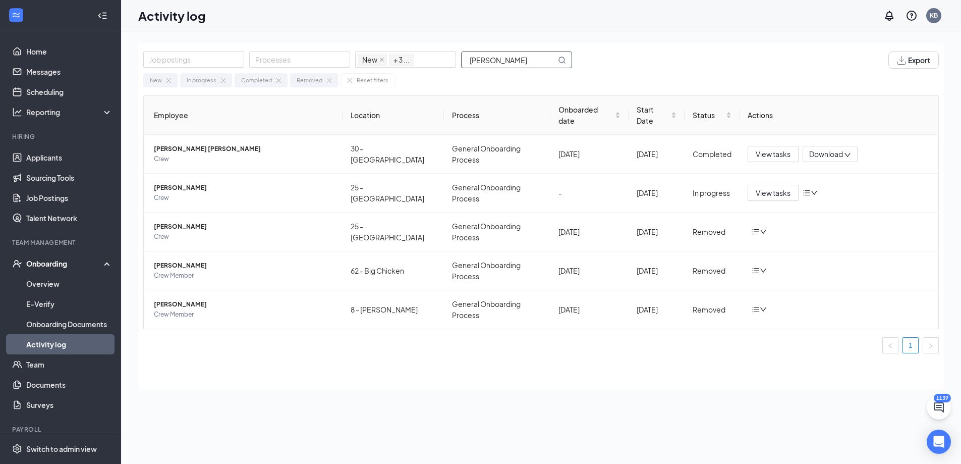
click at [516, 57] on input "[PERSON_NAME]" at bounding box center [509, 60] width 94 height 16
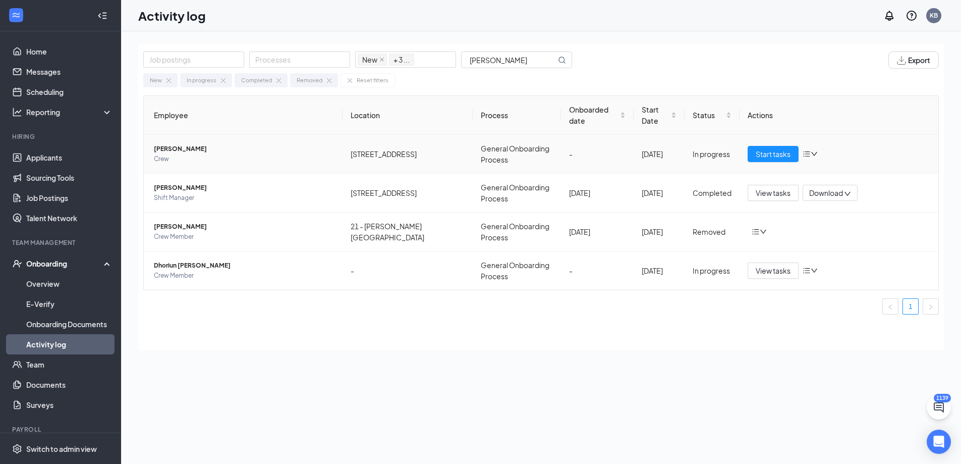
click at [170, 144] on span "[PERSON_NAME]" at bounding box center [244, 149] width 181 height 10
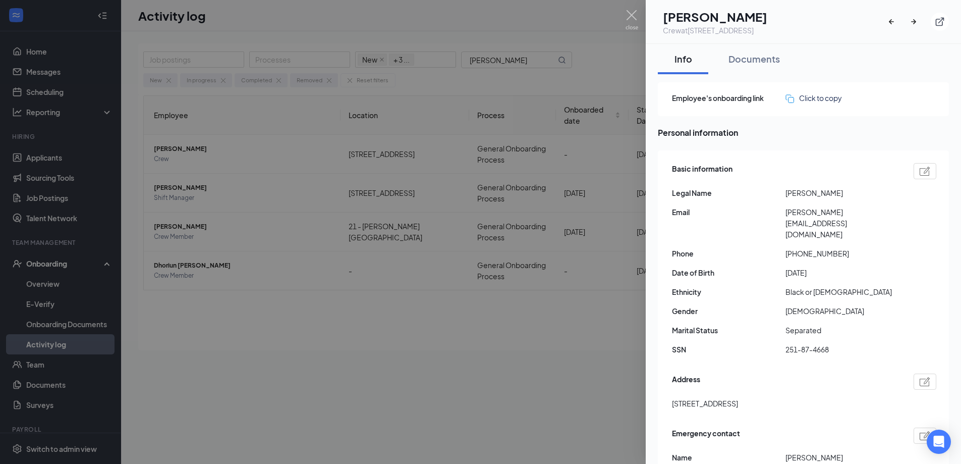
click at [810, 215] on span "[PERSON_NAME][EMAIL_ADDRESS][DOMAIN_NAME]" at bounding box center [843, 222] width 114 height 33
click at [811, 215] on span "[PERSON_NAME][EMAIL_ADDRESS][DOMAIN_NAME]" at bounding box center [843, 222] width 114 height 33
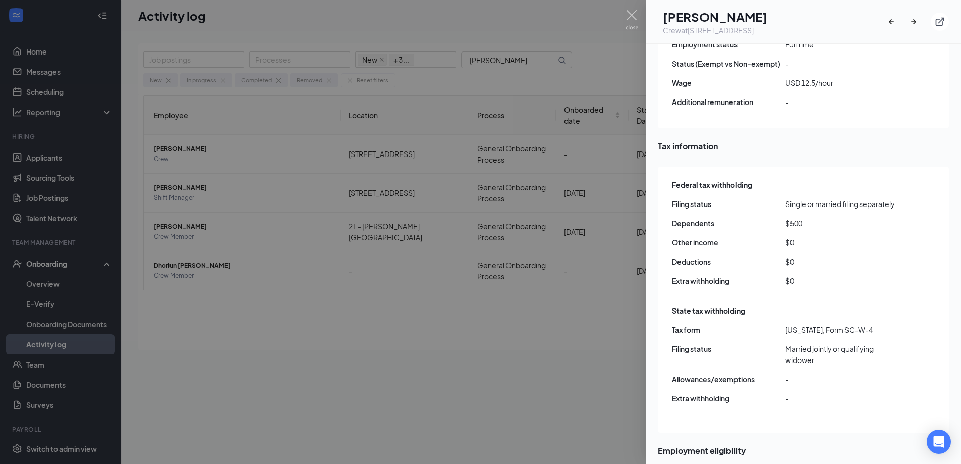
scroll to position [807, 0]
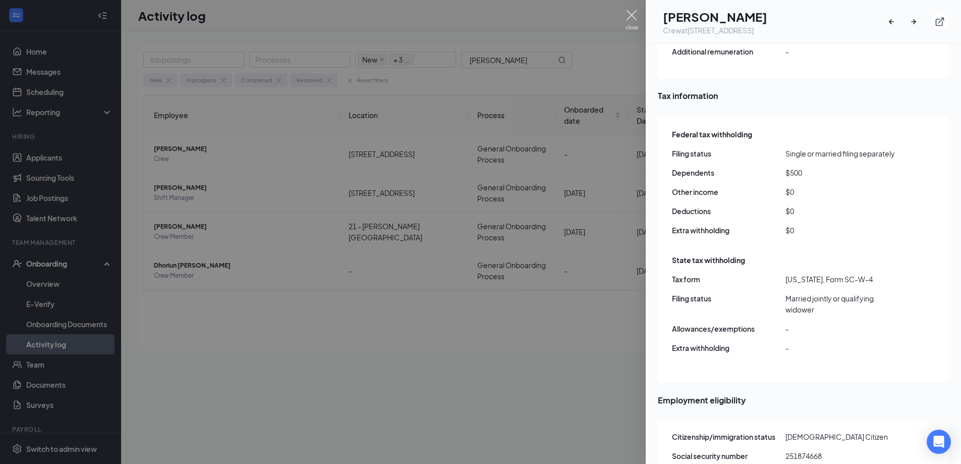
click at [631, 10] on img at bounding box center [632, 20] width 13 height 20
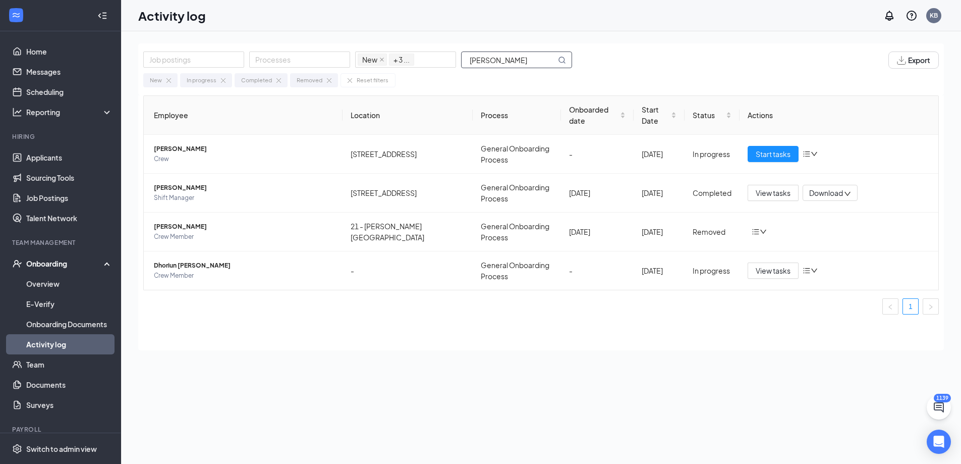
click at [510, 61] on input "[PERSON_NAME]" at bounding box center [509, 60] width 94 height 16
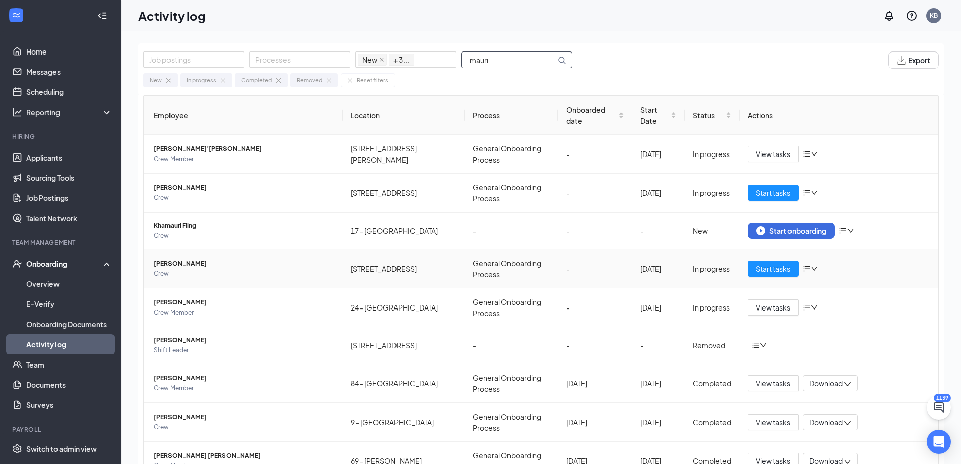
click at [202, 258] on span "[PERSON_NAME]" at bounding box center [244, 263] width 181 height 10
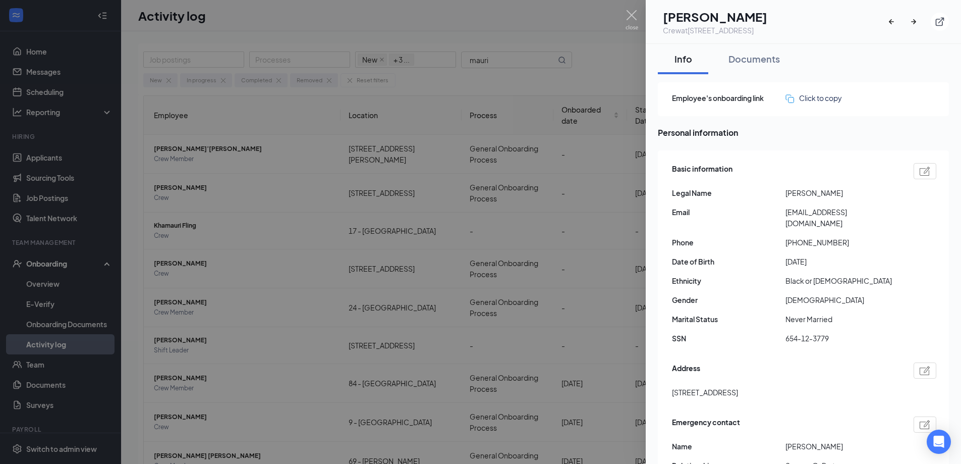
click at [825, 214] on span "[EMAIL_ADDRESS][DOMAIN_NAME]" at bounding box center [843, 217] width 114 height 22
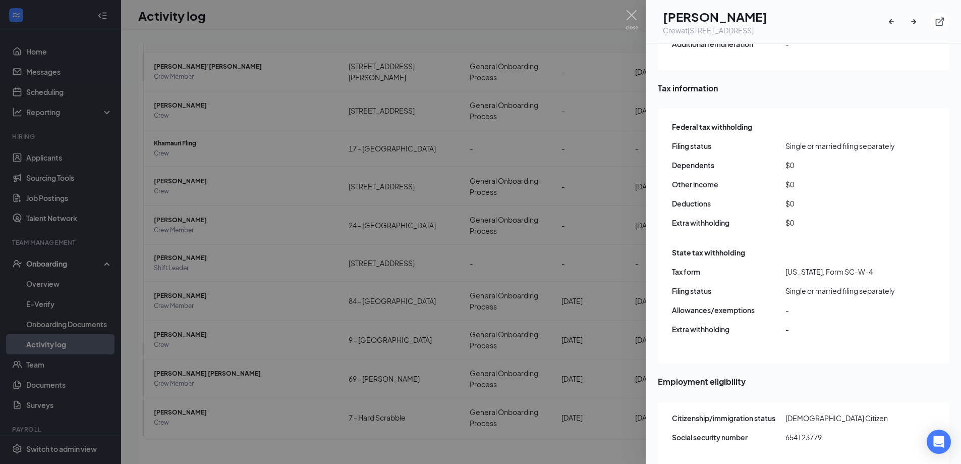
scroll to position [807, 0]
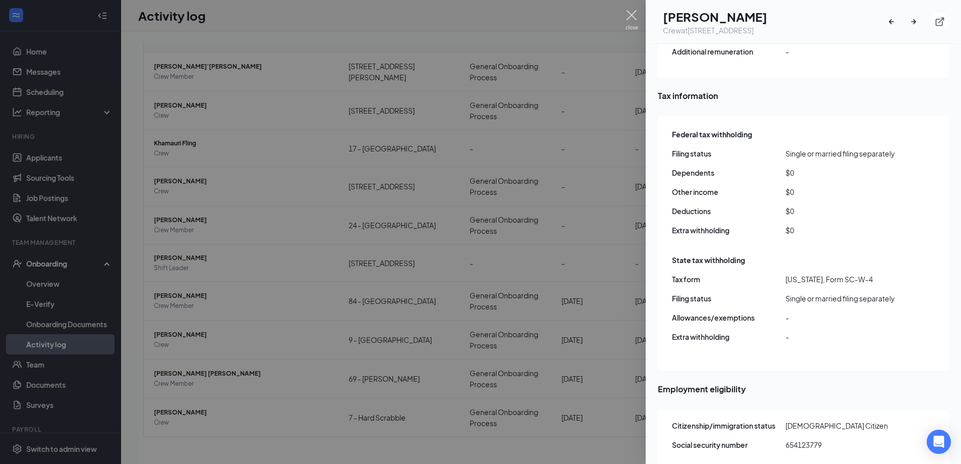
click at [634, 12] on img at bounding box center [632, 20] width 13 height 20
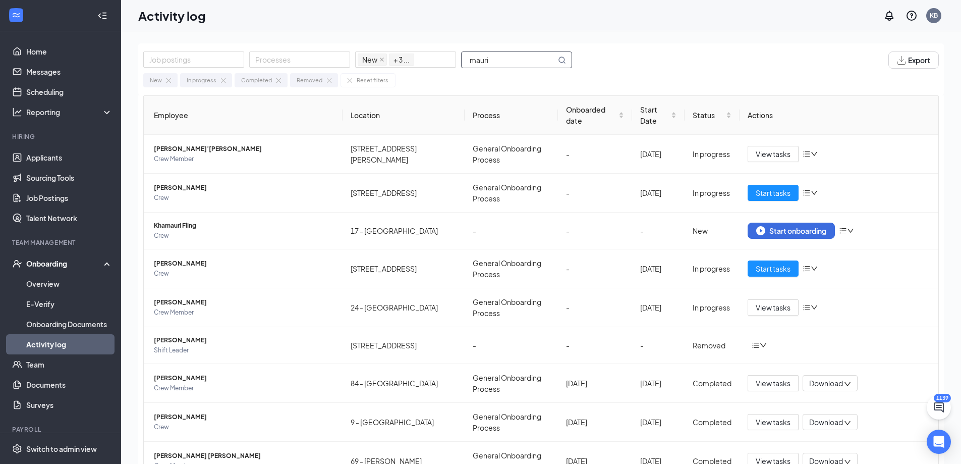
click at [490, 59] on input "mauri" at bounding box center [509, 60] width 94 height 16
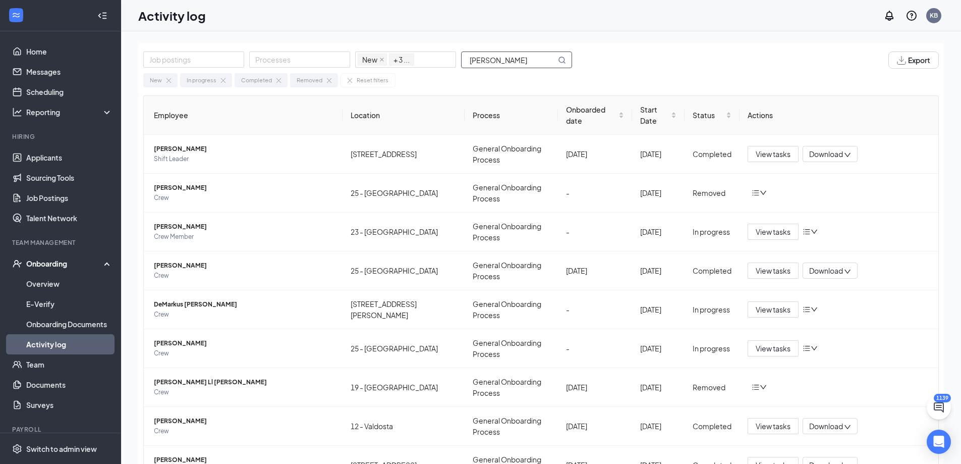
click at [501, 59] on input "[PERSON_NAME]" at bounding box center [509, 60] width 94 height 16
click at [182, 338] on span "[PERSON_NAME]" at bounding box center [244, 343] width 181 height 10
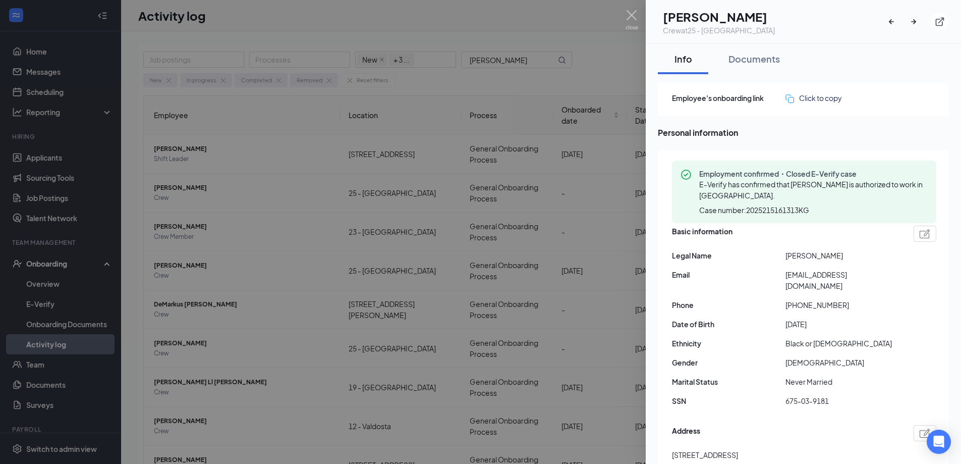
click at [808, 271] on span "[EMAIL_ADDRESS][DOMAIN_NAME]" at bounding box center [843, 280] width 114 height 22
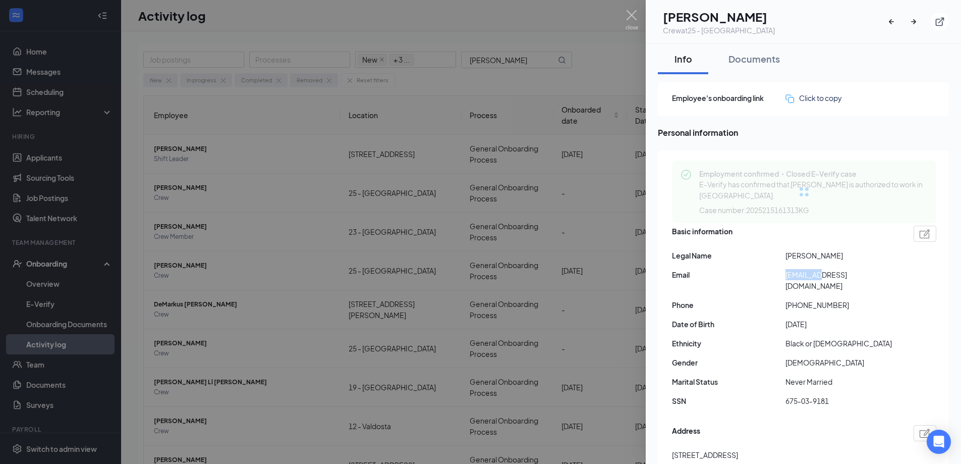
click at [808, 271] on span "[EMAIL_ADDRESS][DOMAIN_NAME]" at bounding box center [843, 280] width 114 height 22
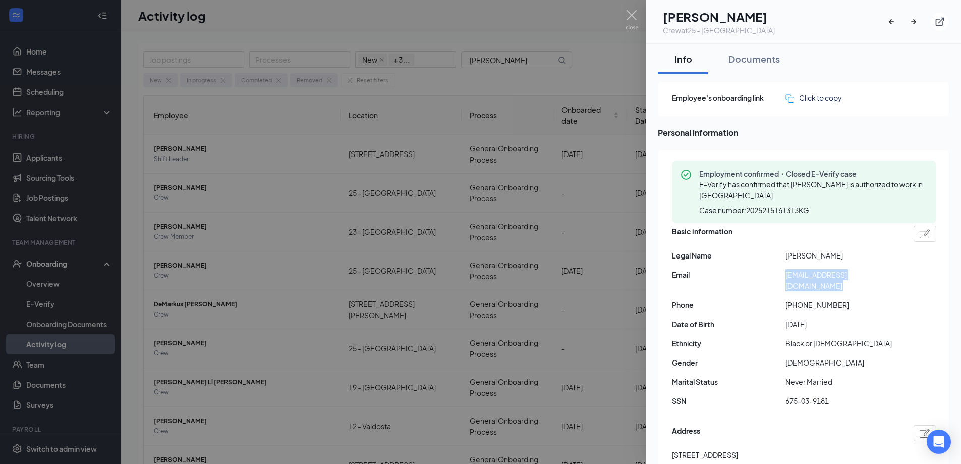
click at [808, 271] on span "[EMAIL_ADDRESS][DOMAIN_NAME]" at bounding box center [843, 280] width 114 height 22
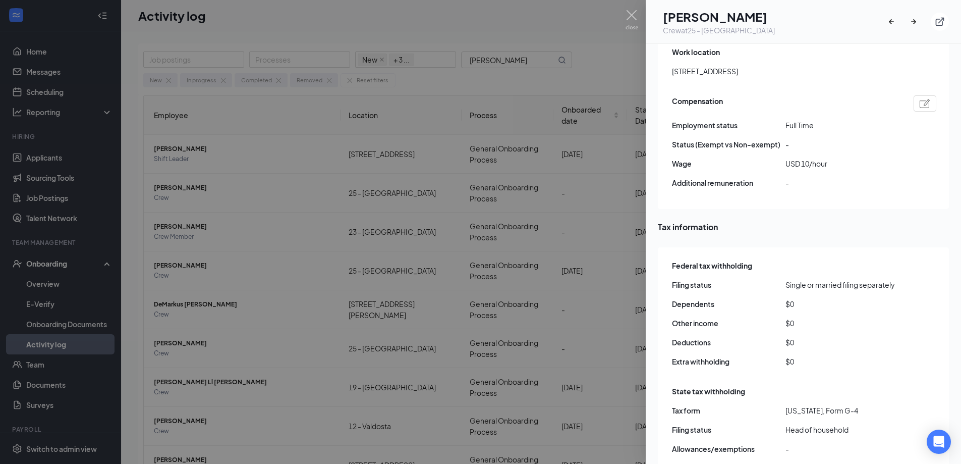
scroll to position [757, 0]
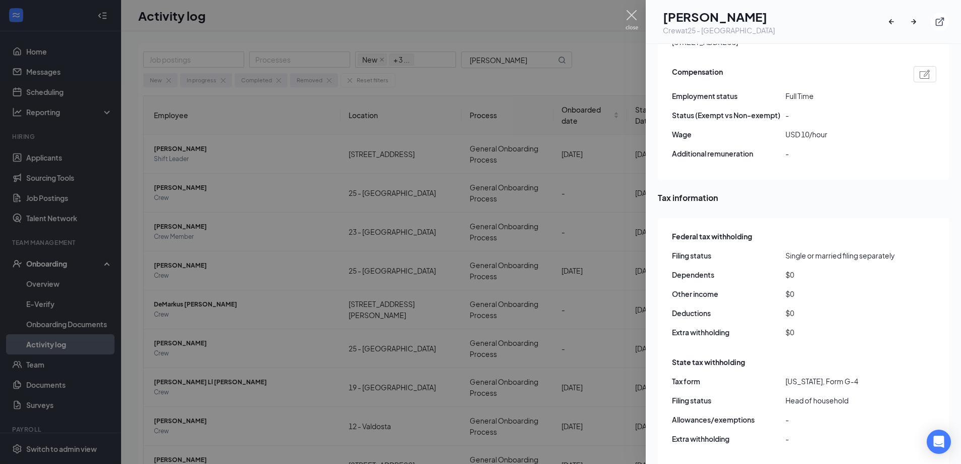
click at [631, 16] on img at bounding box center [632, 20] width 13 height 20
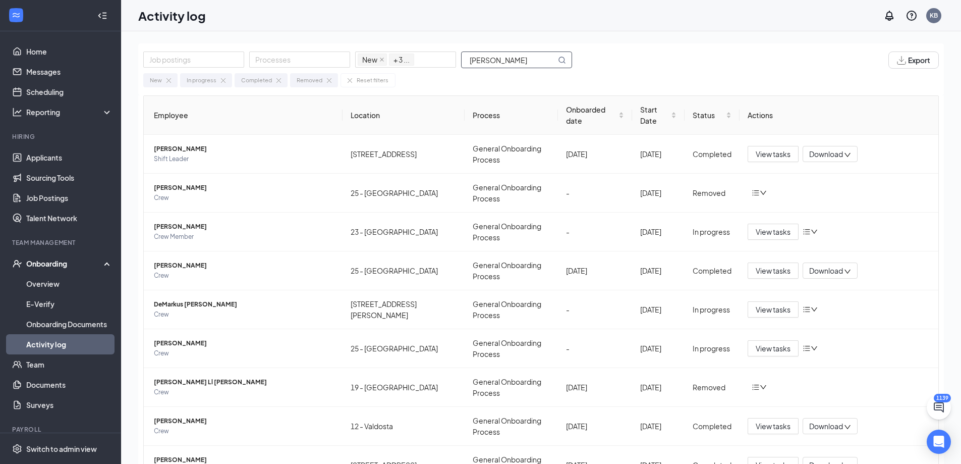
click at [505, 64] on input "[PERSON_NAME]" at bounding box center [509, 60] width 94 height 16
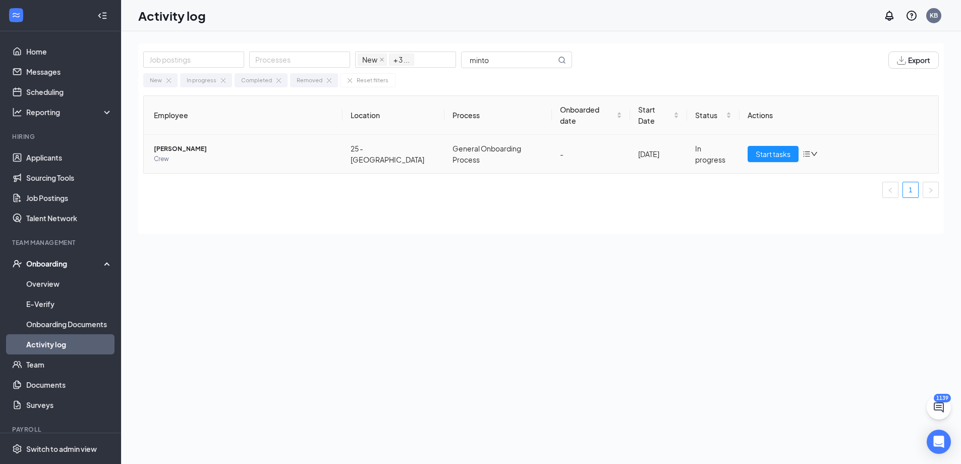
click at [191, 144] on span "[PERSON_NAME]" at bounding box center [244, 149] width 181 height 10
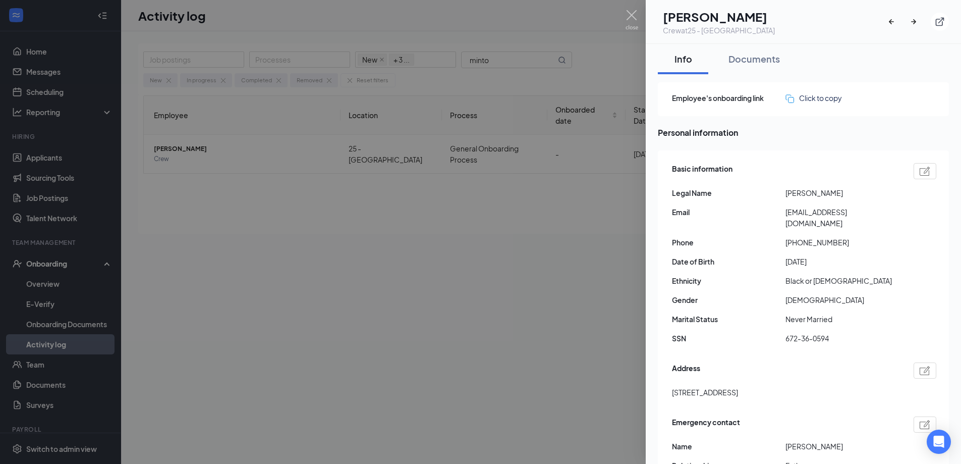
click at [818, 212] on span "[EMAIL_ADDRESS][DOMAIN_NAME]" at bounding box center [843, 217] width 114 height 22
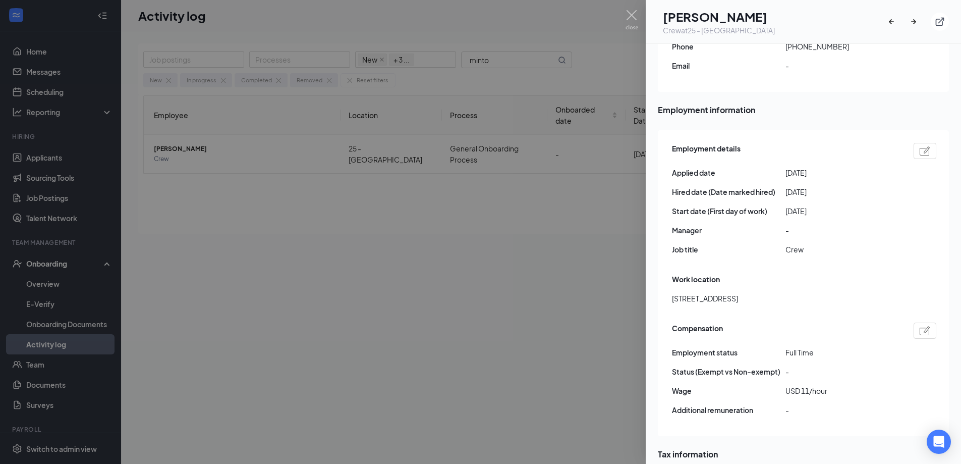
scroll to position [454, 0]
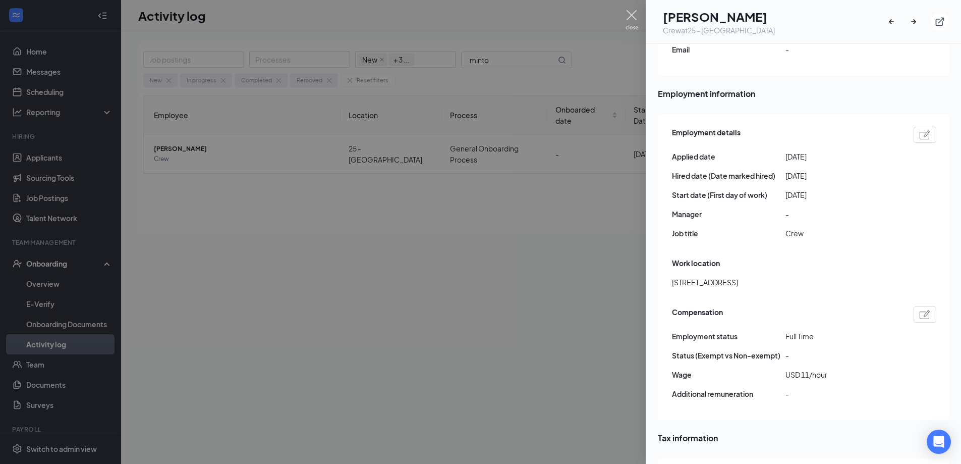
click at [635, 20] on img at bounding box center [632, 20] width 13 height 20
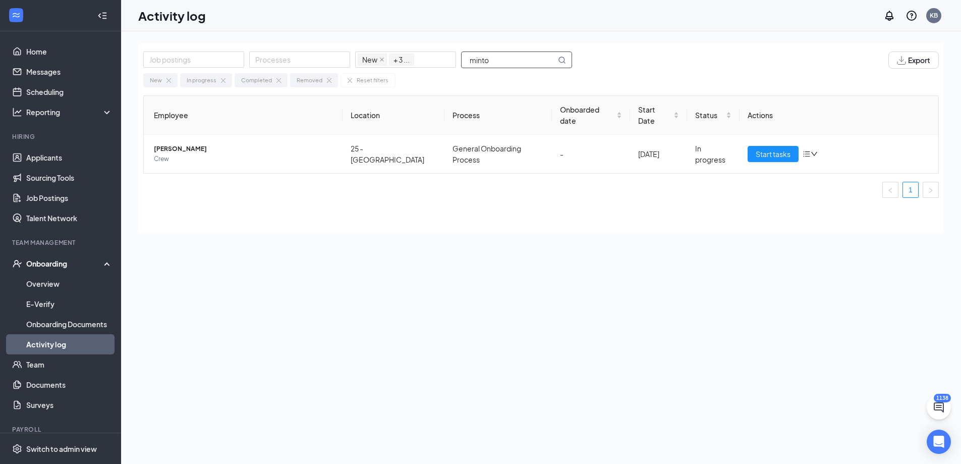
click at [500, 67] on input "minto" at bounding box center [509, 60] width 94 height 16
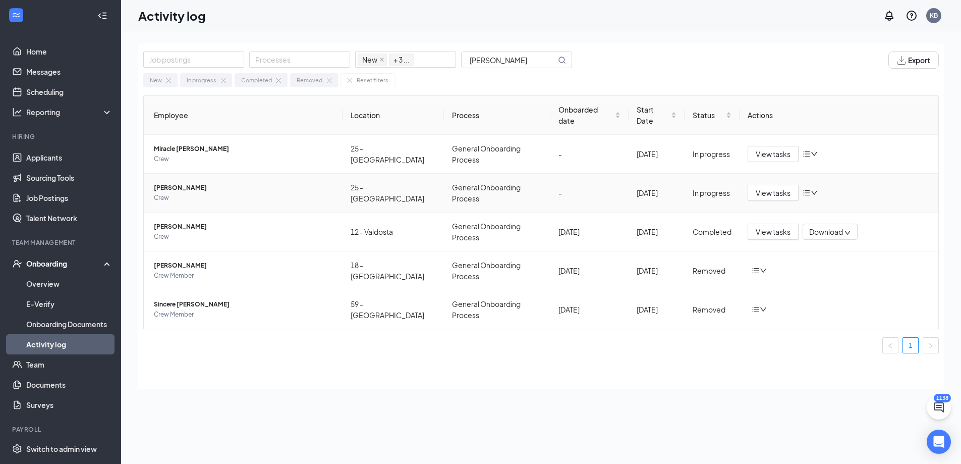
click at [188, 183] on span "[PERSON_NAME]" at bounding box center [244, 188] width 181 height 10
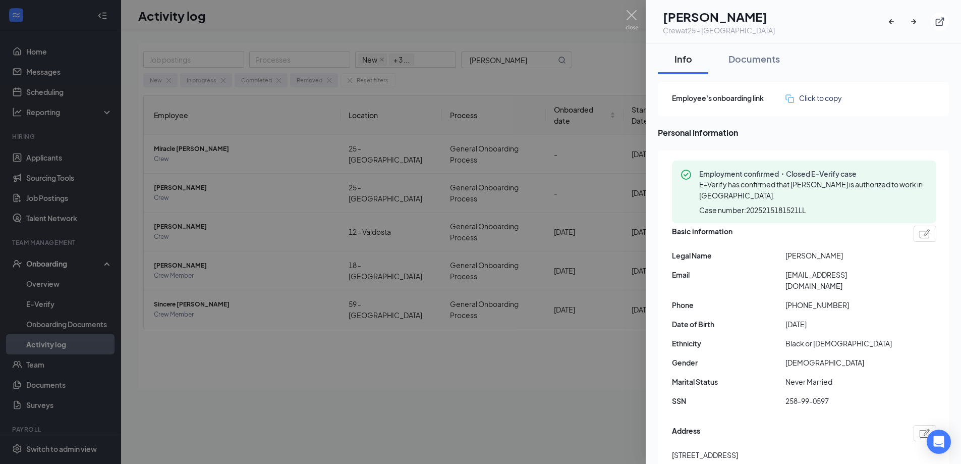
click at [818, 282] on div "Basic information Legal Name [PERSON_NAME] Email [EMAIL_ADDRESS][DOMAIN_NAME] P…" at bounding box center [804, 318] width 264 height 191
click at [824, 277] on span "[EMAIL_ADDRESS][DOMAIN_NAME]" at bounding box center [843, 280] width 114 height 22
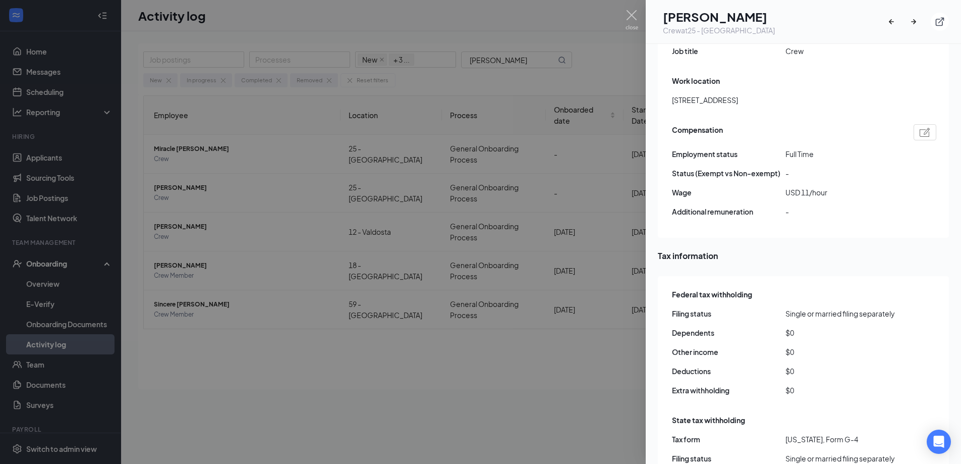
scroll to position [807, 0]
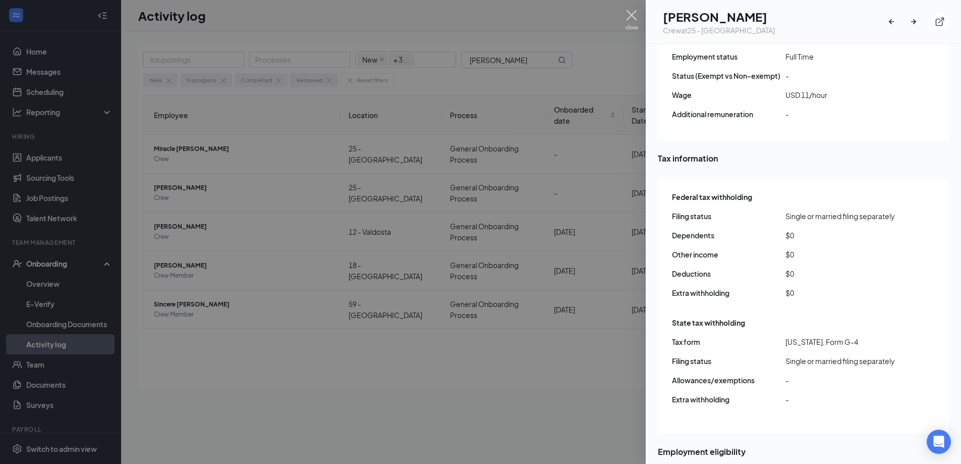
click at [634, 16] on img at bounding box center [632, 20] width 13 height 20
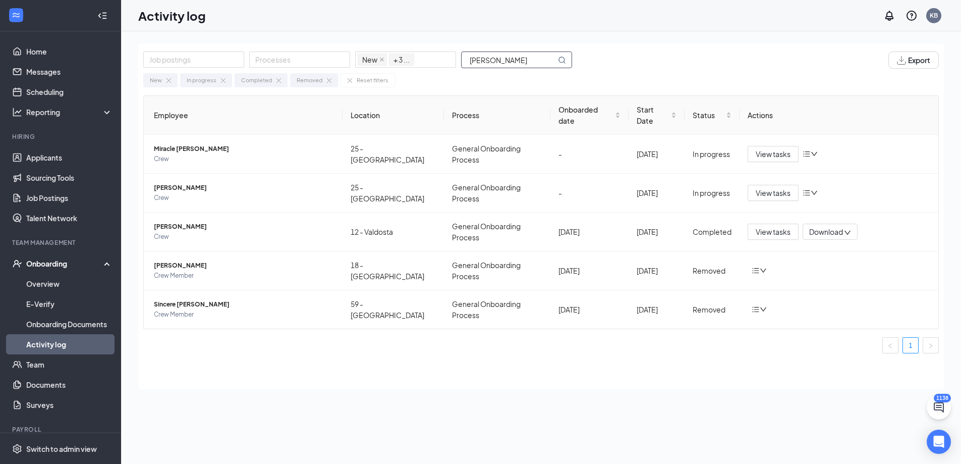
click at [503, 63] on input "[PERSON_NAME]" at bounding box center [509, 60] width 94 height 16
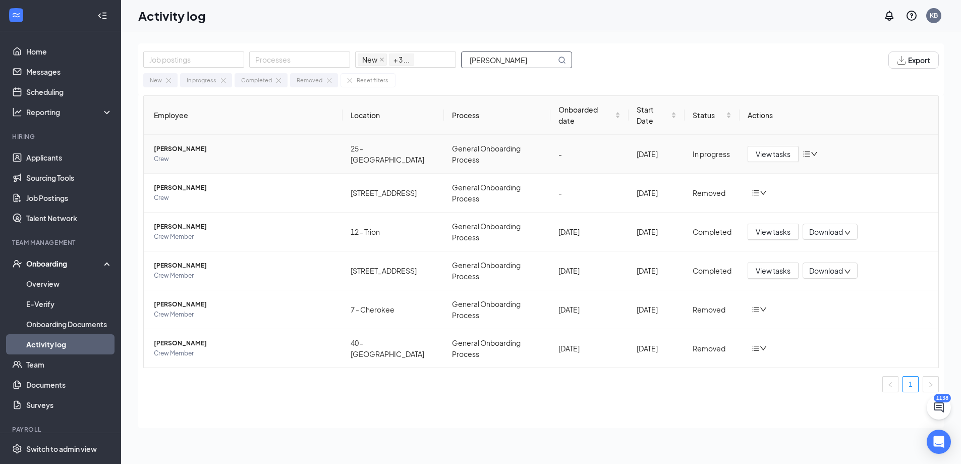
click at [185, 144] on span "[PERSON_NAME]" at bounding box center [244, 149] width 181 height 10
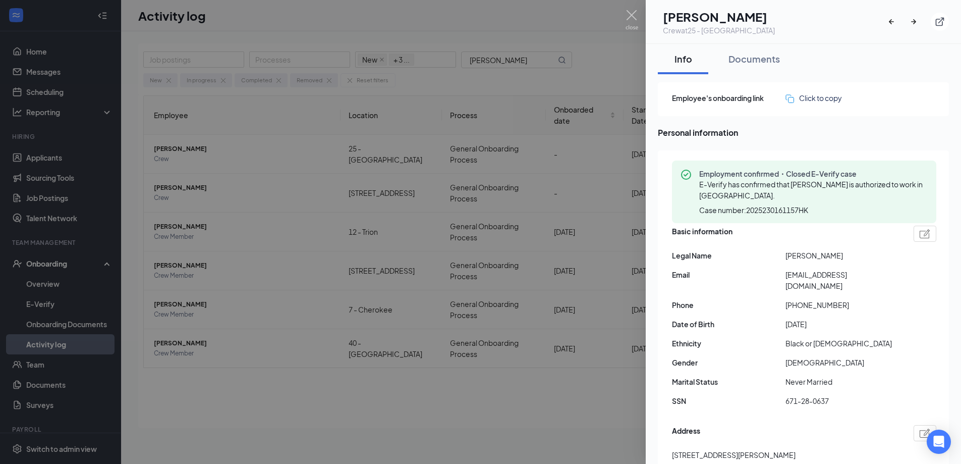
click at [864, 275] on span "[EMAIL_ADDRESS][DOMAIN_NAME]" at bounding box center [843, 280] width 114 height 22
click at [864, 274] on span "[EMAIL_ADDRESS][DOMAIN_NAME]" at bounding box center [843, 280] width 114 height 22
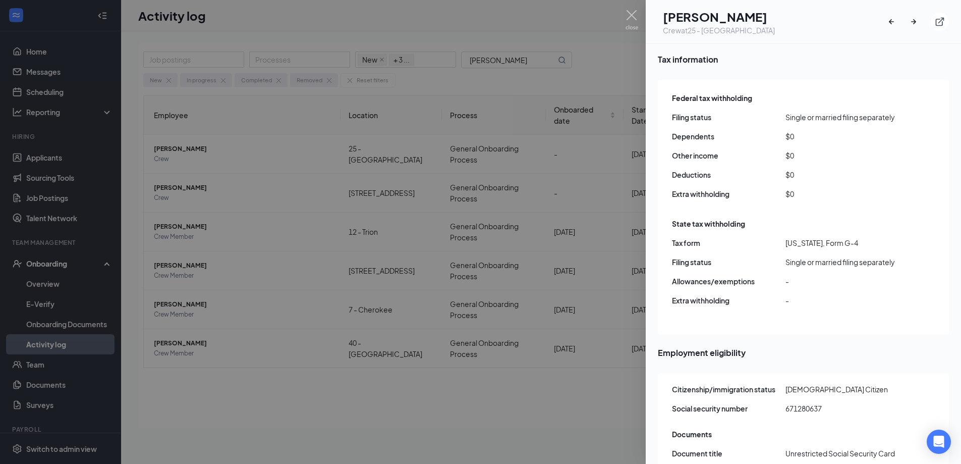
scroll to position [908, 0]
click at [634, 16] on img at bounding box center [632, 20] width 13 height 20
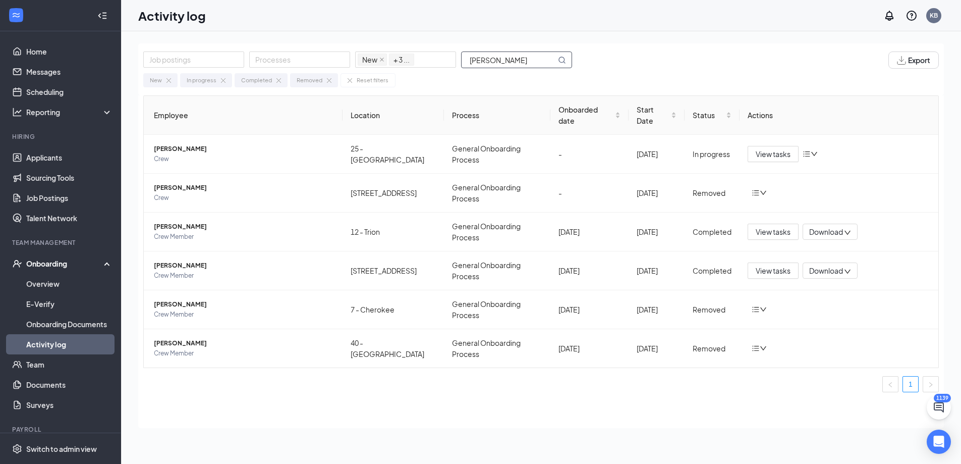
click at [503, 62] on input "[PERSON_NAME]" at bounding box center [509, 60] width 94 height 16
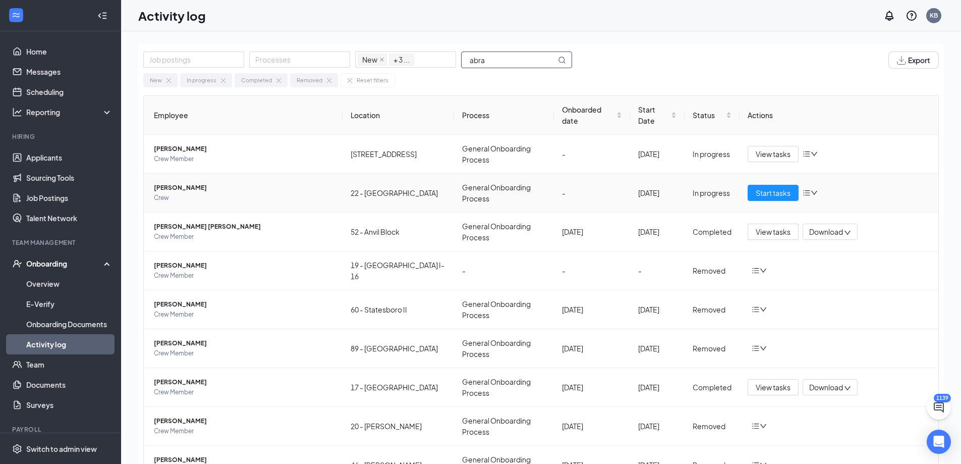
click at [202, 183] on span "[PERSON_NAME]" at bounding box center [244, 188] width 181 height 10
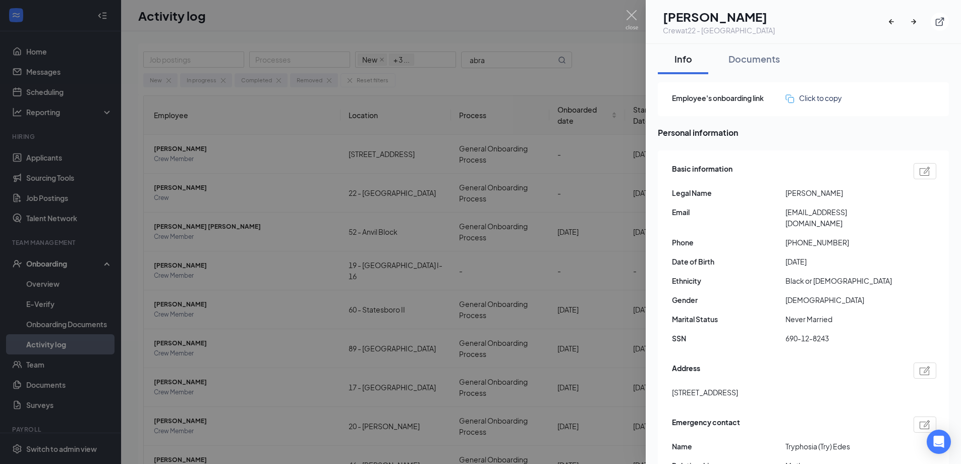
click at [643, 12] on div at bounding box center [480, 232] width 961 height 464
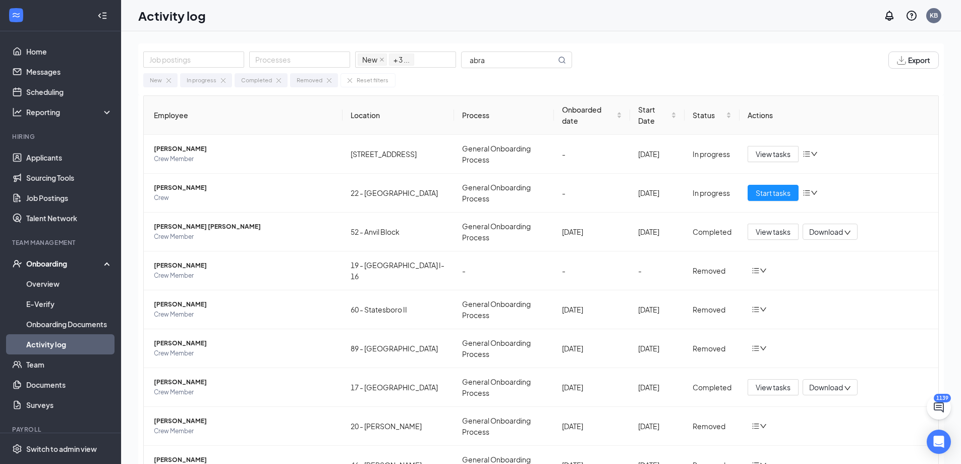
click at [634, 14] on div "Activity log KB" at bounding box center [541, 15] width 840 height 31
click at [479, 64] on input "abra" at bounding box center [509, 60] width 94 height 16
click at [491, 62] on input "abra" at bounding box center [509, 60] width 94 height 16
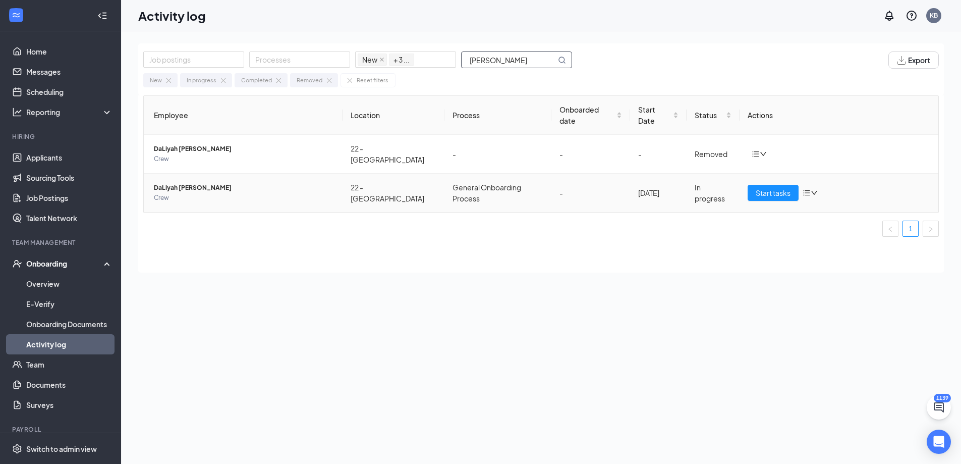
click at [179, 183] on span "DaLiyah [PERSON_NAME]" at bounding box center [244, 188] width 181 height 10
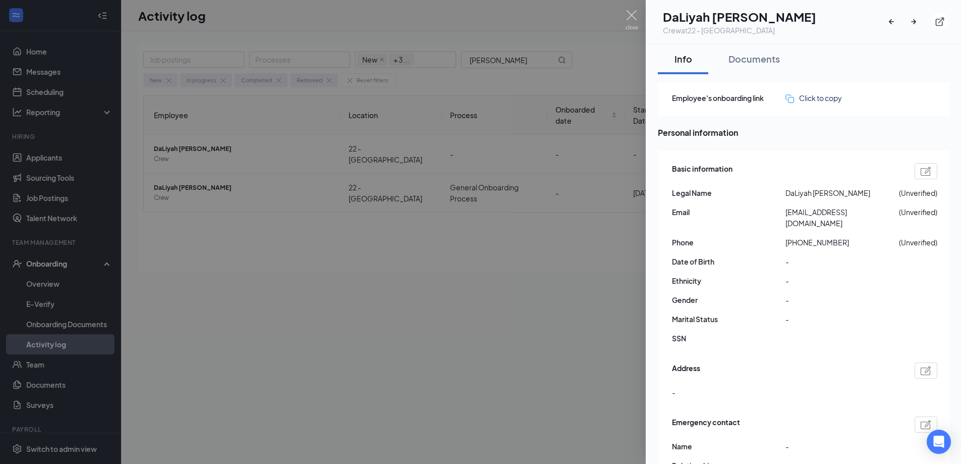
click at [634, 11] on img at bounding box center [632, 20] width 13 height 20
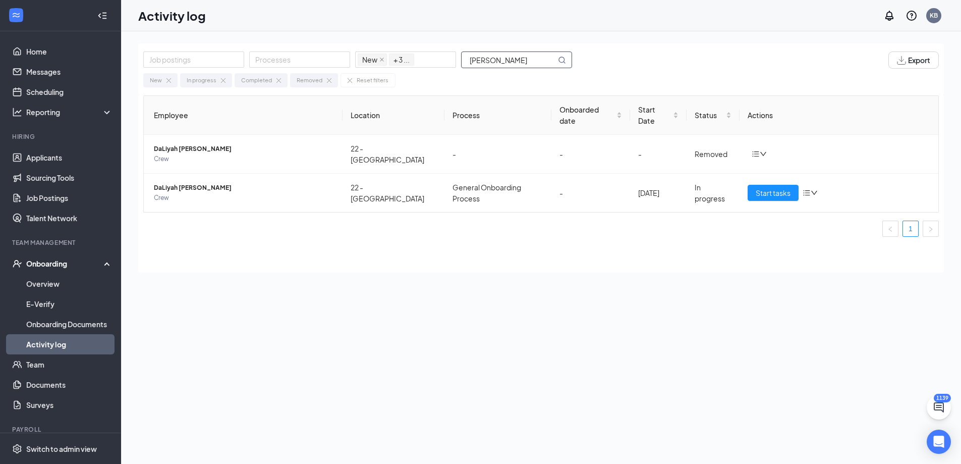
click at [515, 57] on input "[PERSON_NAME]" at bounding box center [509, 60] width 94 height 16
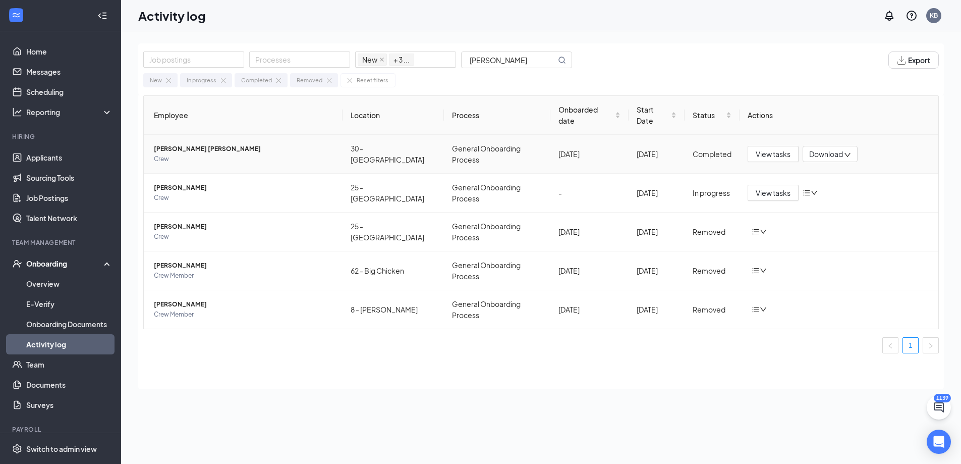
click at [173, 144] on span "[PERSON_NAME] [PERSON_NAME]" at bounding box center [244, 149] width 181 height 10
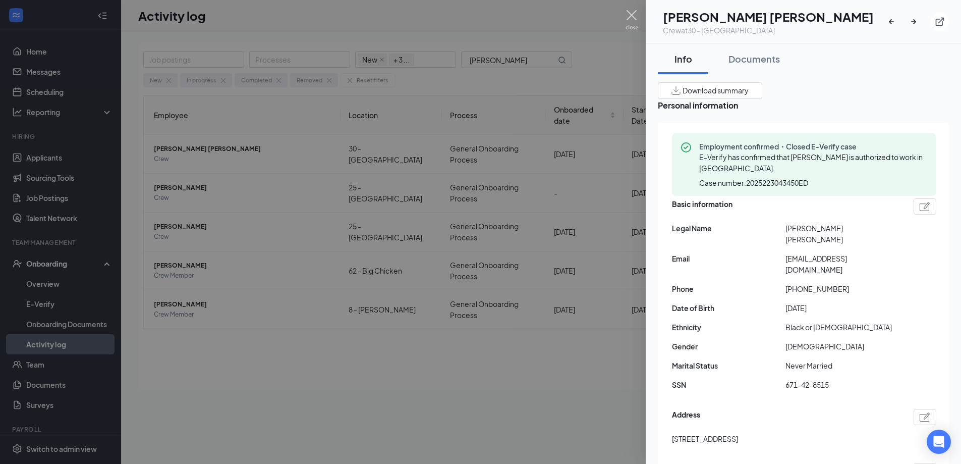
click at [633, 18] on img at bounding box center [632, 20] width 13 height 20
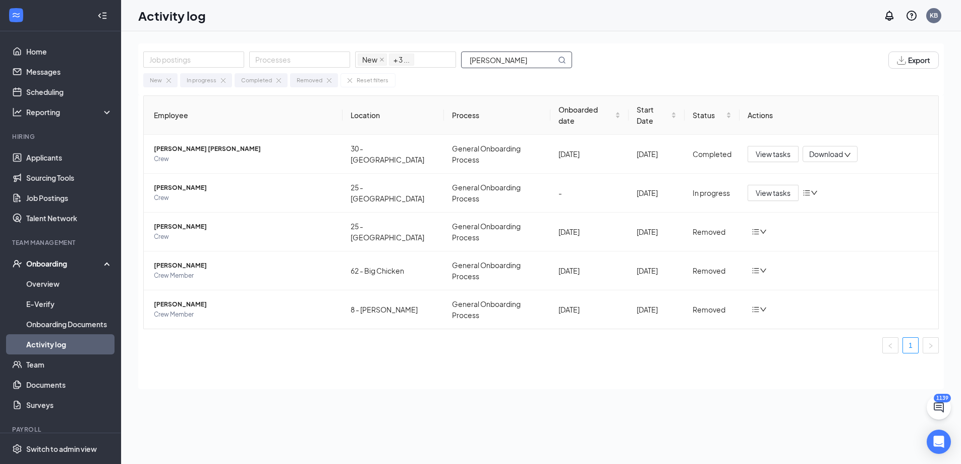
click at [519, 58] on input "[PERSON_NAME]" at bounding box center [509, 60] width 94 height 16
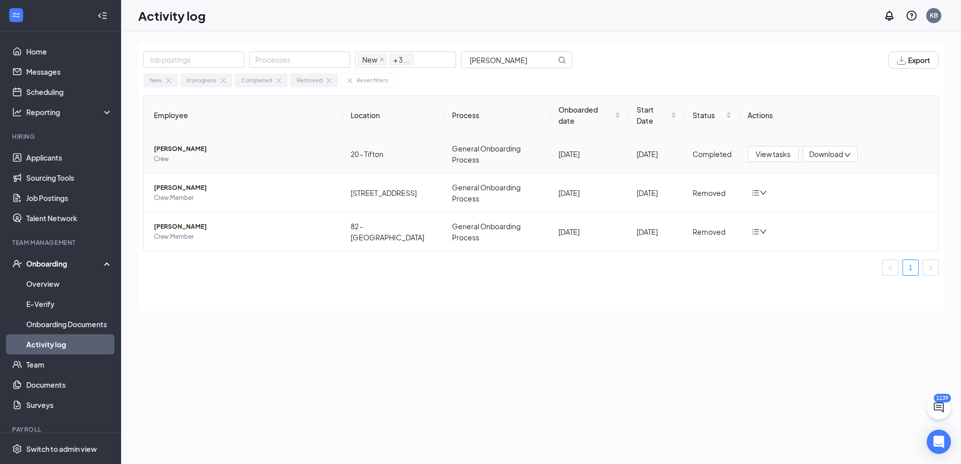
click at [191, 144] on span "[PERSON_NAME]" at bounding box center [244, 149] width 181 height 10
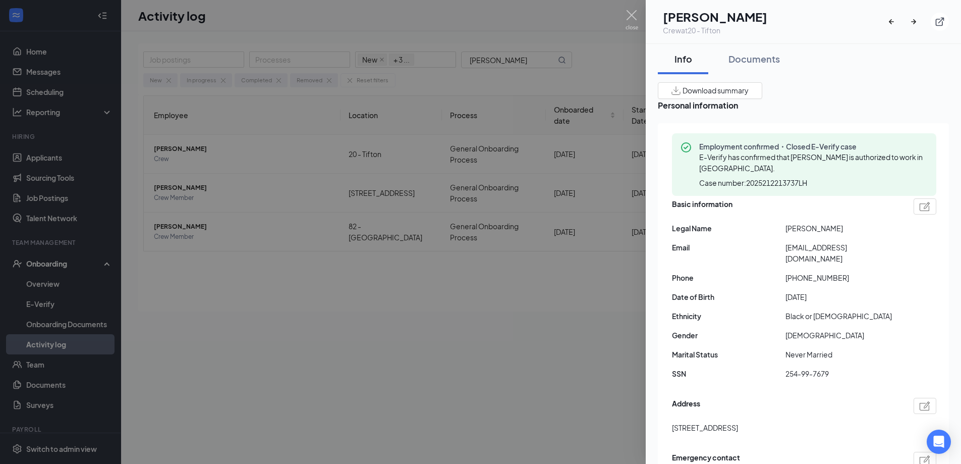
click at [630, 11] on div "[PERSON_NAME] Crew at 20 - Tifton Info Documents Download summary Personal info…" at bounding box center [480, 232] width 961 height 464
drag, startPoint x: 641, startPoint y: 11, endPoint x: 633, endPoint y: 15, distance: 8.8
click at [640, 11] on div at bounding box center [480, 232] width 961 height 464
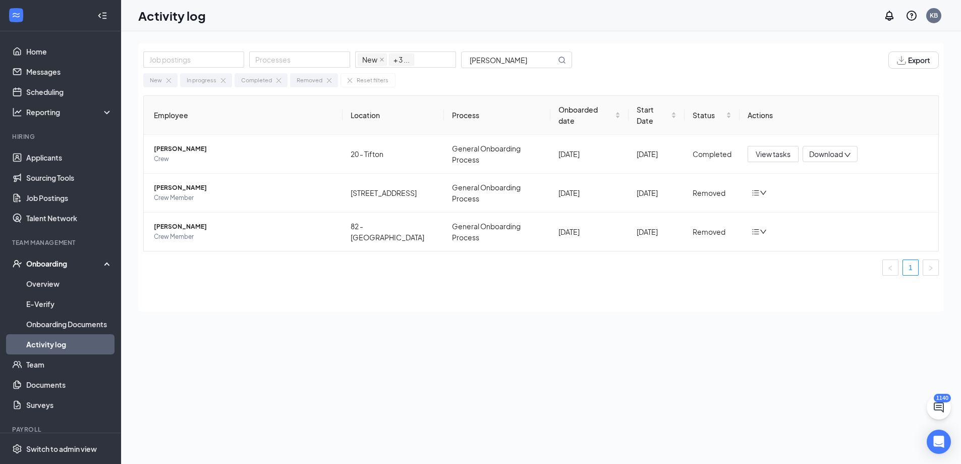
click at [632, 15] on div "Activity log KB" at bounding box center [541, 15] width 840 height 31
click at [518, 60] on input "[PERSON_NAME]" at bounding box center [509, 60] width 94 height 16
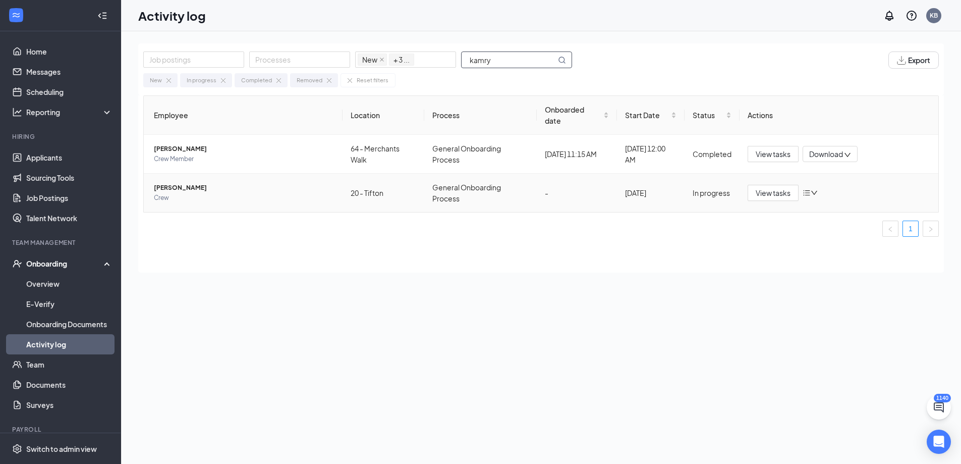
click at [185, 188] on span "[PERSON_NAME]" at bounding box center [244, 188] width 181 height 10
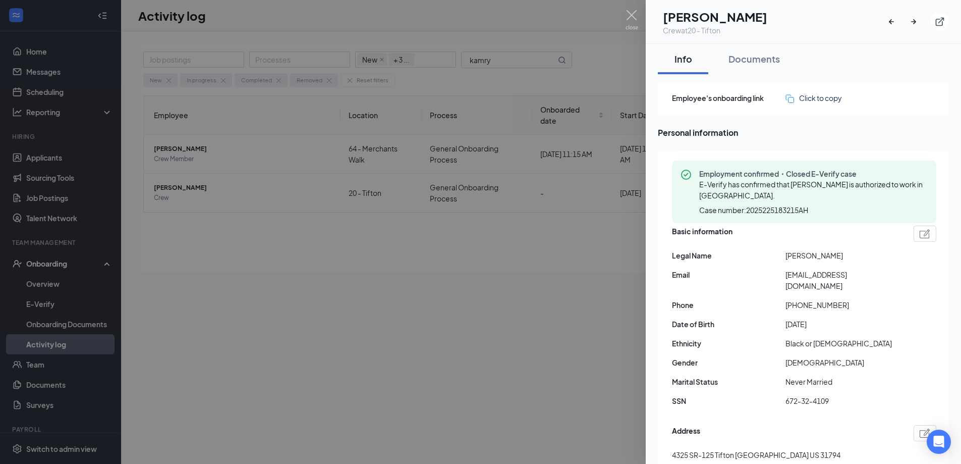
click at [627, 7] on div at bounding box center [480, 232] width 961 height 464
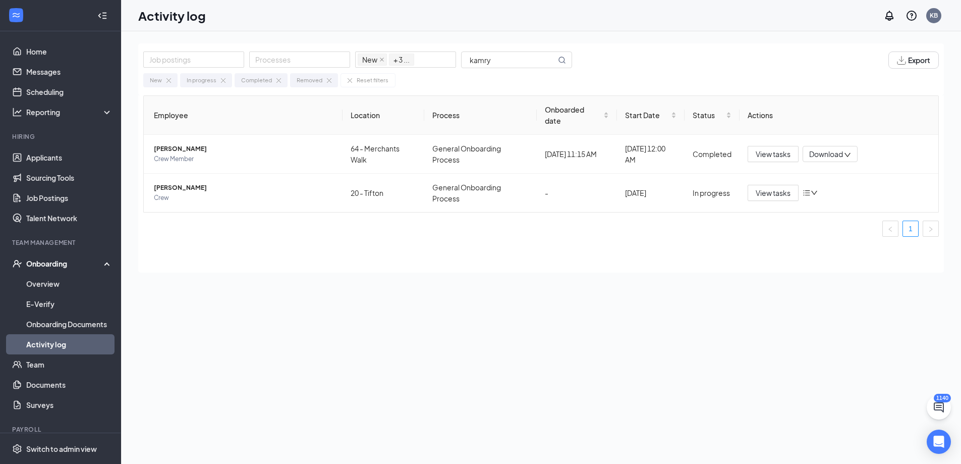
click at [630, 12] on div "Activity log KB" at bounding box center [541, 15] width 840 height 31
click at [528, 52] on input "kamry" at bounding box center [509, 60] width 94 height 16
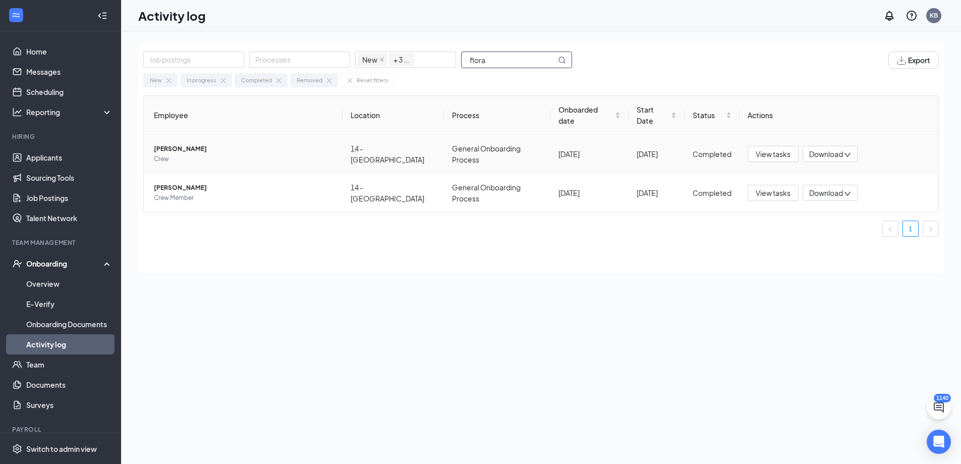
click at [181, 135] on td "[PERSON_NAME] Crew" at bounding box center [243, 154] width 199 height 39
click at [181, 144] on span "[PERSON_NAME]" at bounding box center [244, 149] width 181 height 10
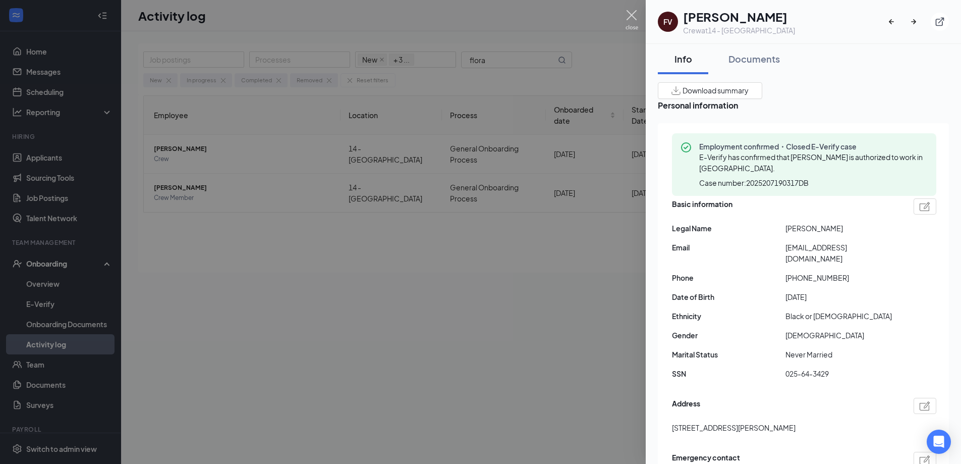
click at [627, 14] on img at bounding box center [632, 20] width 13 height 20
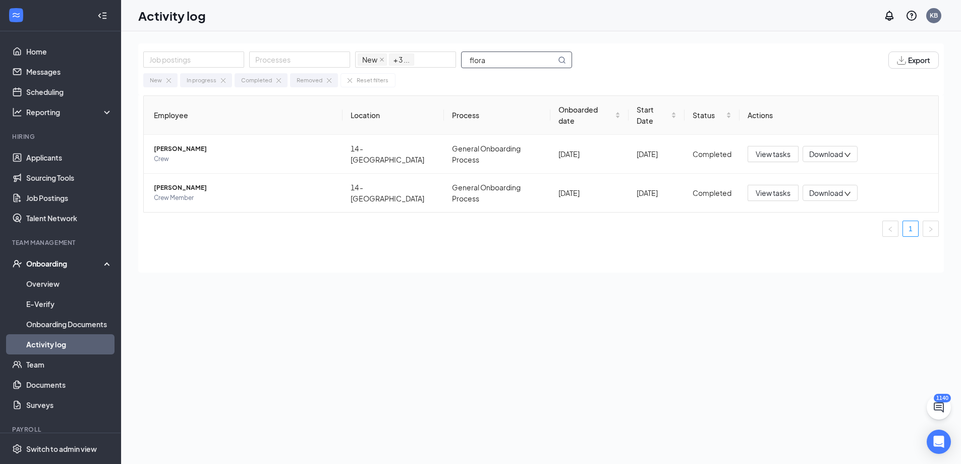
click at [515, 65] on input "flora" at bounding box center [509, 60] width 94 height 16
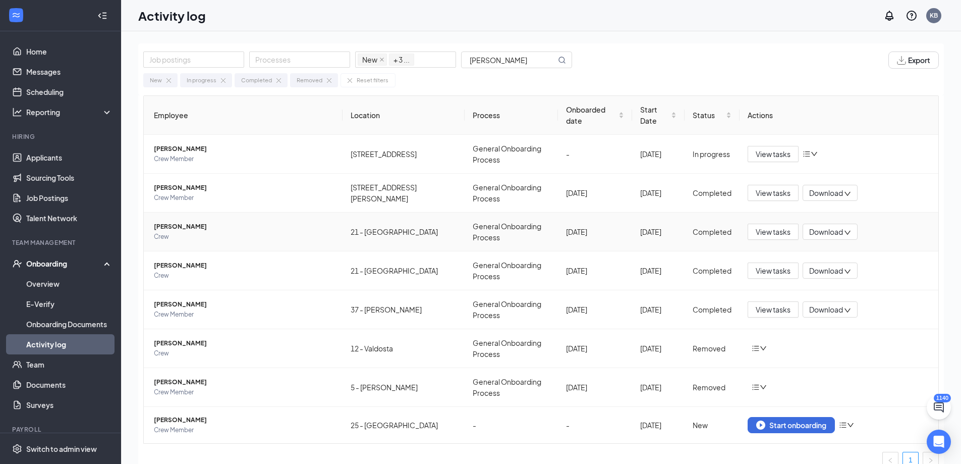
click at [175, 222] on span "[PERSON_NAME]" at bounding box center [244, 227] width 181 height 10
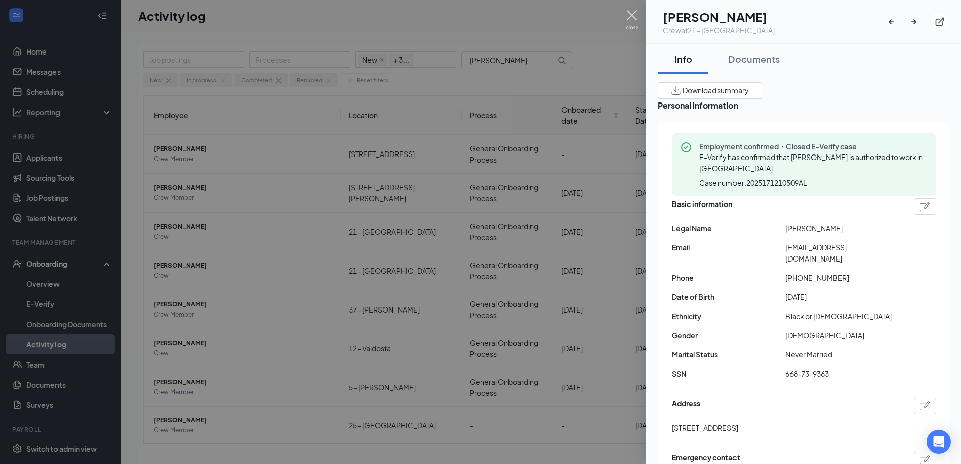
click at [637, 17] on img at bounding box center [632, 20] width 13 height 20
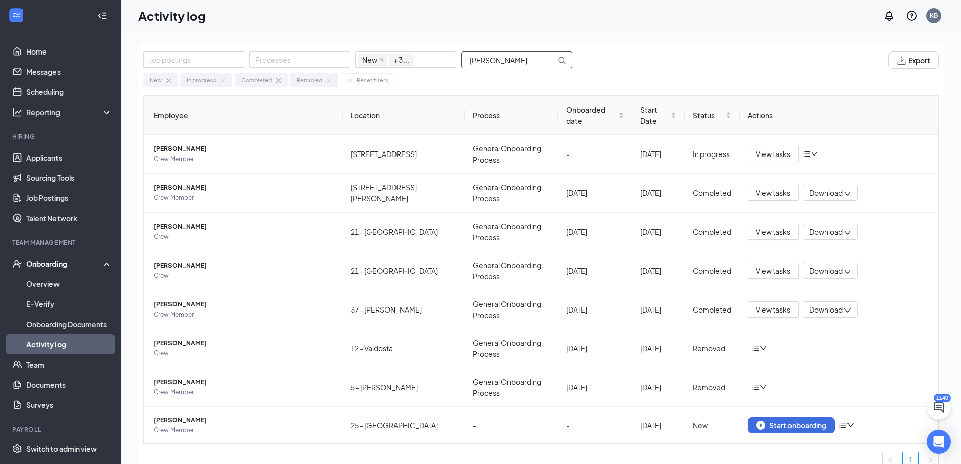
click at [512, 56] on input "[PERSON_NAME]" at bounding box center [509, 60] width 94 height 16
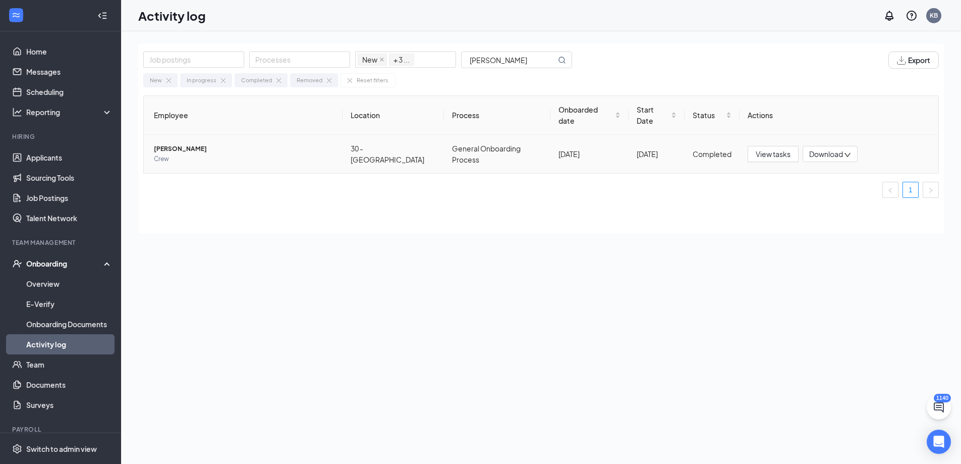
click at [170, 154] on span "Crew" at bounding box center [244, 159] width 181 height 10
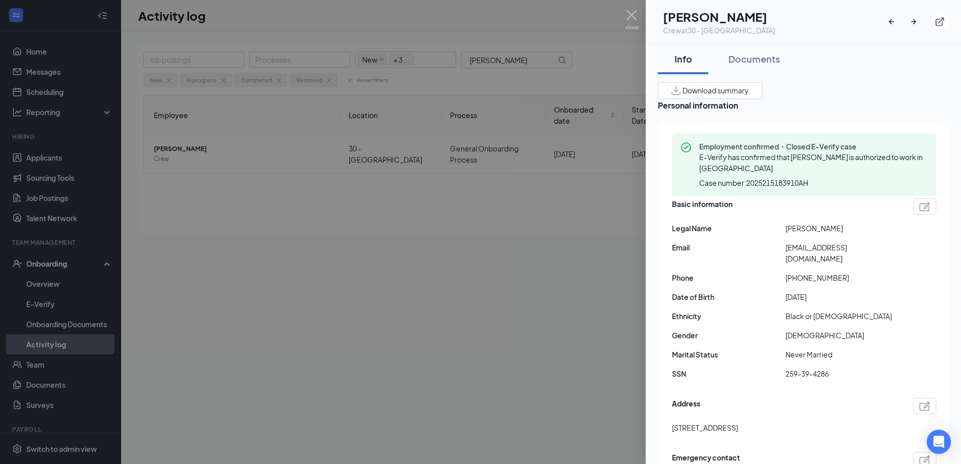
click at [805, 368] on span "259-39-4286" at bounding box center [843, 373] width 114 height 11
click at [636, 20] on img at bounding box center [632, 20] width 13 height 20
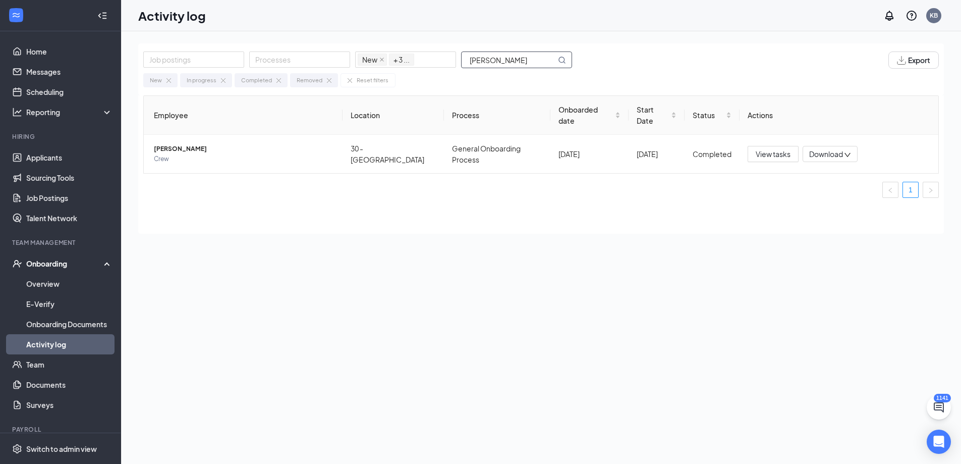
click at [499, 63] on input "[PERSON_NAME]" at bounding box center [509, 60] width 94 height 16
click at [170, 144] on span "[PERSON_NAME]" at bounding box center [244, 149] width 181 height 10
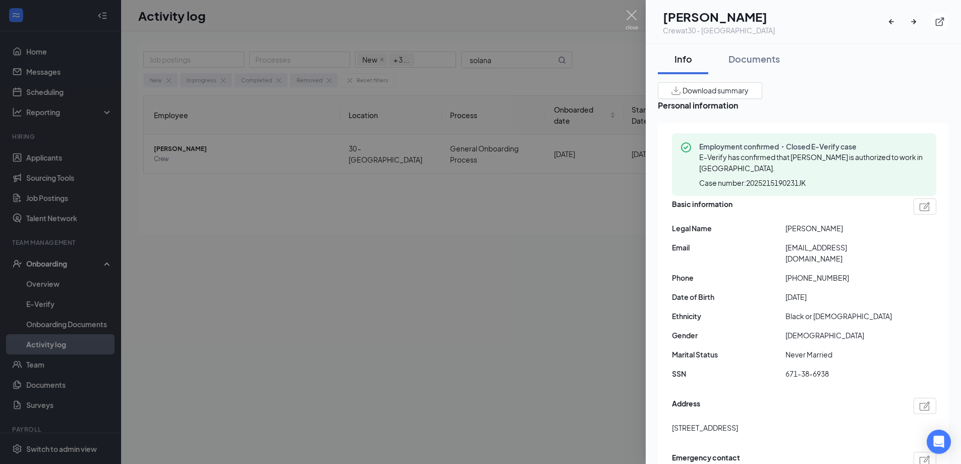
click at [632, 10] on img at bounding box center [632, 20] width 13 height 20
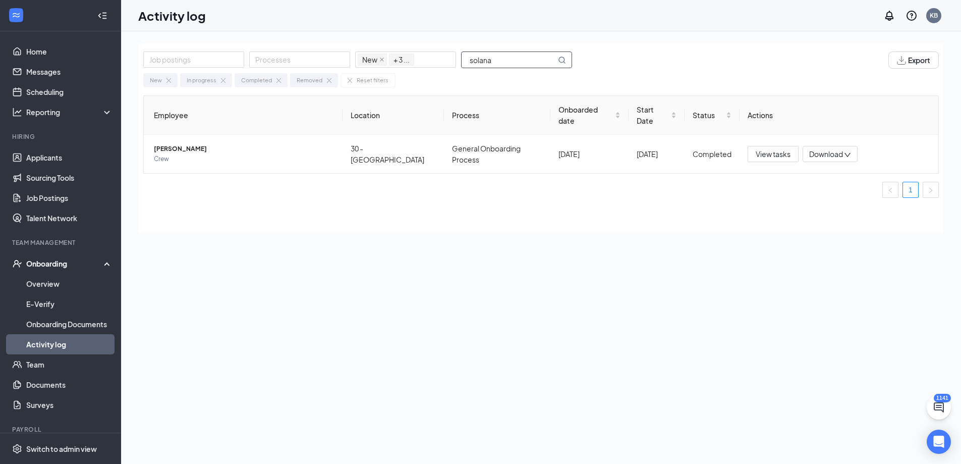
click at [505, 64] on input "solana" at bounding box center [509, 60] width 94 height 16
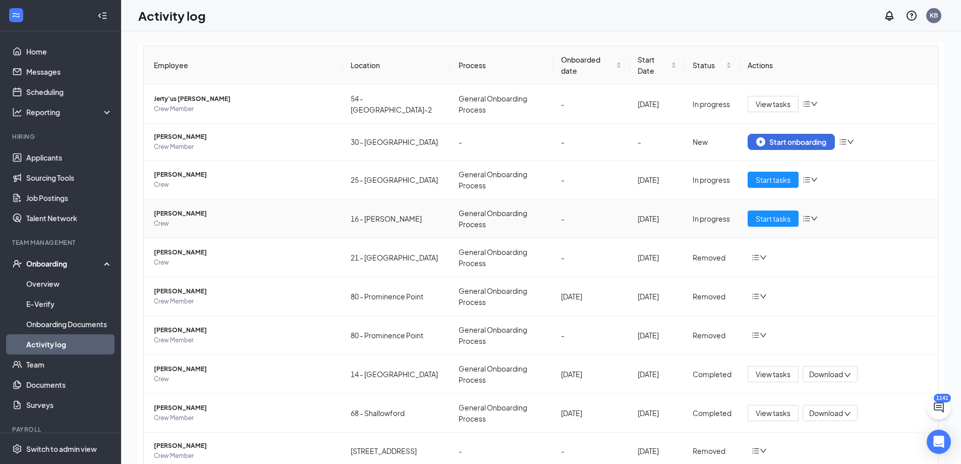
scroll to position [32, 0]
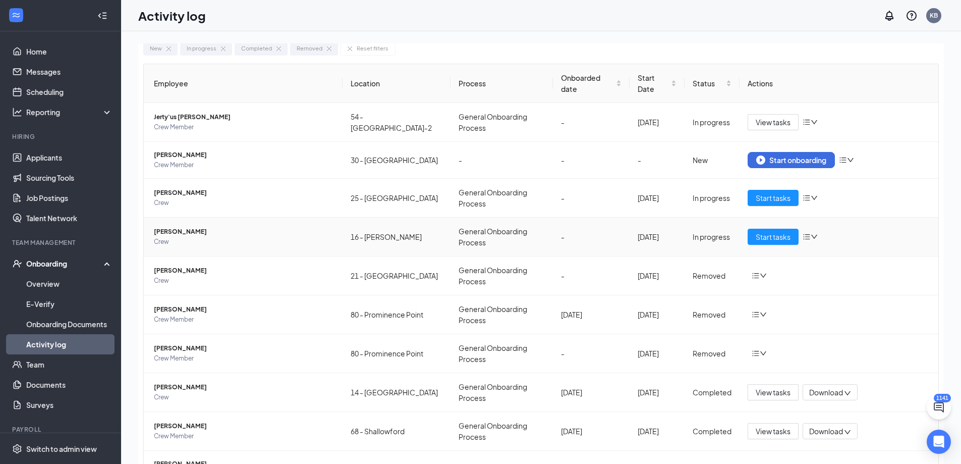
click at [179, 230] on span "[PERSON_NAME]" at bounding box center [244, 232] width 181 height 10
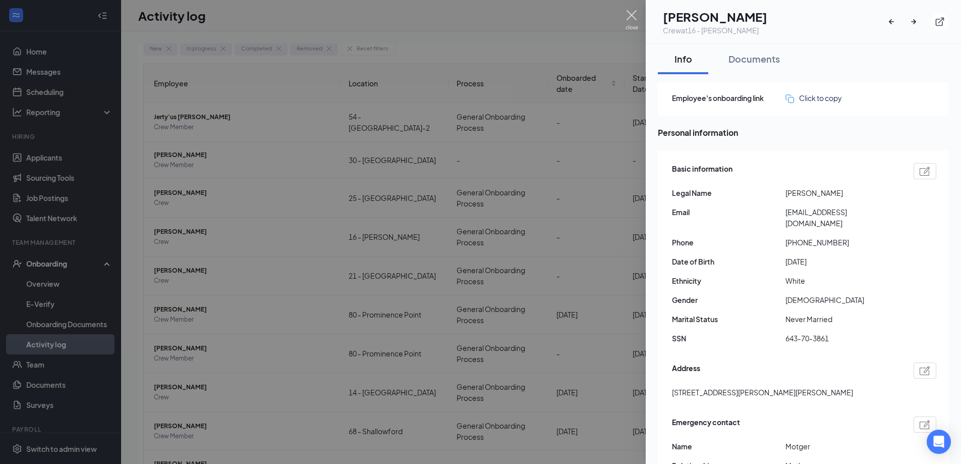
click at [632, 18] on img at bounding box center [632, 20] width 13 height 20
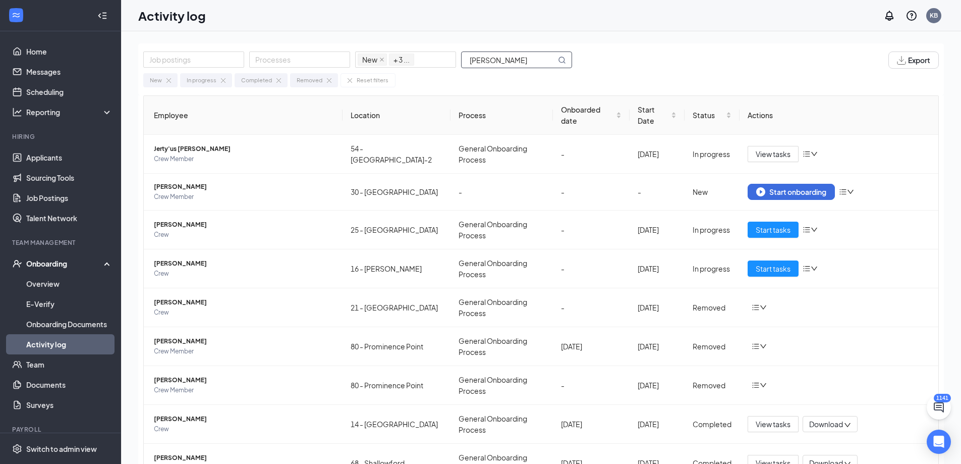
click at [512, 61] on input "[PERSON_NAME]" at bounding box center [509, 60] width 94 height 16
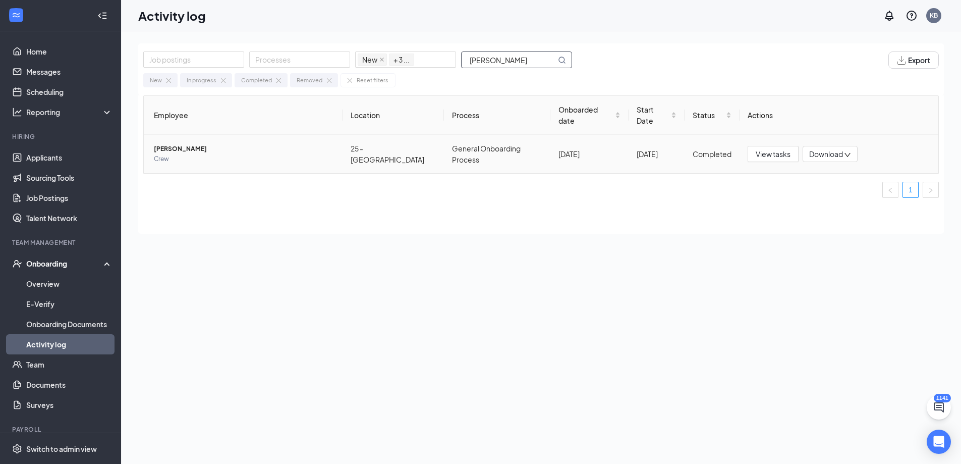
click at [191, 144] on span "[PERSON_NAME]" at bounding box center [244, 149] width 181 height 10
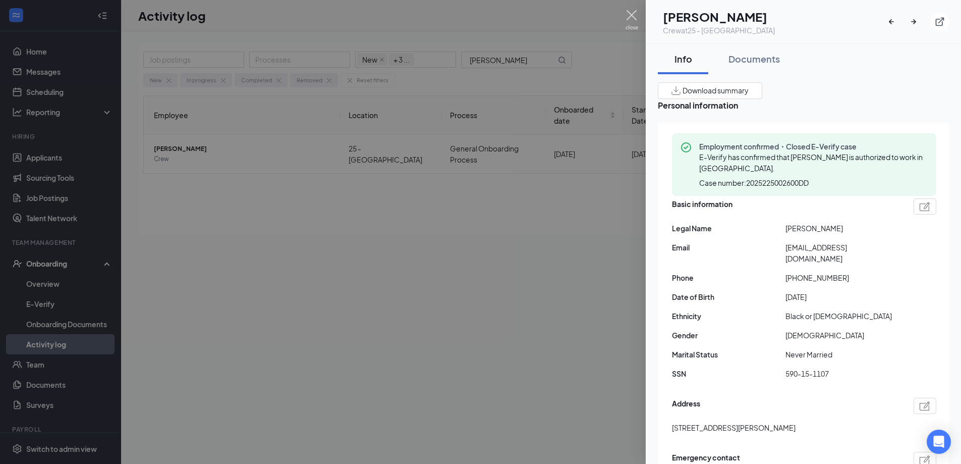
click at [630, 14] on img at bounding box center [632, 20] width 13 height 20
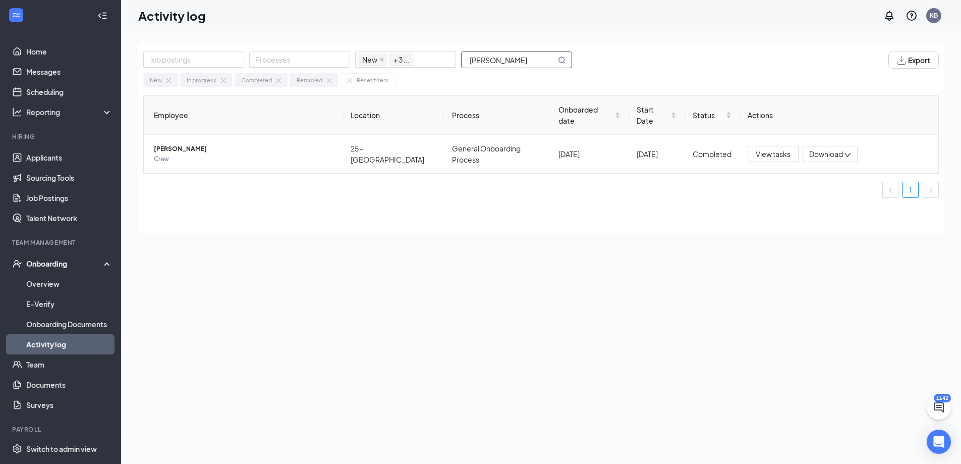
click at [511, 63] on input "[PERSON_NAME]" at bounding box center [509, 60] width 94 height 16
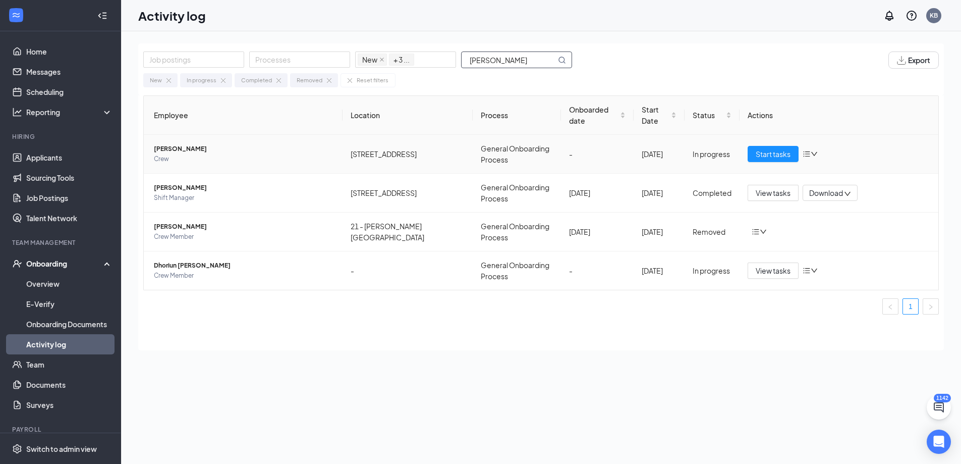
click at [173, 144] on span "[PERSON_NAME]" at bounding box center [244, 149] width 181 height 10
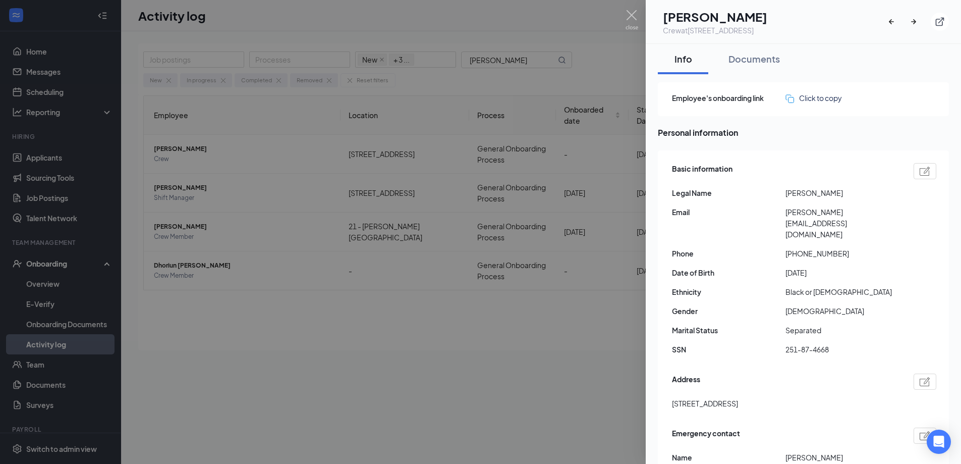
click at [738, 398] on span "[STREET_ADDRESS]" at bounding box center [705, 403] width 66 height 11
click at [638, 21] on img at bounding box center [632, 20] width 13 height 20
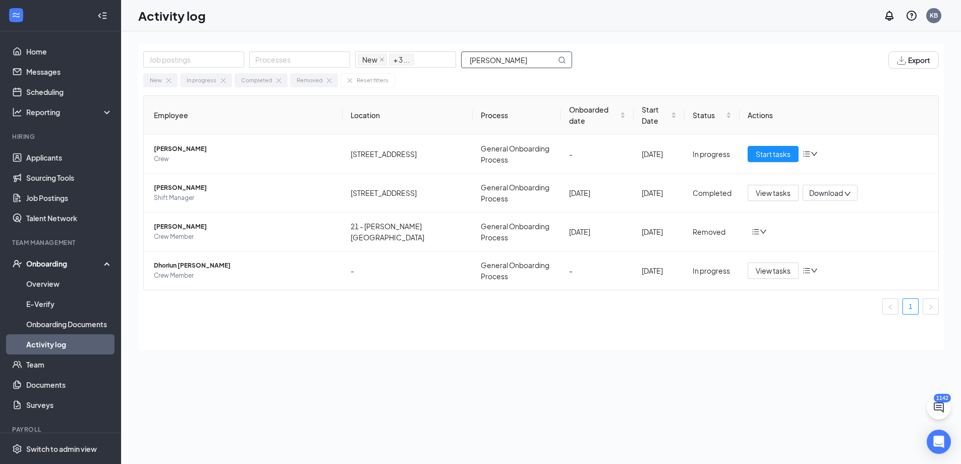
click at [513, 60] on input "[PERSON_NAME]" at bounding box center [509, 60] width 94 height 16
click at [514, 60] on input "[PERSON_NAME]" at bounding box center [509, 60] width 94 height 16
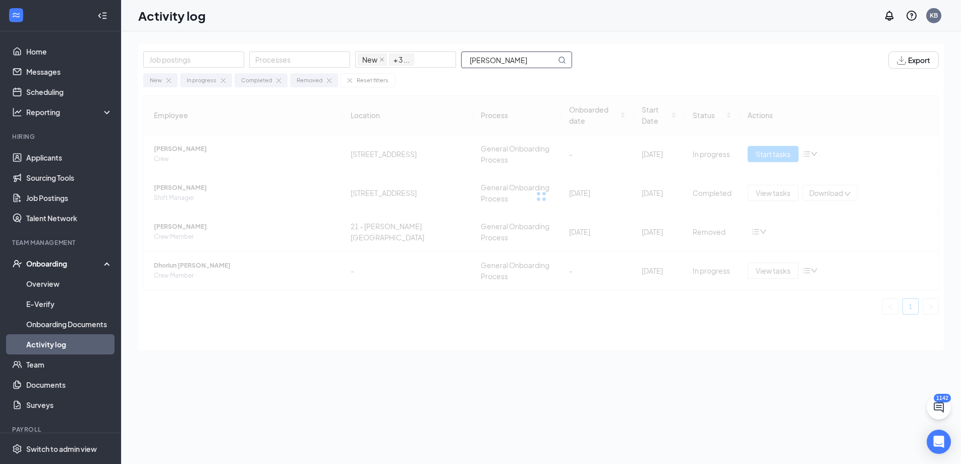
type input "[PERSON_NAME]"
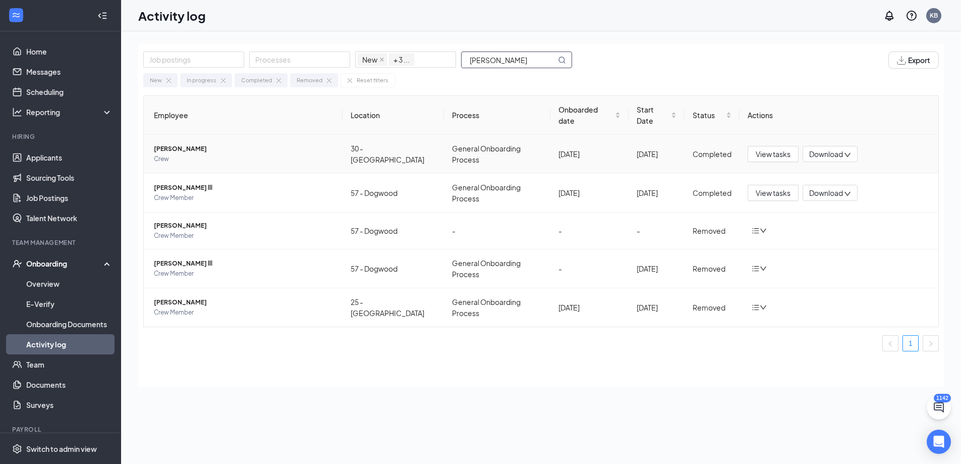
click at [180, 144] on span "[PERSON_NAME]" at bounding box center [244, 149] width 181 height 10
